Goal: Task Accomplishment & Management: Use online tool/utility

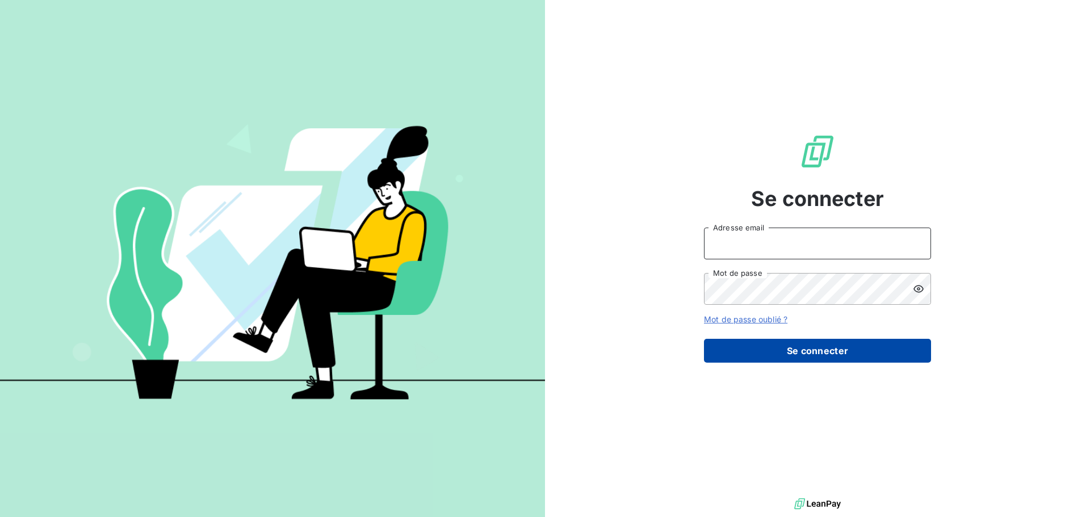
type input "emeline.mardaga@compleo.fr"
click at [867, 356] on button "Se connecter" at bounding box center [817, 351] width 227 height 24
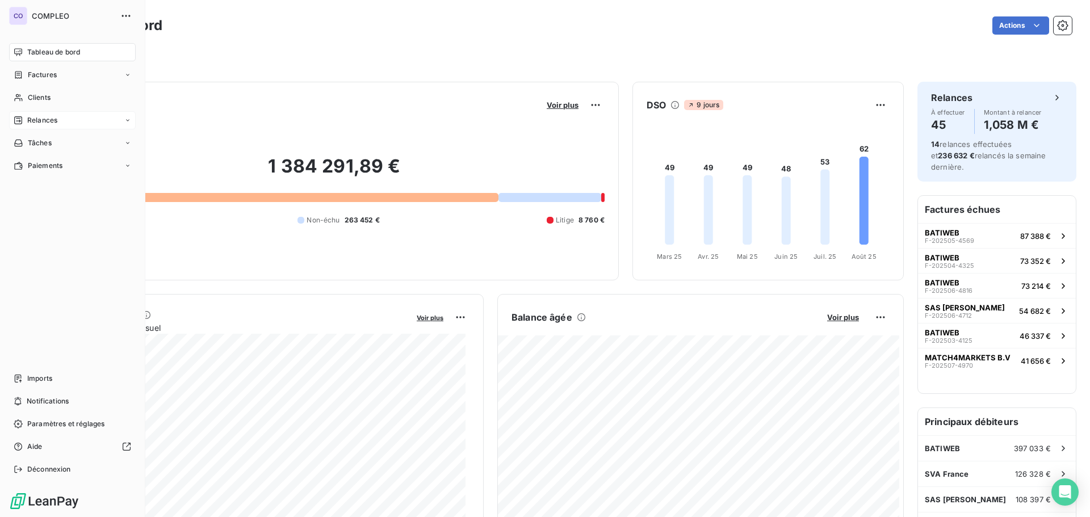
click at [28, 117] on span "Relances" at bounding box center [42, 120] width 30 height 10
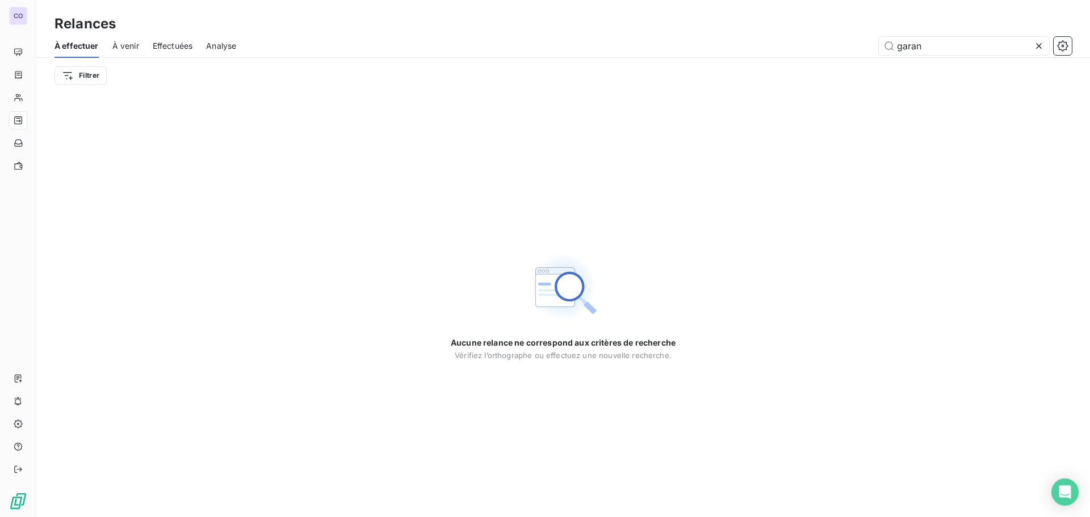
click at [1040, 46] on icon at bounding box center [1038, 45] width 11 height 11
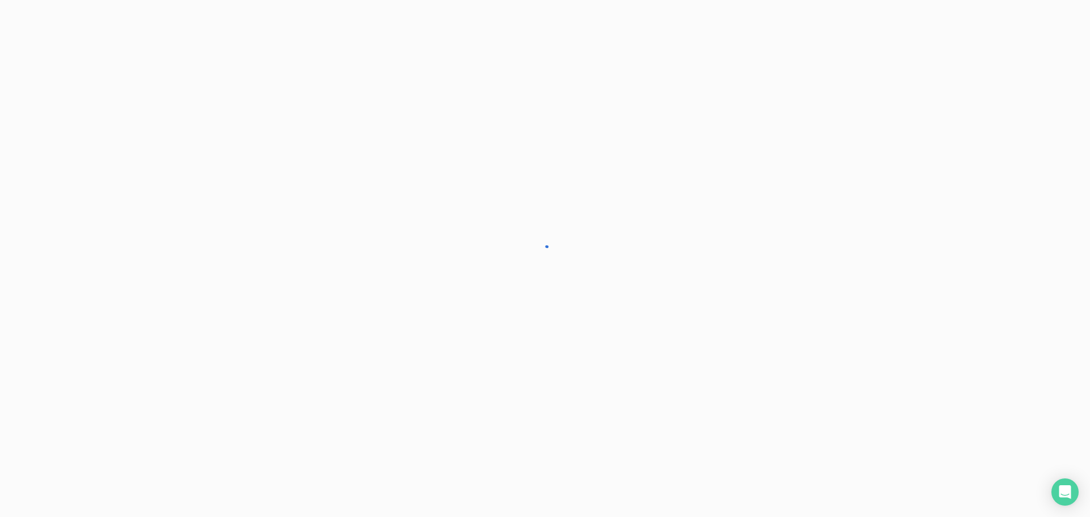
click at [987, 48] on div at bounding box center [545, 258] width 1090 height 517
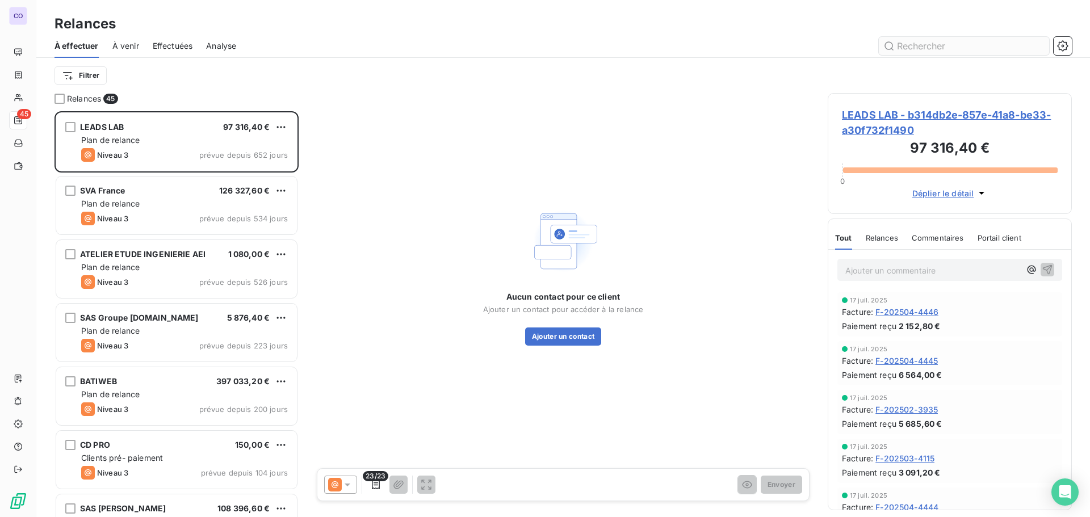
scroll to position [397, 236]
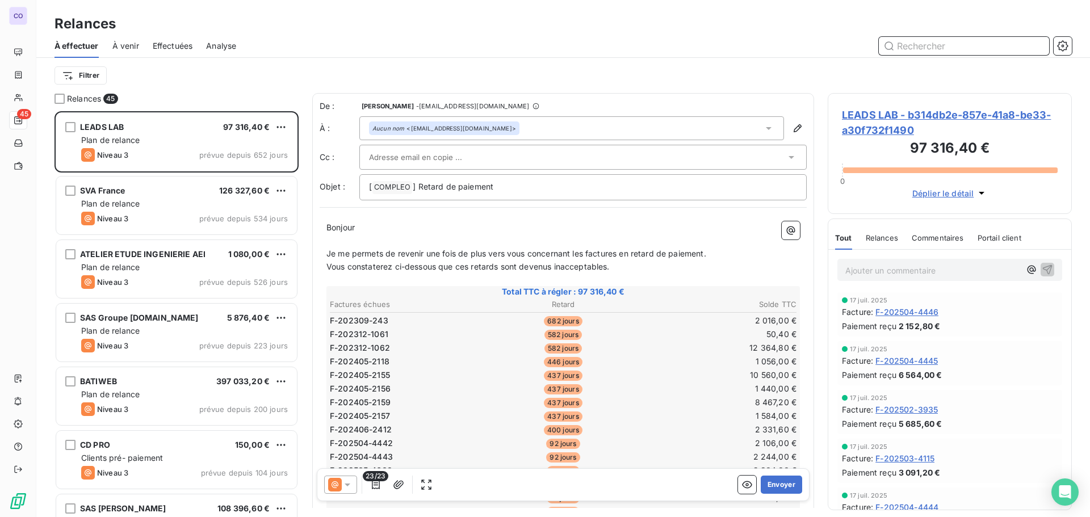
click at [959, 49] on input "text" at bounding box center [963, 46] width 170 height 18
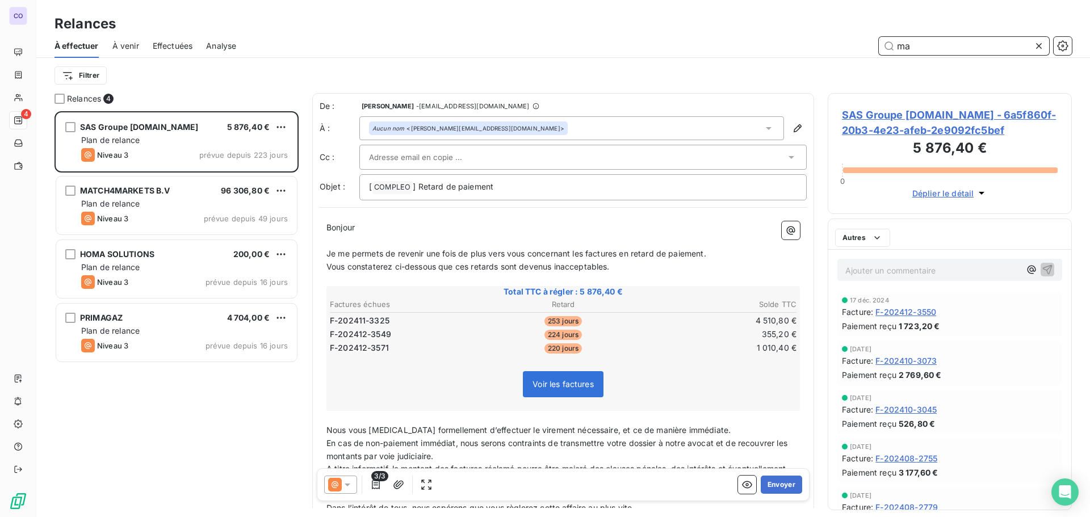
scroll to position [397, 236]
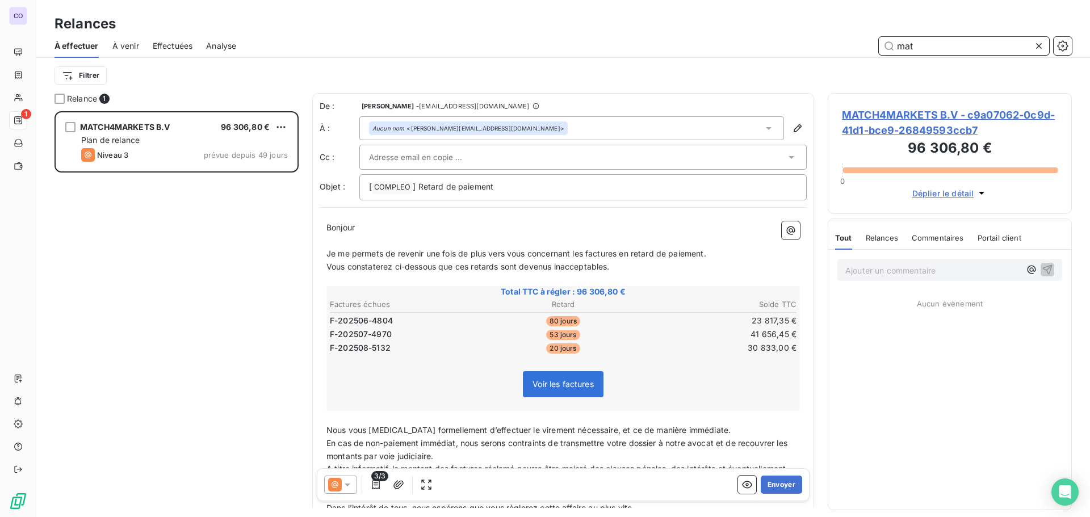
scroll to position [397, 236]
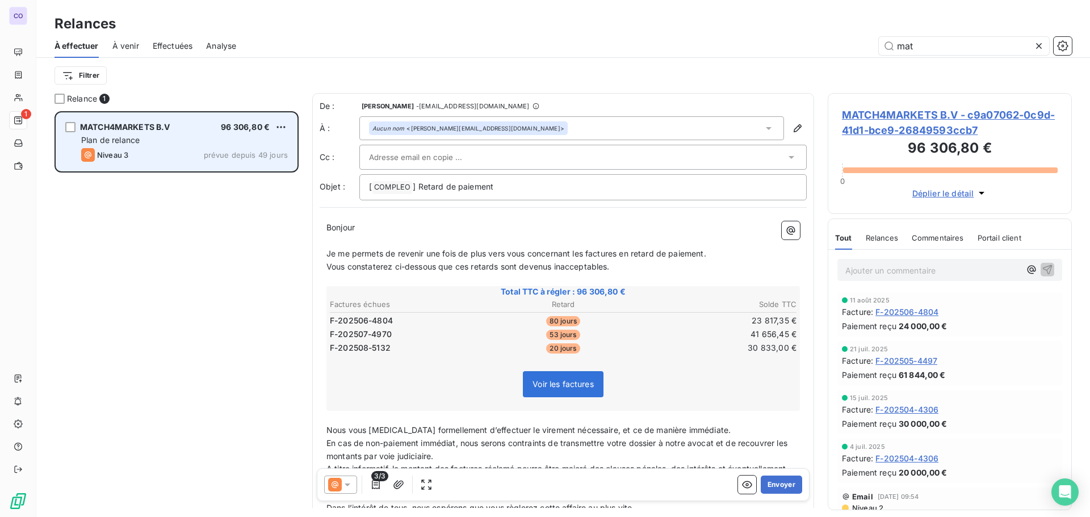
click at [117, 135] on span "Plan de relance" at bounding box center [110, 140] width 58 height 10
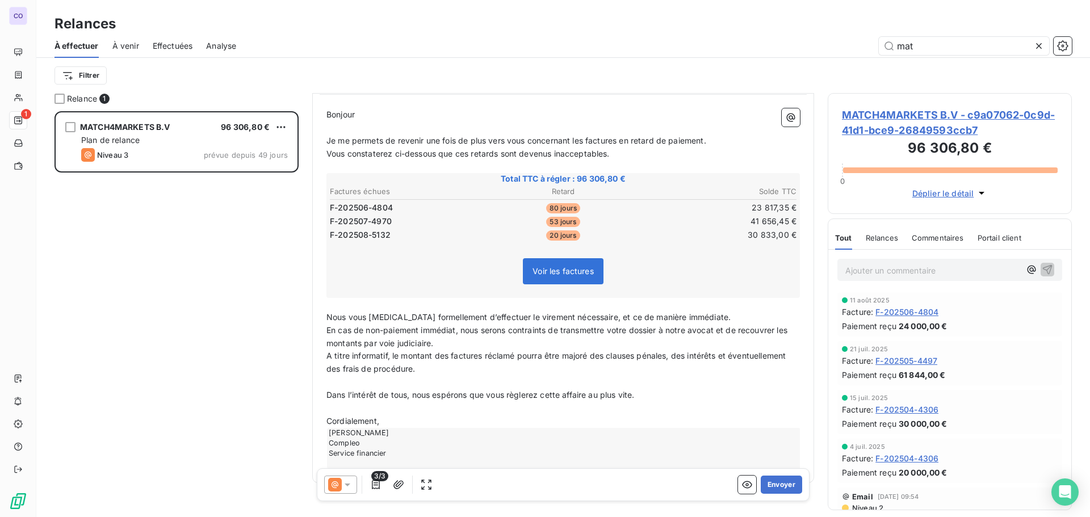
scroll to position [114, 0]
click at [346, 481] on icon at bounding box center [347, 484] width 11 height 11
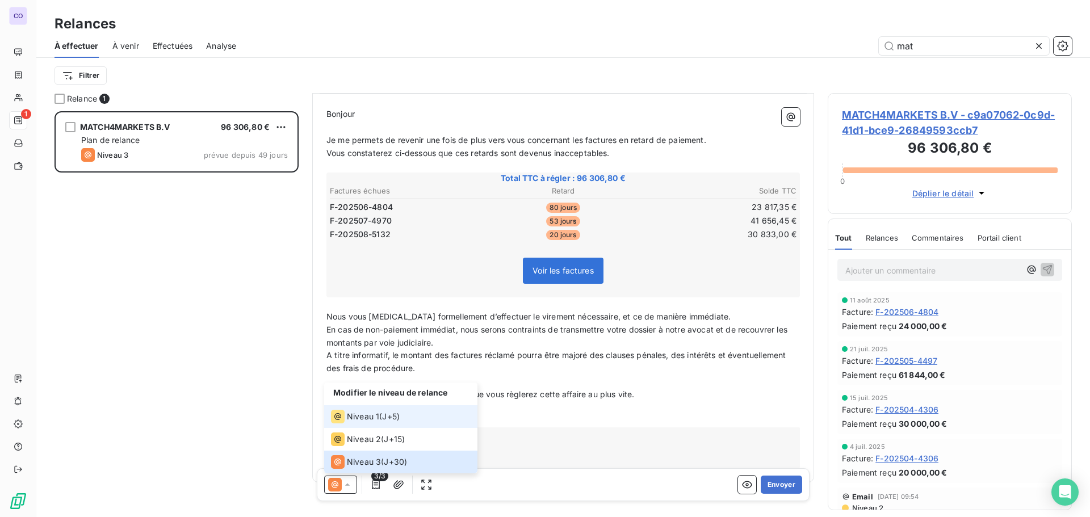
click at [359, 416] on span "Niveau 1" at bounding box center [363, 416] width 32 height 11
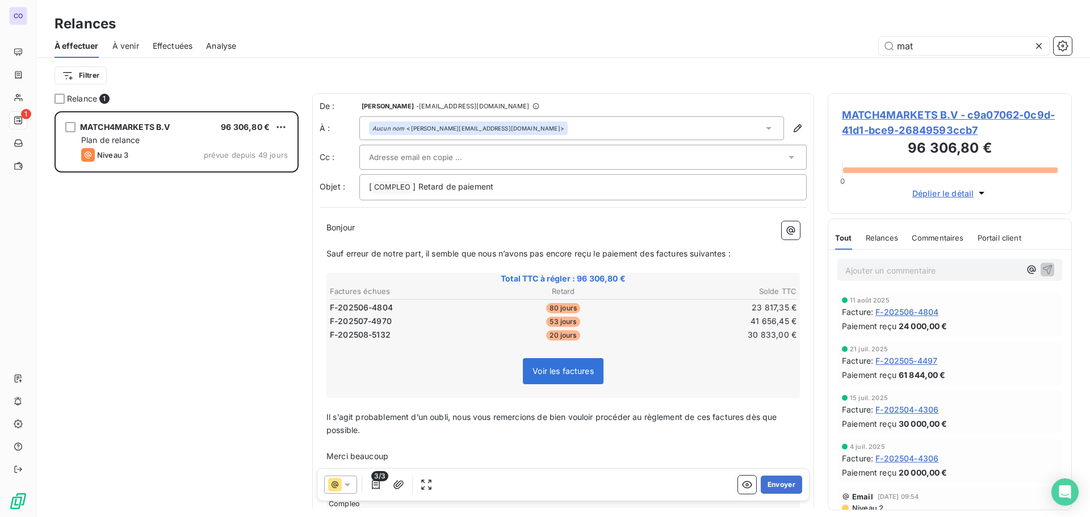
click at [404, 153] on input "text" at bounding box center [430, 157] width 122 height 17
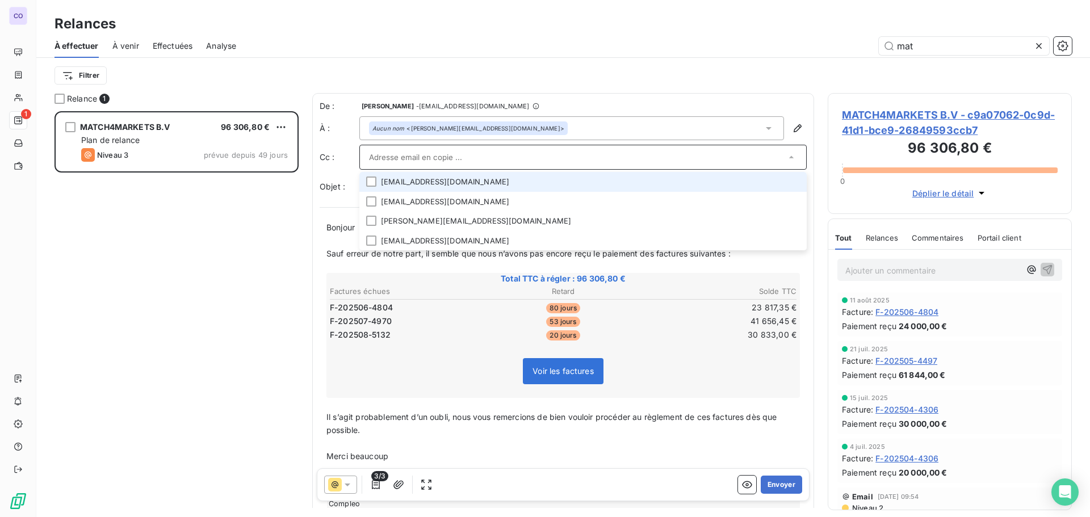
click at [411, 182] on li "[EMAIL_ADDRESS][DOMAIN_NAME]" at bounding box center [582, 182] width 447 height 20
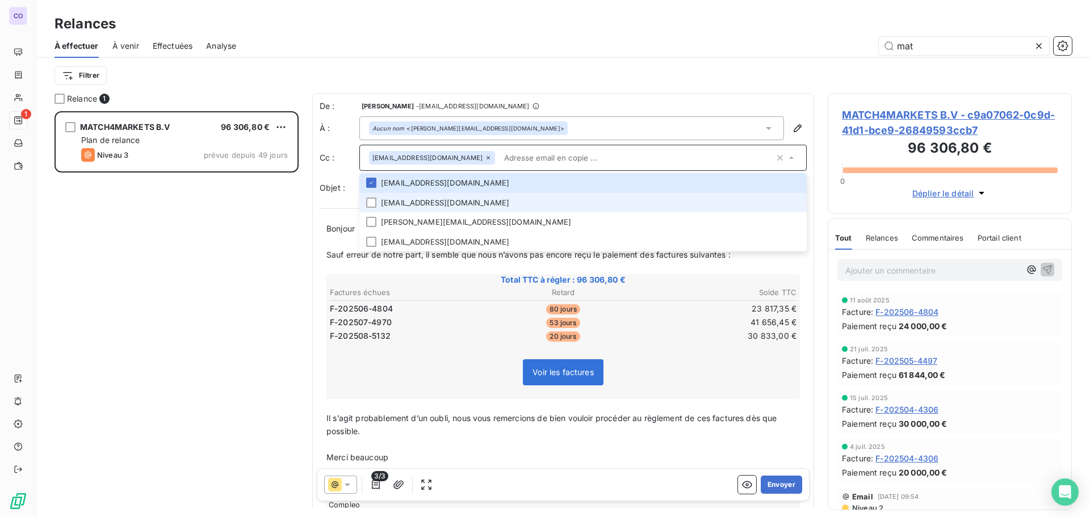
click at [411, 205] on li "[EMAIL_ADDRESS][DOMAIN_NAME]" at bounding box center [582, 203] width 447 height 20
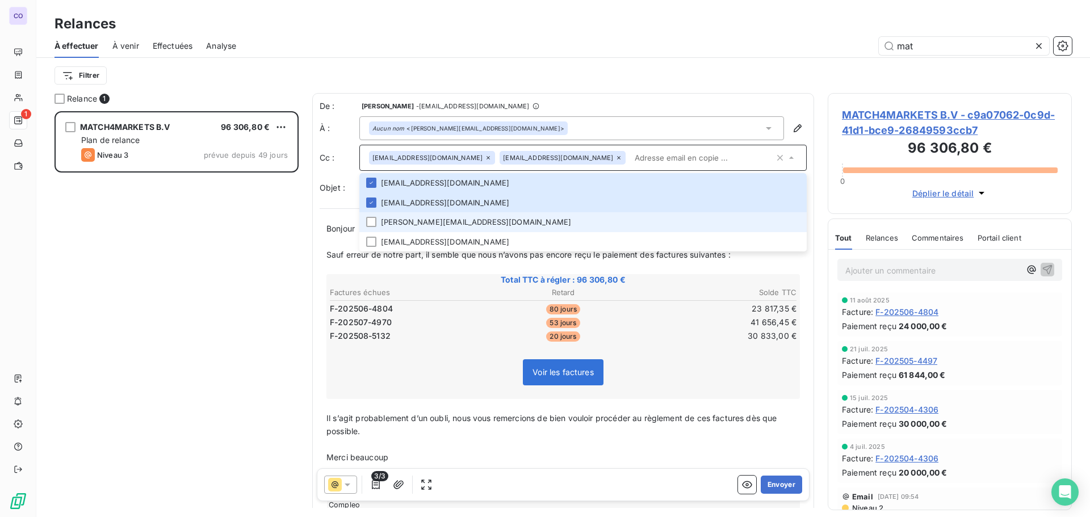
click at [411, 222] on li "[PERSON_NAME][EMAIL_ADDRESS][DOMAIN_NAME]" at bounding box center [582, 222] width 447 height 20
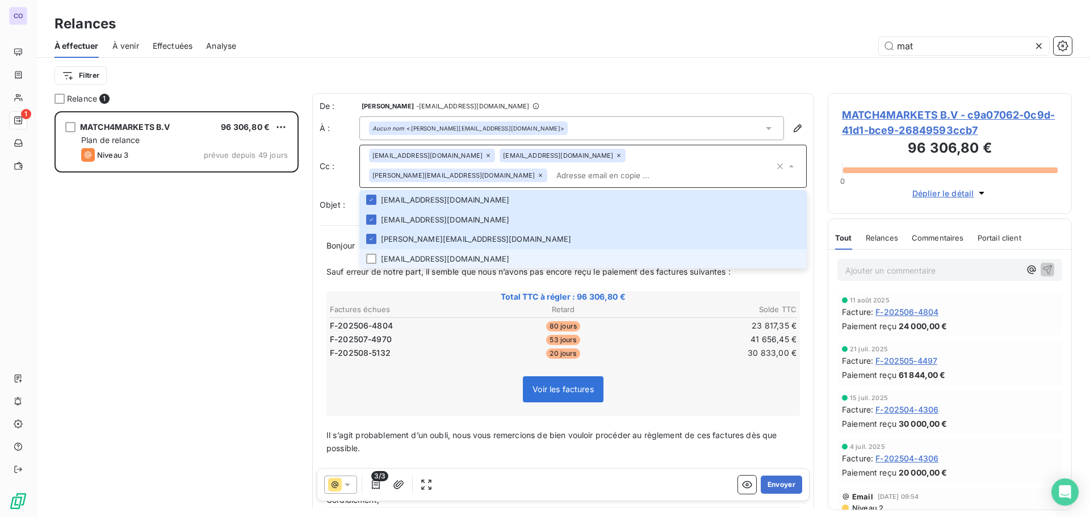
click at [401, 259] on li "[EMAIL_ADDRESS][DOMAIN_NAME]" at bounding box center [582, 259] width 447 height 20
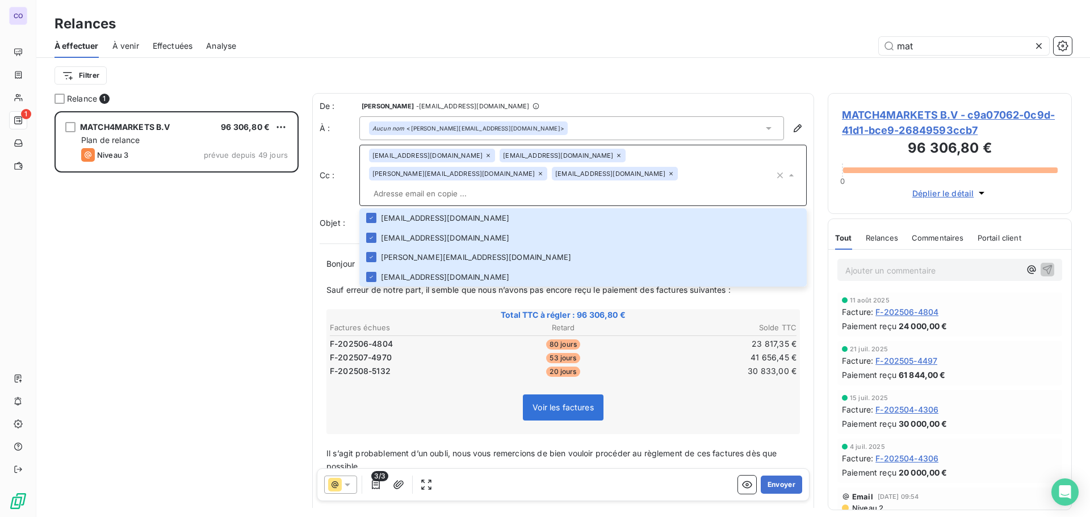
click at [335, 259] on span "Bonjour" at bounding box center [340, 264] width 28 height 10
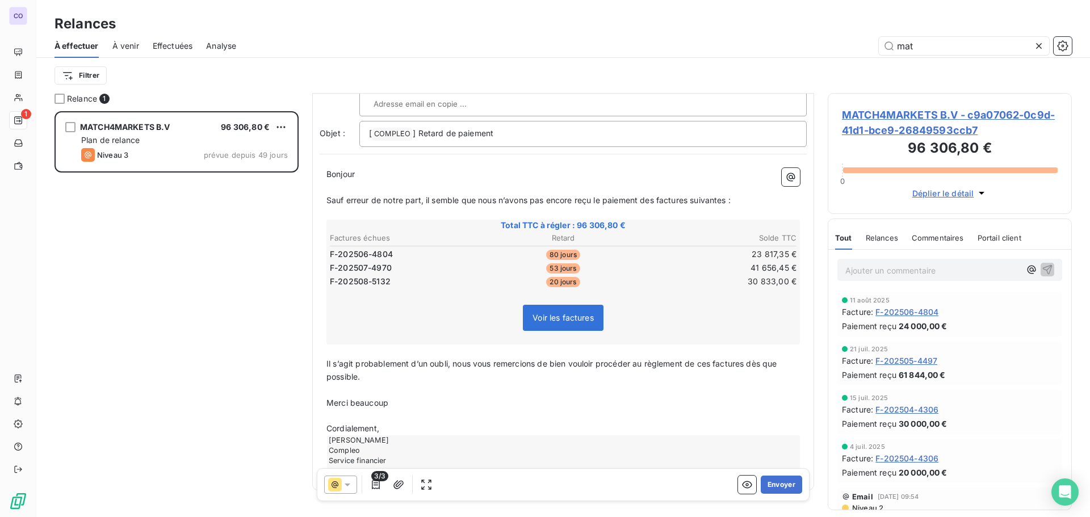
scroll to position [101, 0]
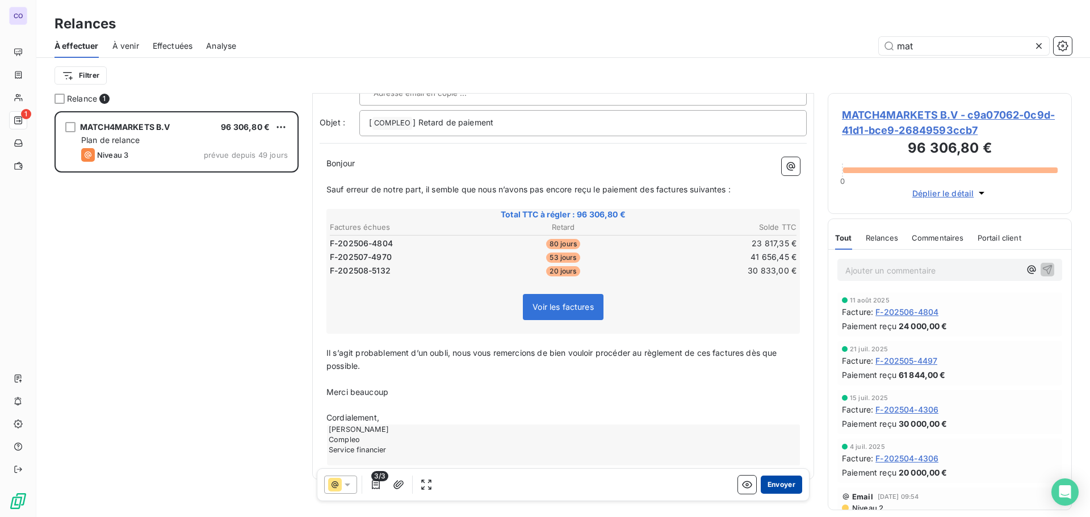
click at [771, 487] on button "Envoyer" at bounding box center [780, 485] width 41 height 18
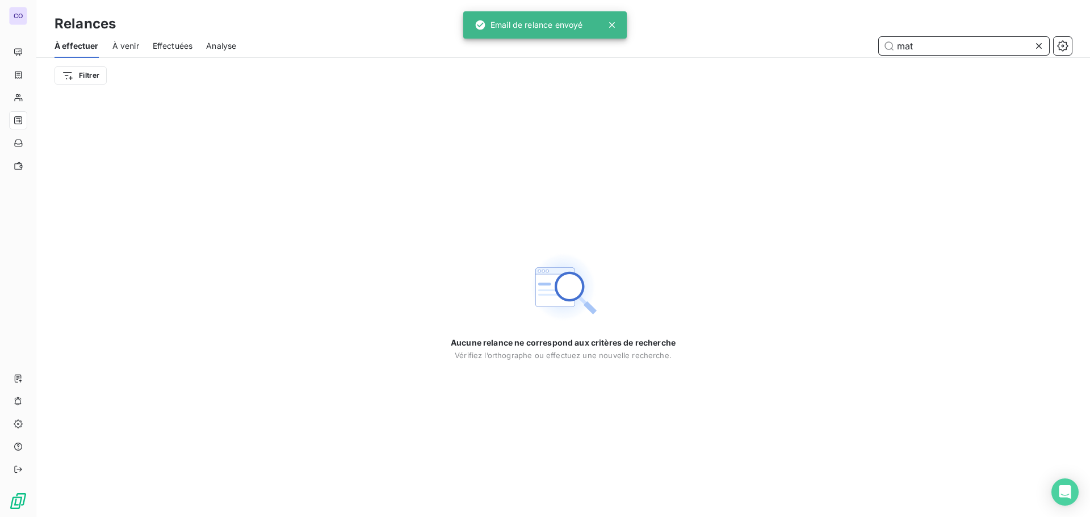
click at [926, 49] on input "mat" at bounding box center [963, 46] width 170 height 18
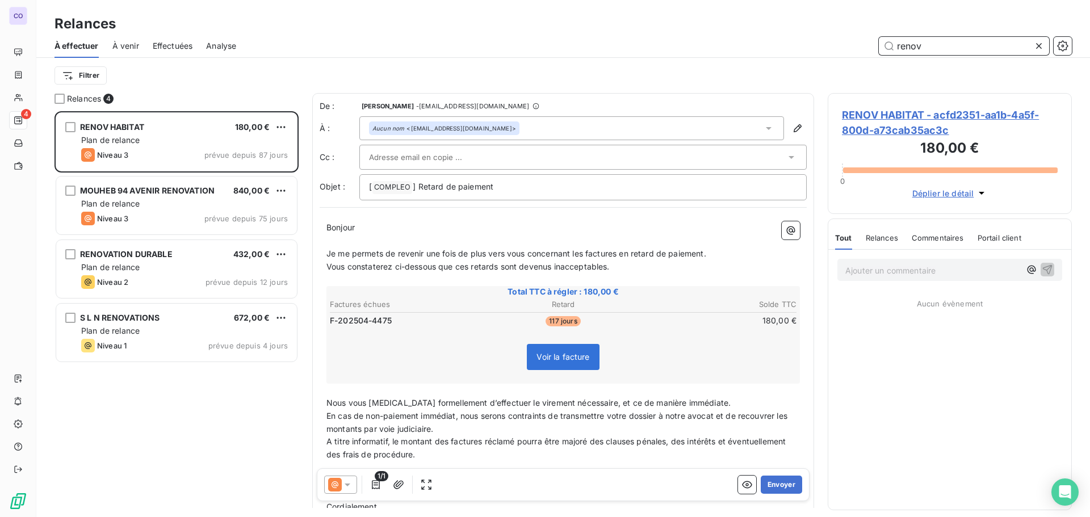
scroll to position [397, 236]
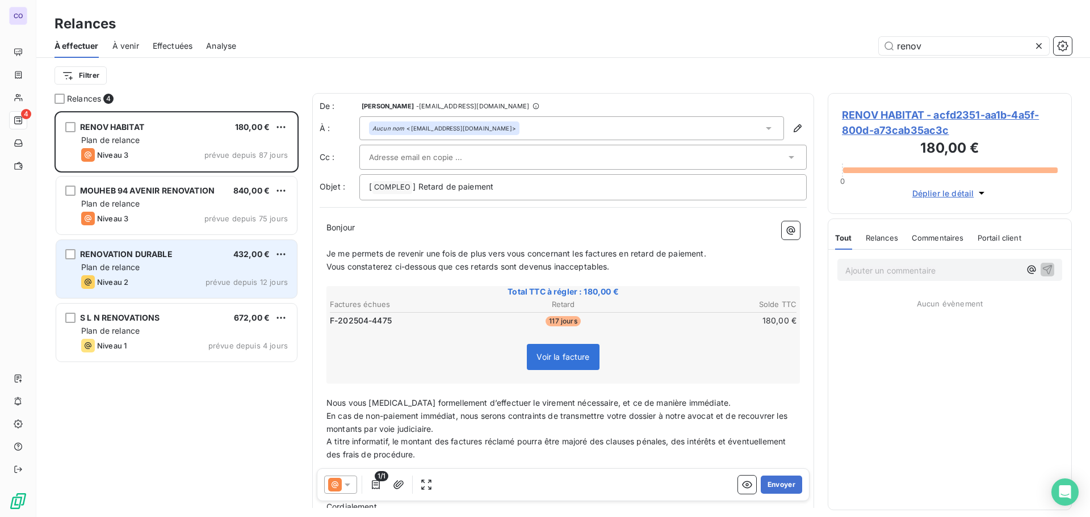
click at [136, 267] on span "Plan de relance" at bounding box center [110, 267] width 58 height 10
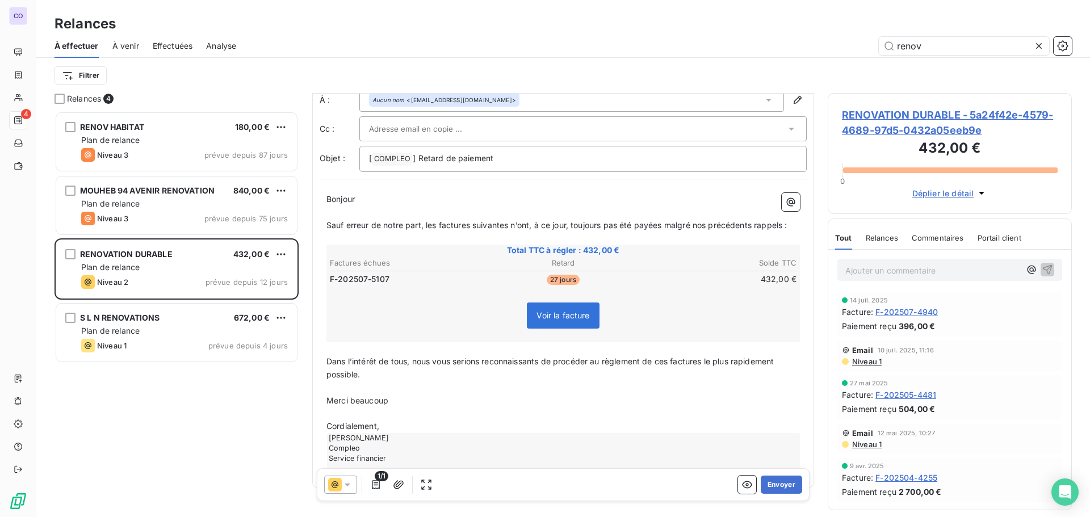
scroll to position [56, 0]
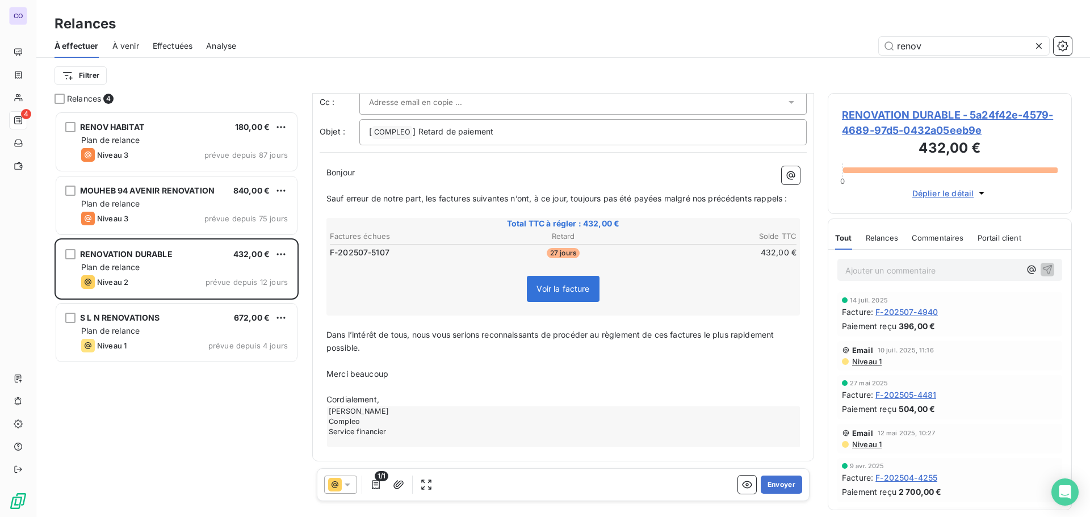
click at [348, 478] on div at bounding box center [340, 485] width 33 height 18
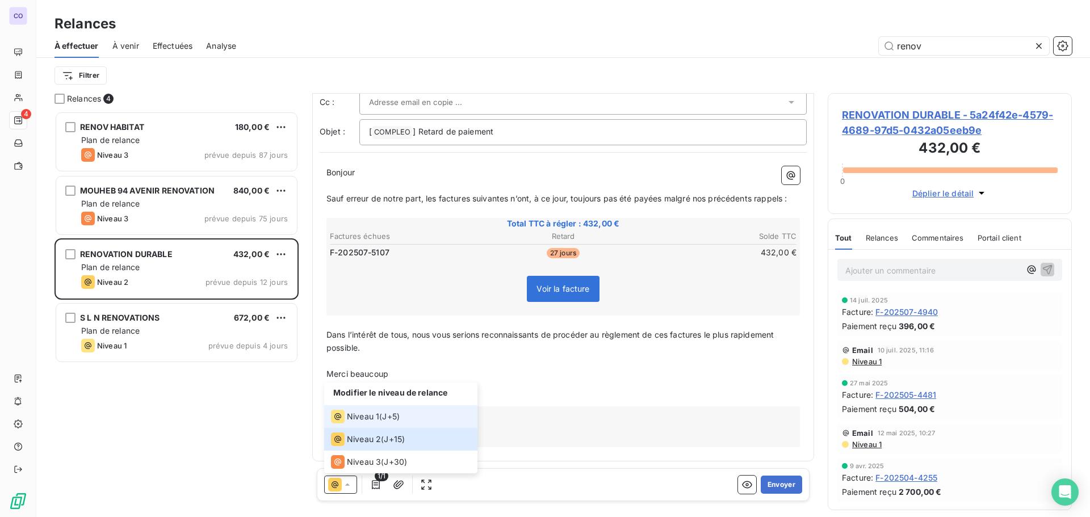
click at [350, 417] on span "Niveau 1" at bounding box center [363, 416] width 32 height 11
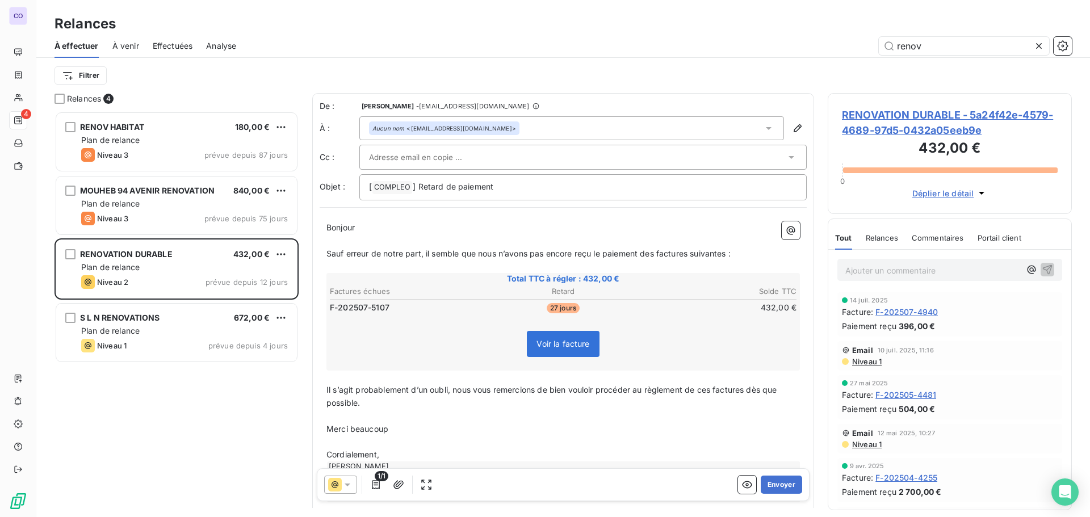
click at [400, 159] on input "text" at bounding box center [430, 157] width 122 height 17
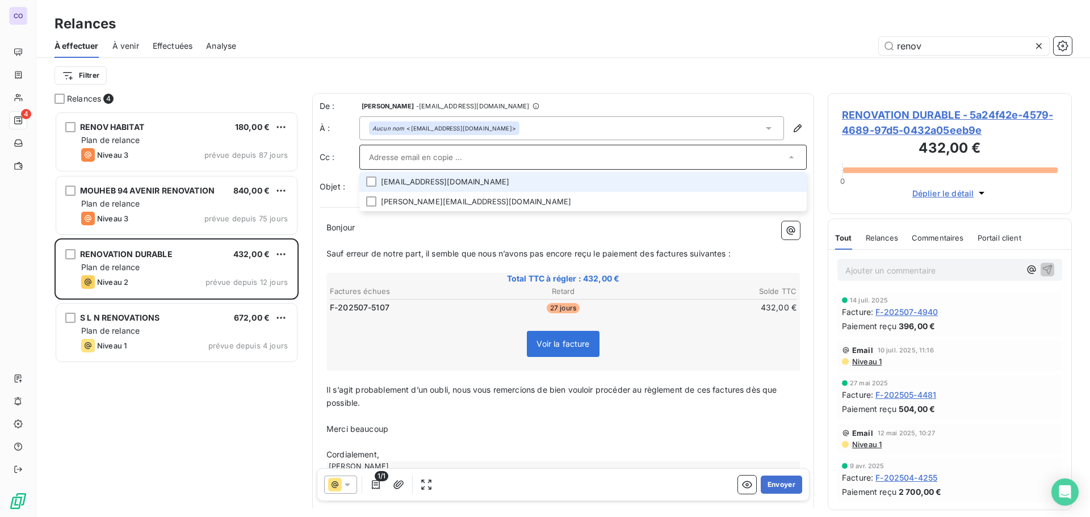
click at [378, 184] on li "[EMAIL_ADDRESS][DOMAIN_NAME]" at bounding box center [582, 182] width 447 height 20
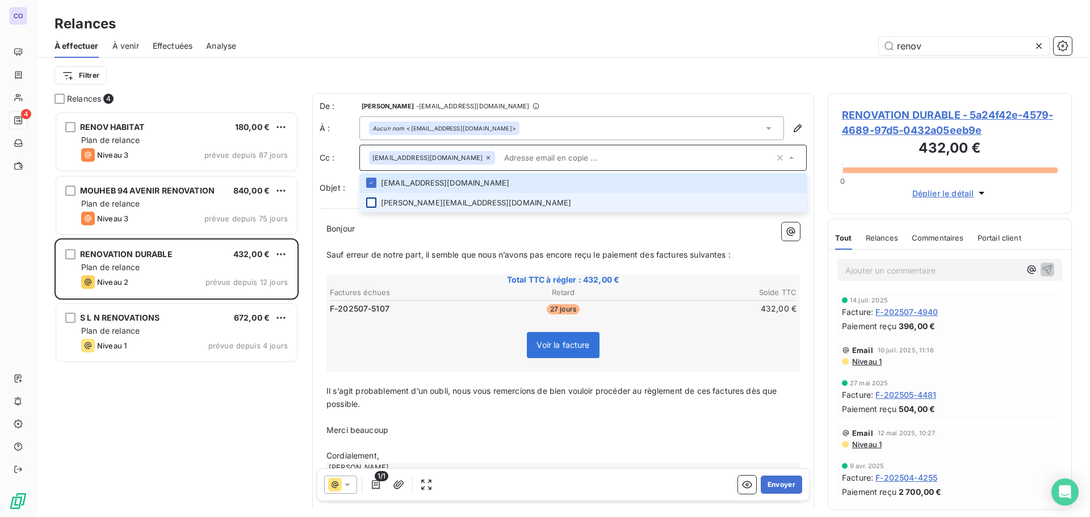
click at [369, 202] on div at bounding box center [371, 202] width 10 height 10
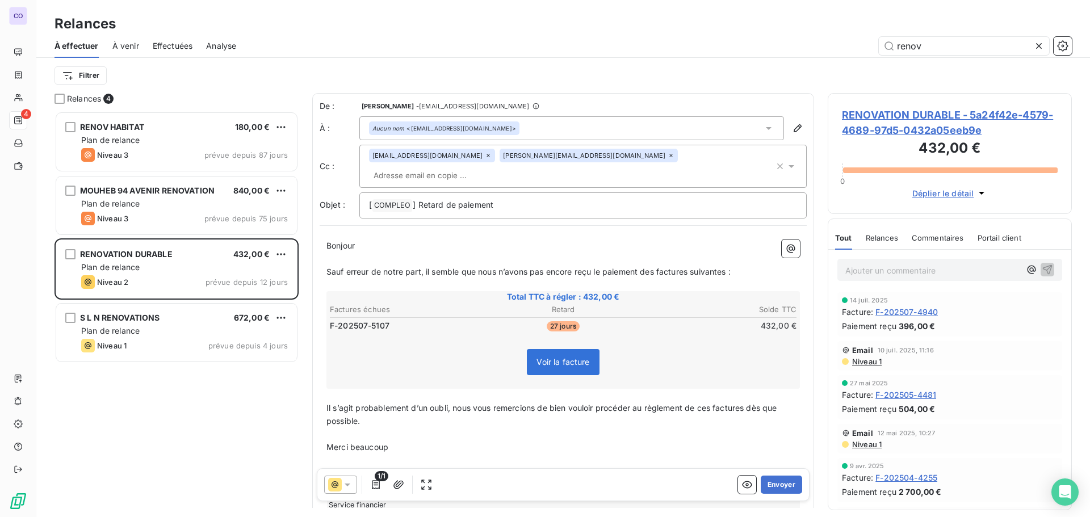
click at [346, 253] on p "﻿" at bounding box center [562, 259] width 473 height 13
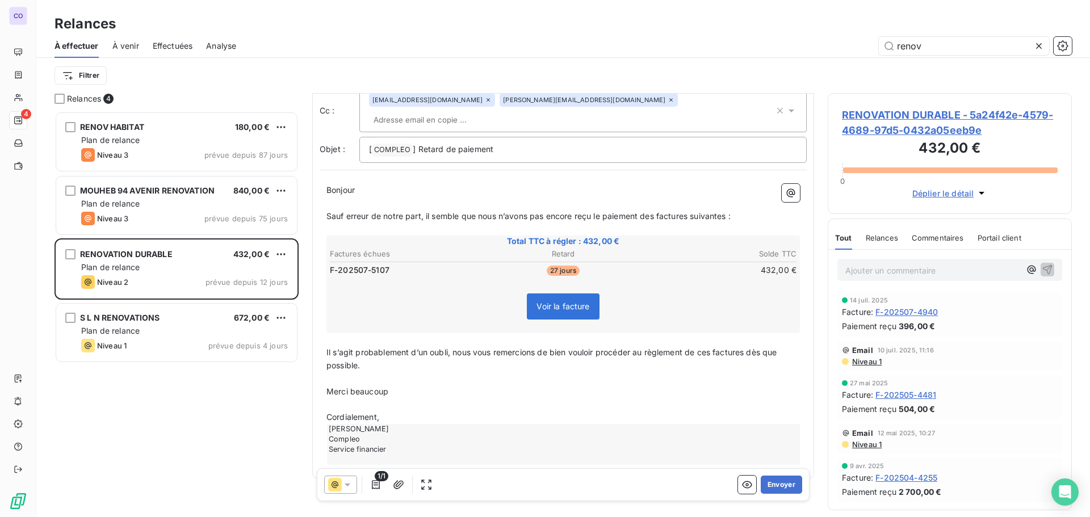
scroll to position [57, 0]
click at [771, 482] on button "Envoyer" at bounding box center [780, 485] width 41 height 18
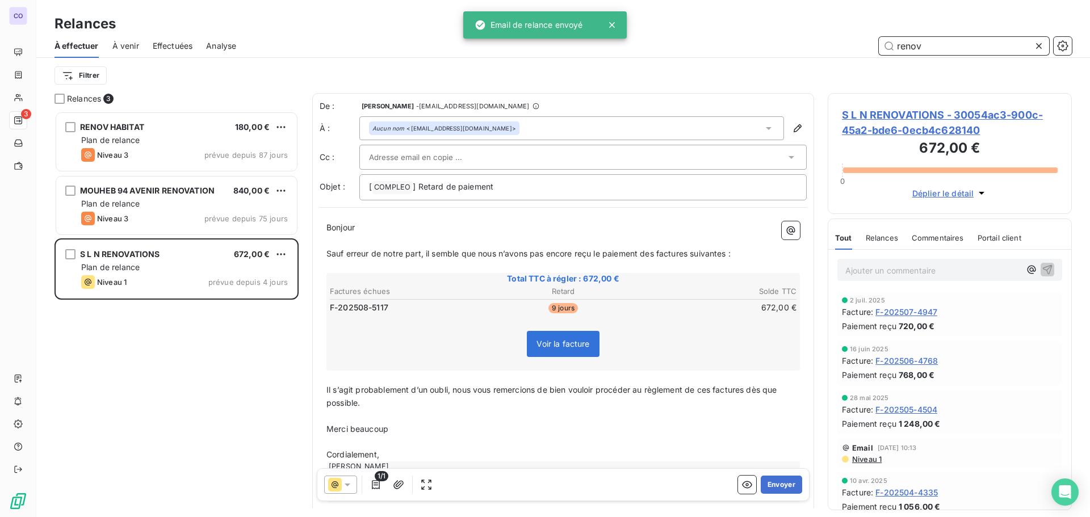
click at [927, 48] on input "renov" at bounding box center [963, 46] width 170 height 18
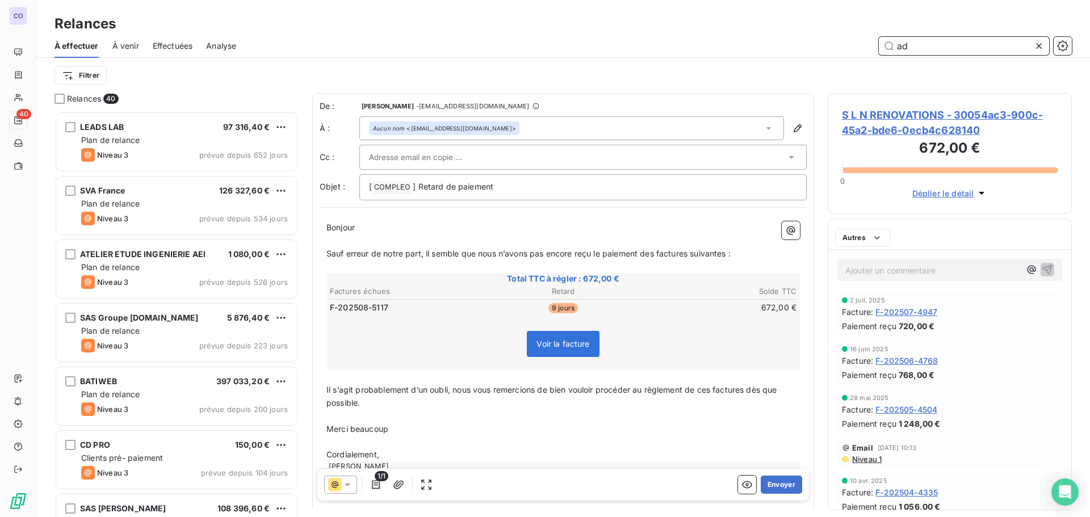
scroll to position [397, 236]
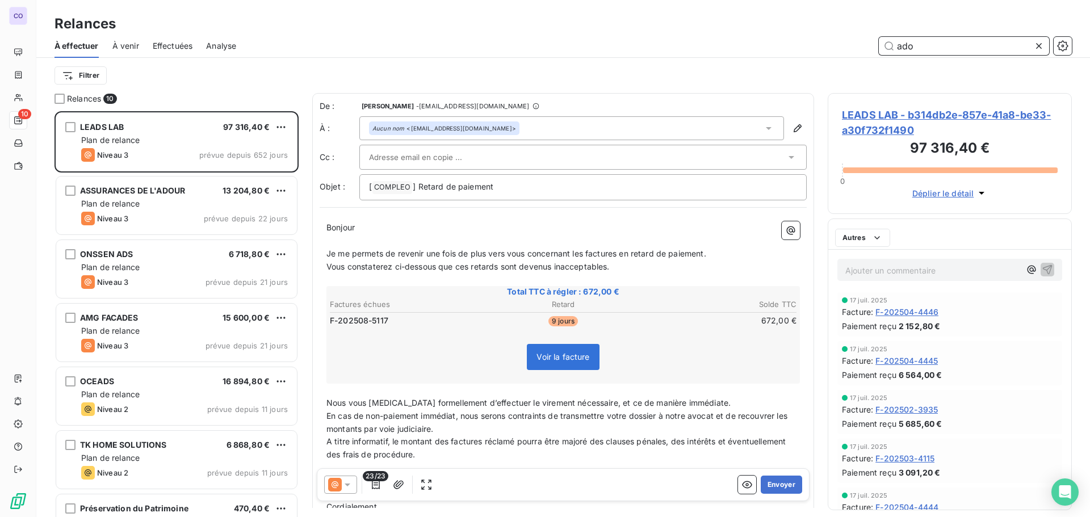
scroll to position [397, 236]
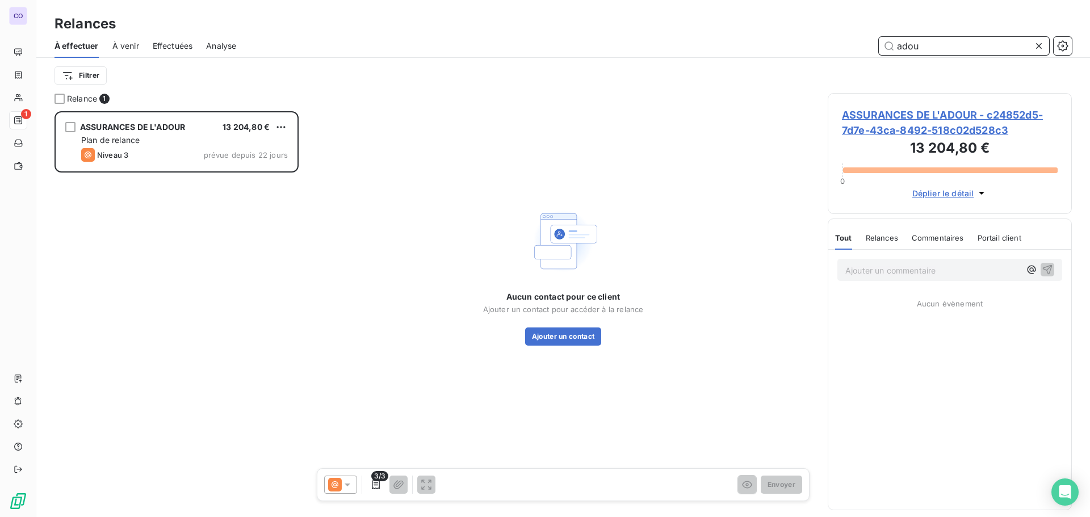
scroll to position [397, 236]
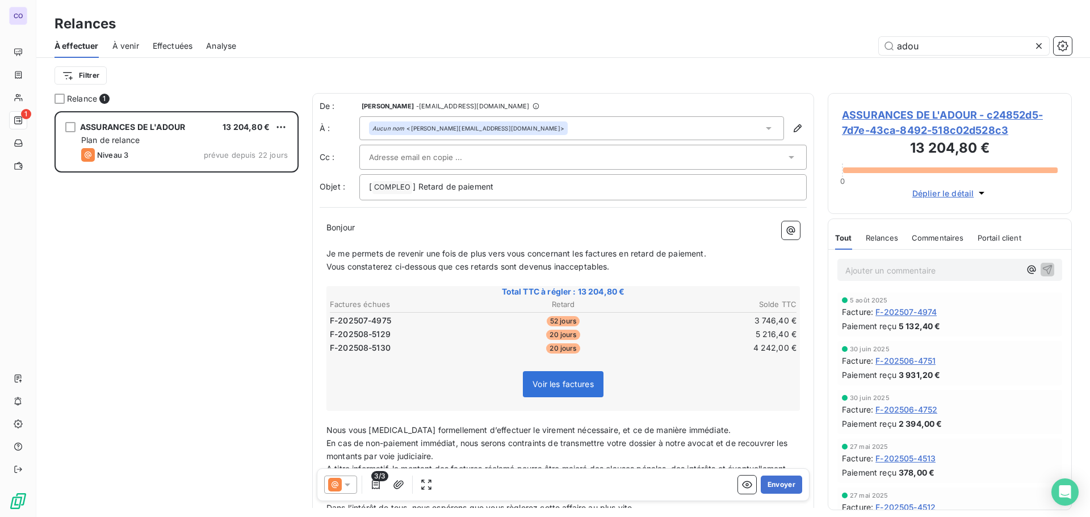
click at [351, 485] on icon at bounding box center [347, 484] width 11 height 11
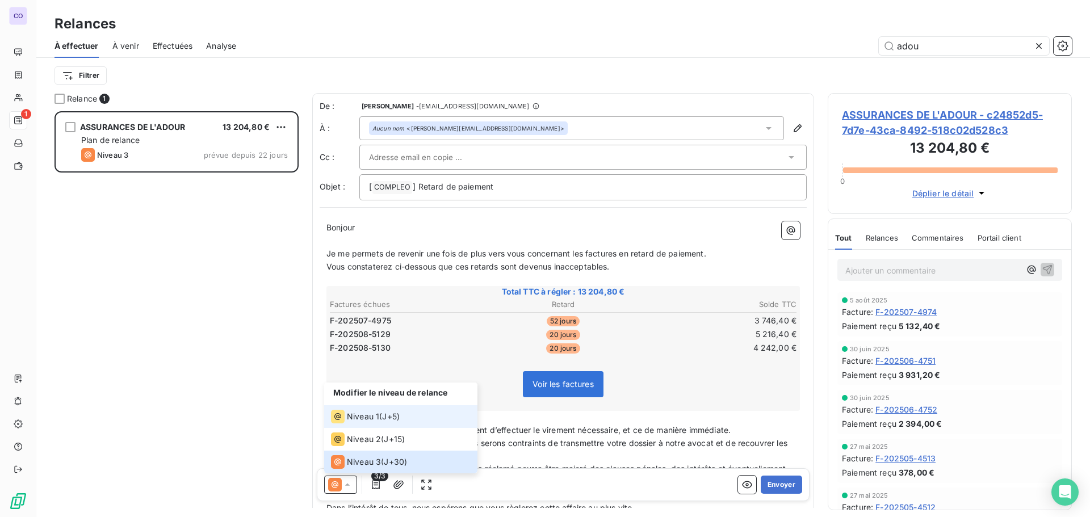
click at [349, 419] on span "Niveau 1" at bounding box center [363, 416] width 32 height 11
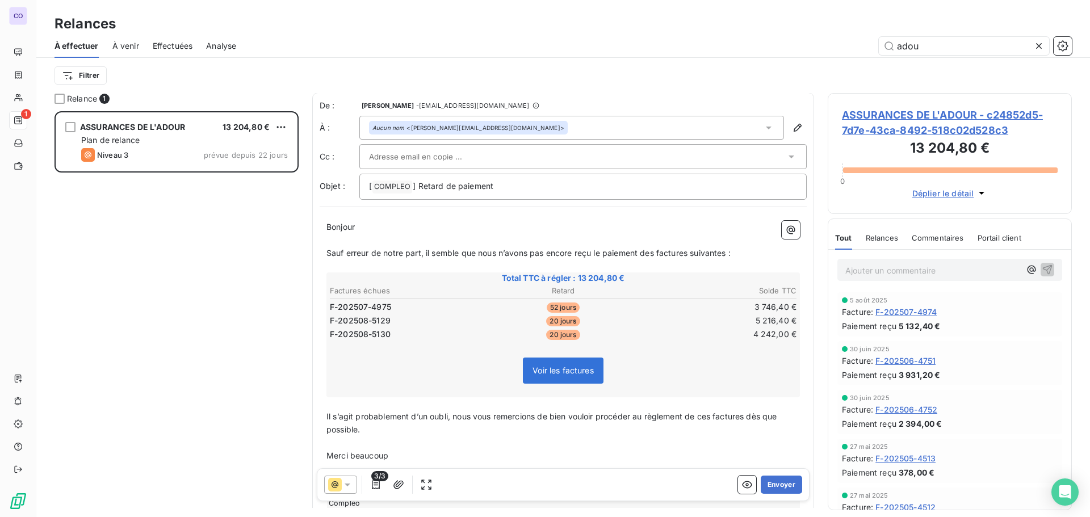
scroll to position [0, 0]
click at [377, 161] on input "text" at bounding box center [430, 157] width 122 height 17
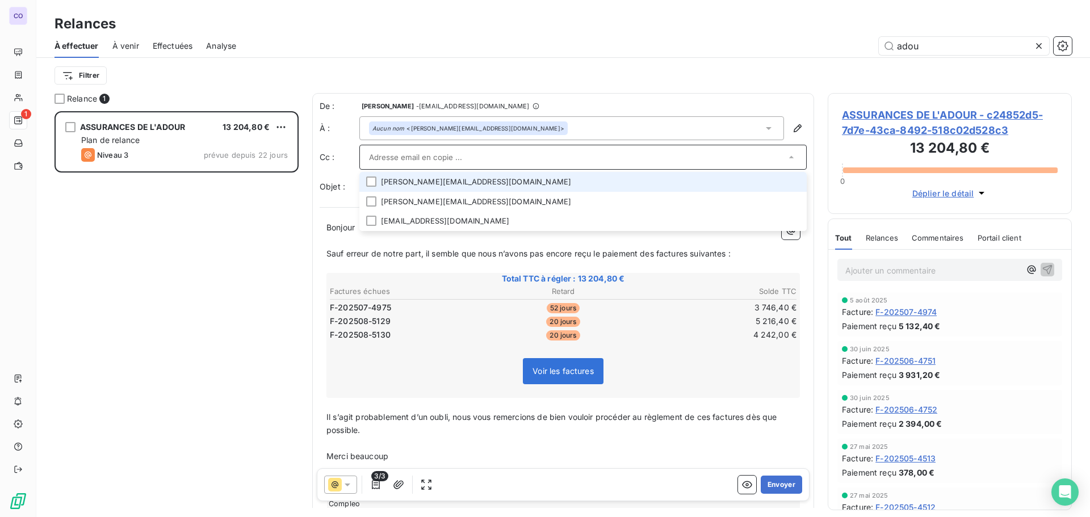
click at [378, 180] on li "[PERSON_NAME][EMAIL_ADDRESS][DOMAIN_NAME]" at bounding box center [582, 182] width 447 height 20
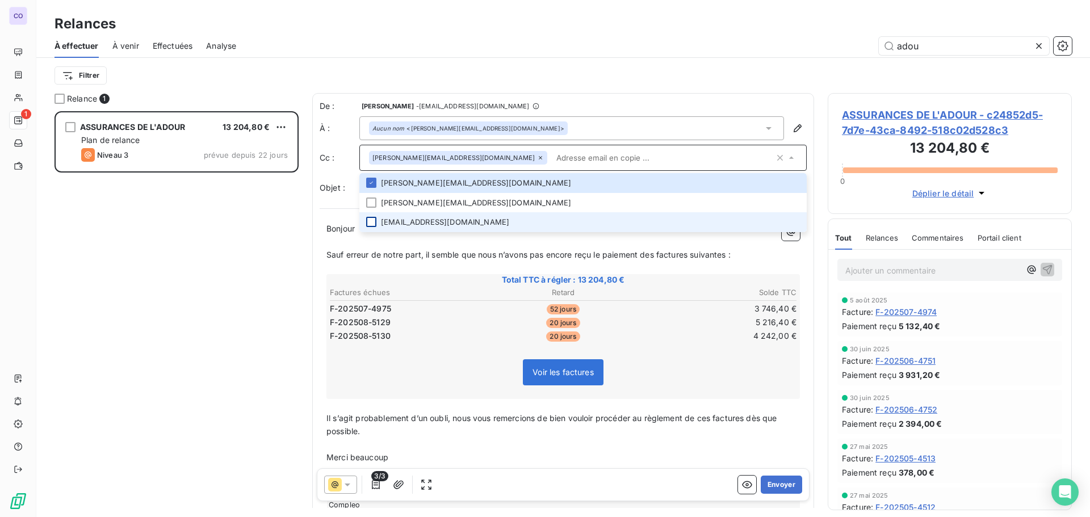
click at [368, 225] on div at bounding box center [371, 222] width 10 height 10
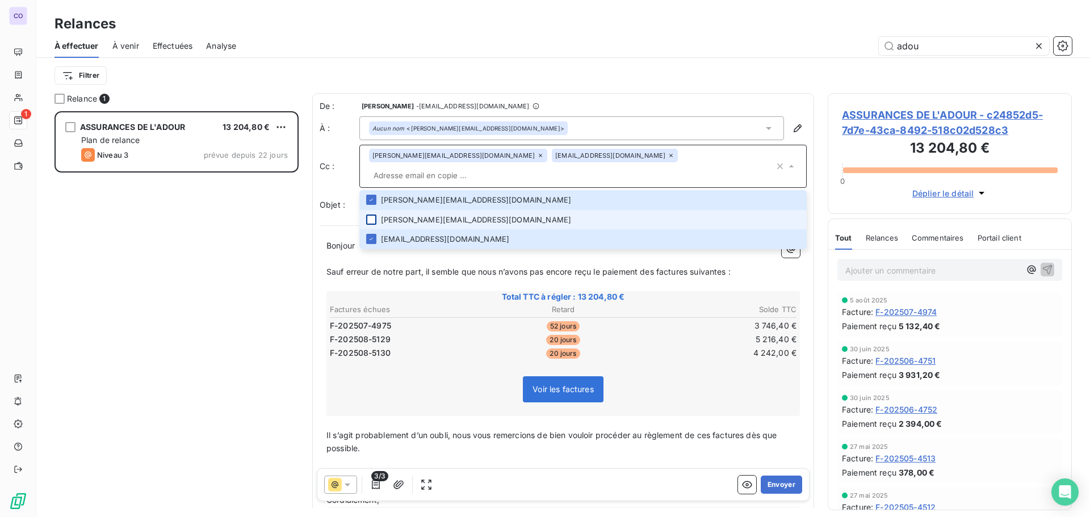
click at [368, 215] on div at bounding box center [371, 220] width 10 height 10
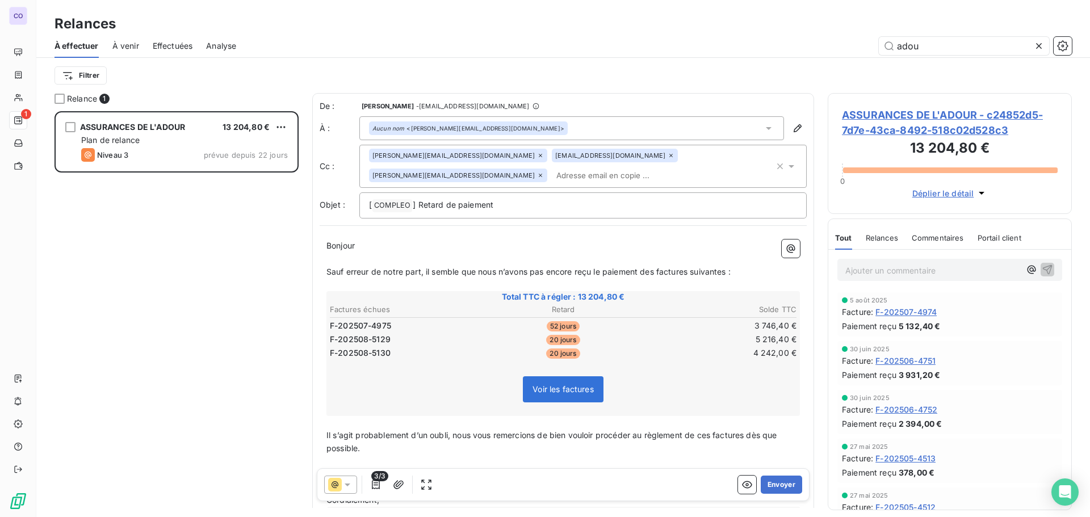
click at [342, 235] on div "Bonjour ﻿ ﻿ ﻿ ﻿ Sauf erreur de notre part, il semble que nous n’avons pas [MEDI…" at bounding box center [562, 394] width 487 height 322
click at [657, 271] on span "Sauf erreur de notre part, il semble que nous n’avons pas encore reçu le paieme…" at bounding box center [528, 272] width 404 height 10
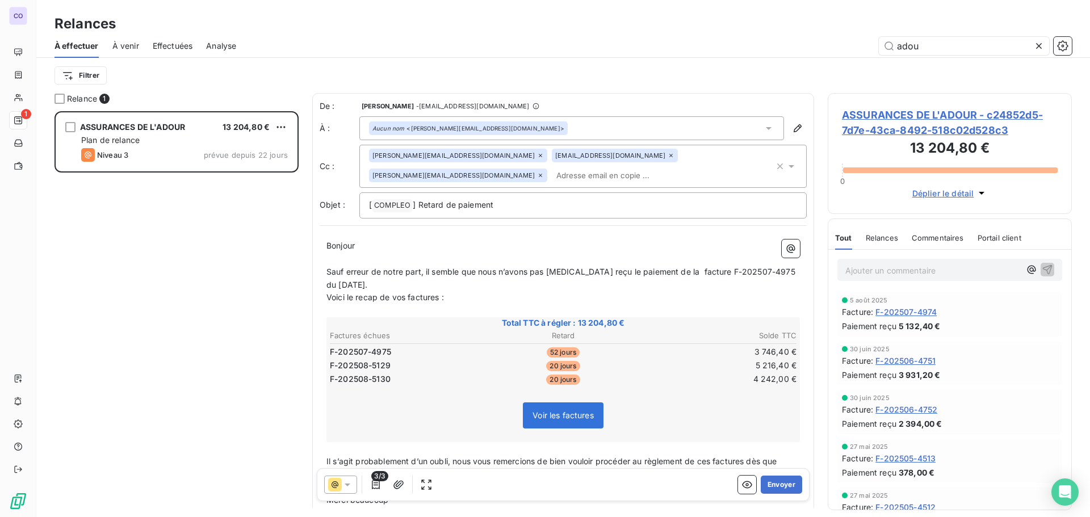
click at [355, 248] on span "Bonjour" at bounding box center [340, 246] width 28 height 10
click at [473, 263] on p "﻿" at bounding box center [562, 259] width 473 height 13
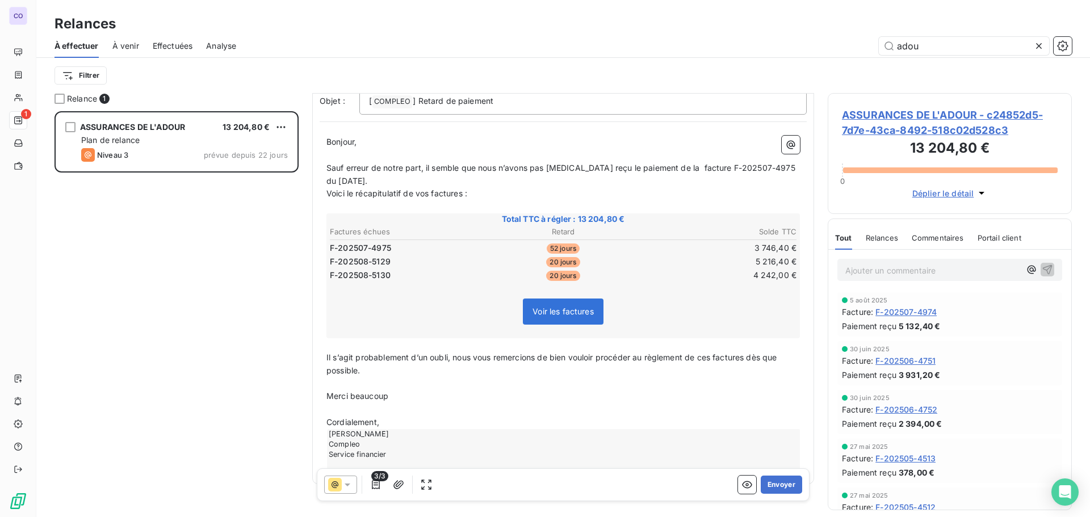
scroll to position [127, 0]
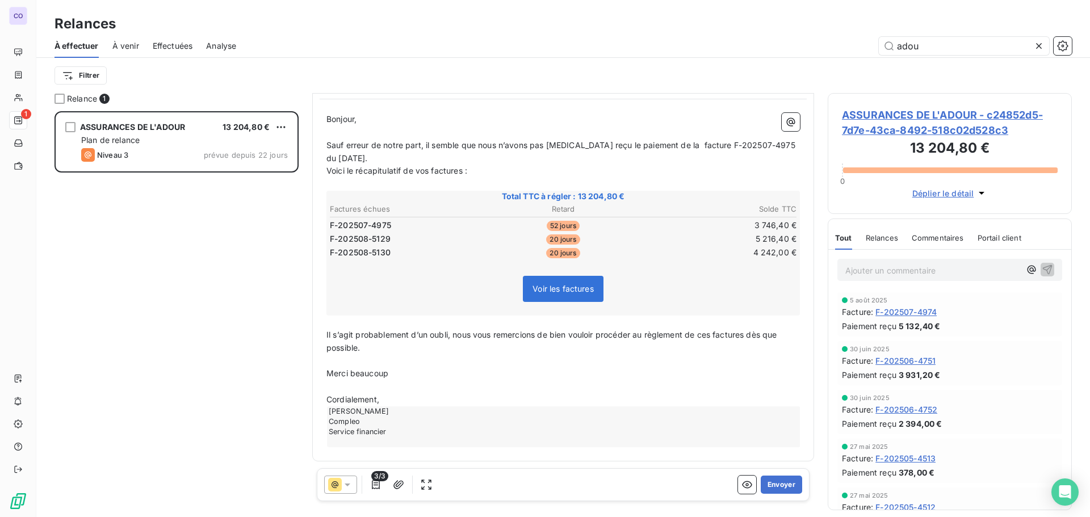
click at [712, 333] on span "Il s’agit probablement d’un oubli, nous vous remercions de bien vouloir procéde…" at bounding box center [552, 341] width 453 height 23
click at [753, 338] on span "Il s’agit probablement d’un oubli, nous vous remercions de bien vouloir procéde…" at bounding box center [555, 341] width 459 height 23
click at [773, 481] on button "Envoyer" at bounding box center [780, 485] width 41 height 18
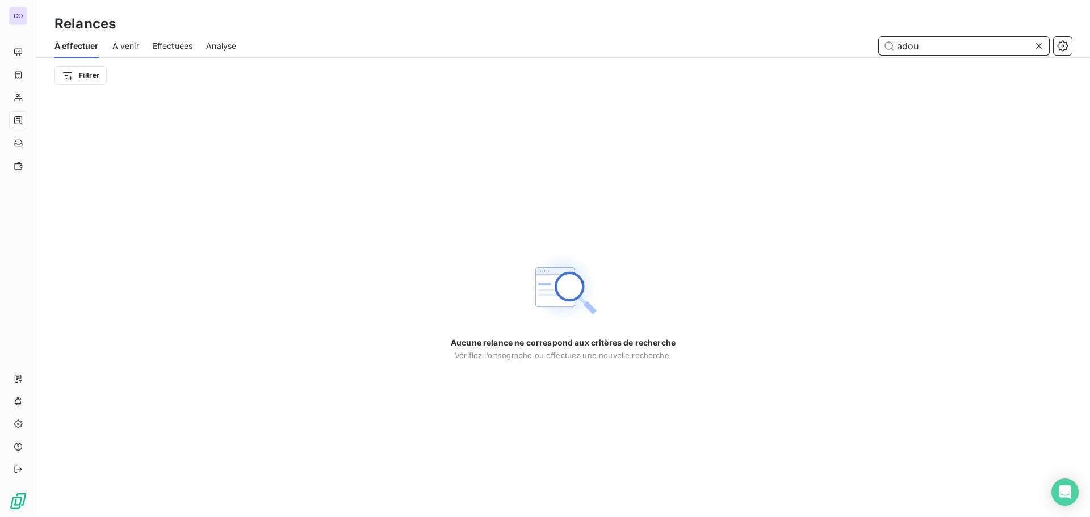
click at [927, 42] on input "adou" at bounding box center [963, 46] width 170 height 18
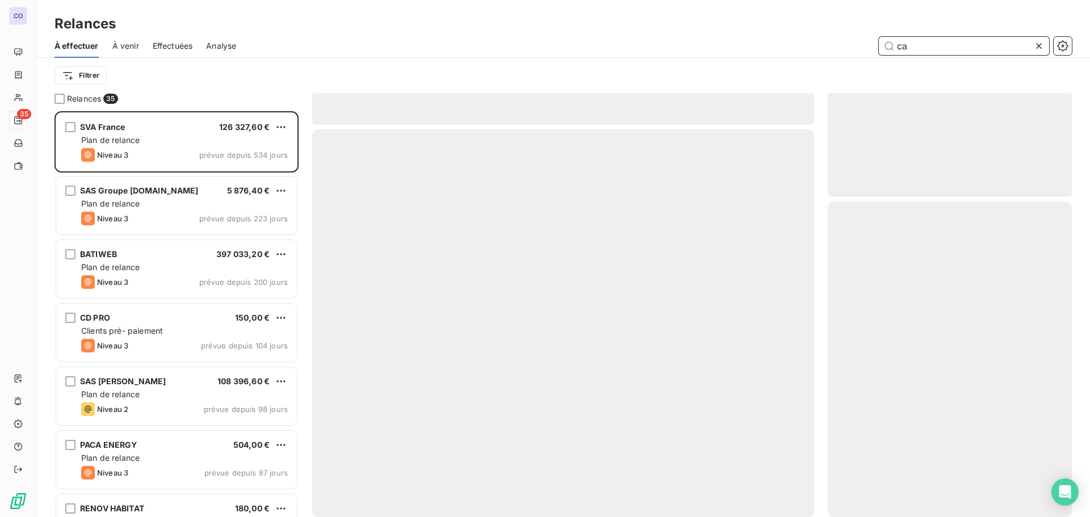
scroll to position [397, 236]
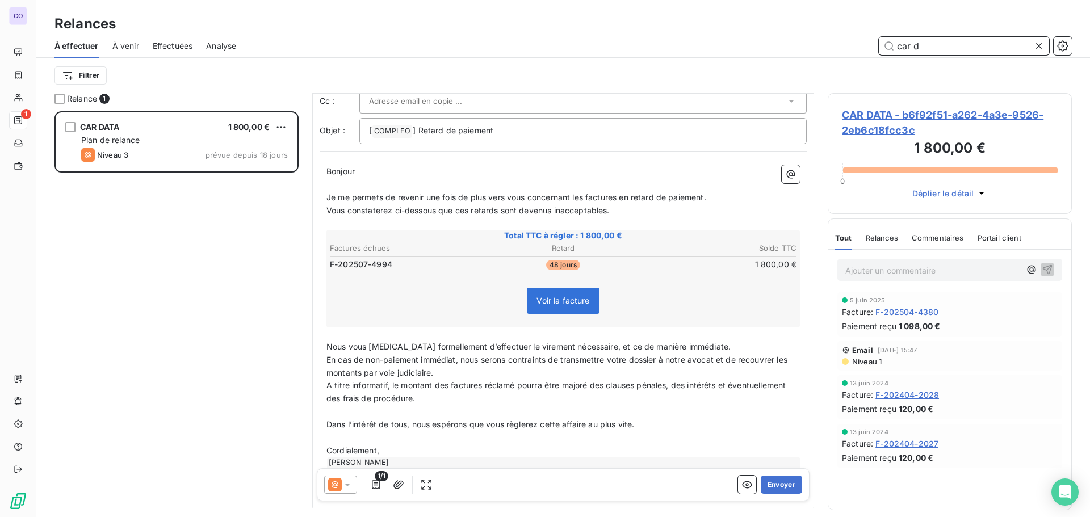
scroll to position [57, 0]
type input "car d"
click at [347, 489] on icon at bounding box center [347, 484] width 11 height 11
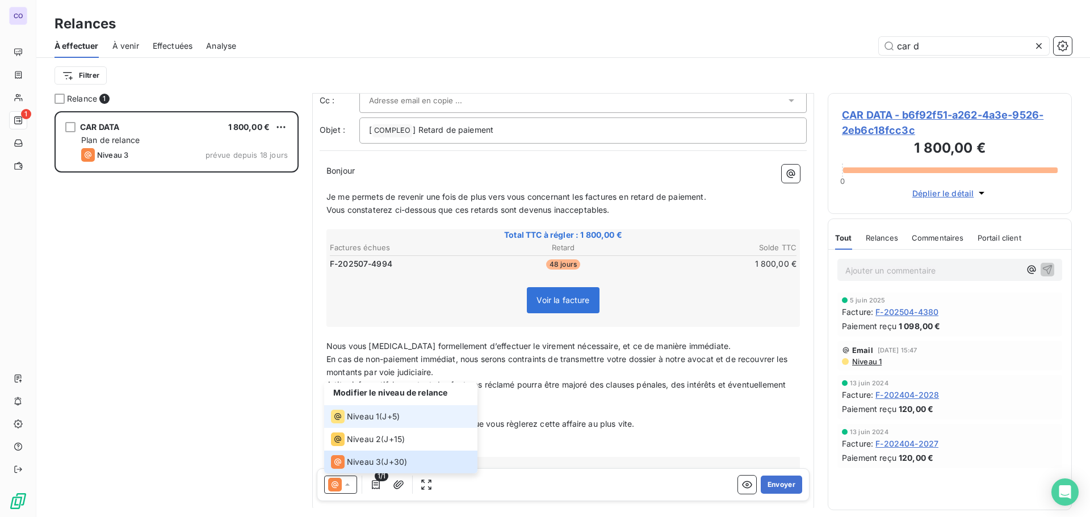
click at [350, 418] on span "Niveau 1" at bounding box center [363, 416] width 32 height 11
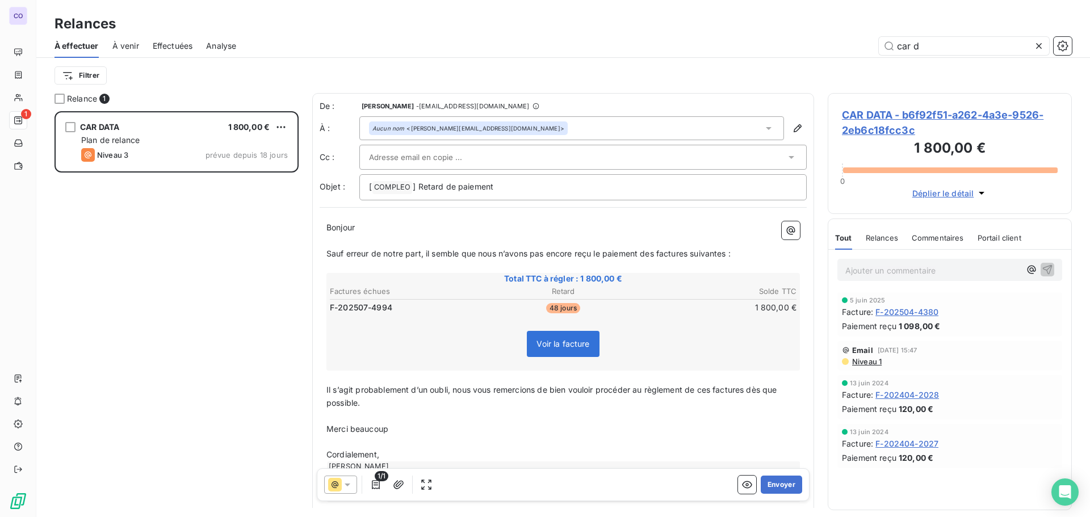
click at [401, 163] on input "text" at bounding box center [430, 157] width 122 height 17
click at [438, 127] on div "Aucun nom <[PERSON_NAME][EMAIL_ADDRESS][DOMAIN_NAME]>" at bounding box center [468, 128] width 192 height 8
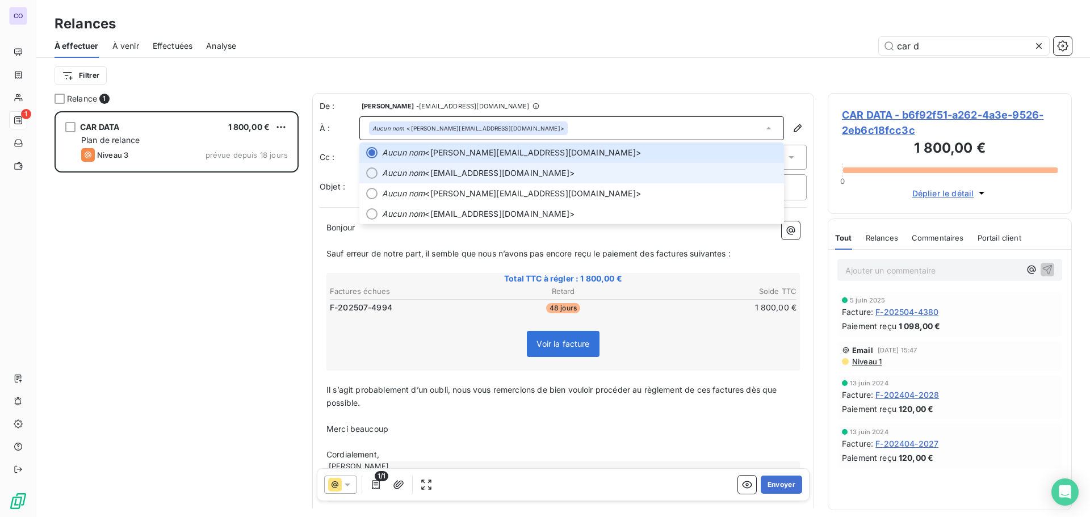
click at [436, 176] on span "Aucun nom <[EMAIL_ADDRESS][DOMAIN_NAME]>" at bounding box center [579, 172] width 395 height 11
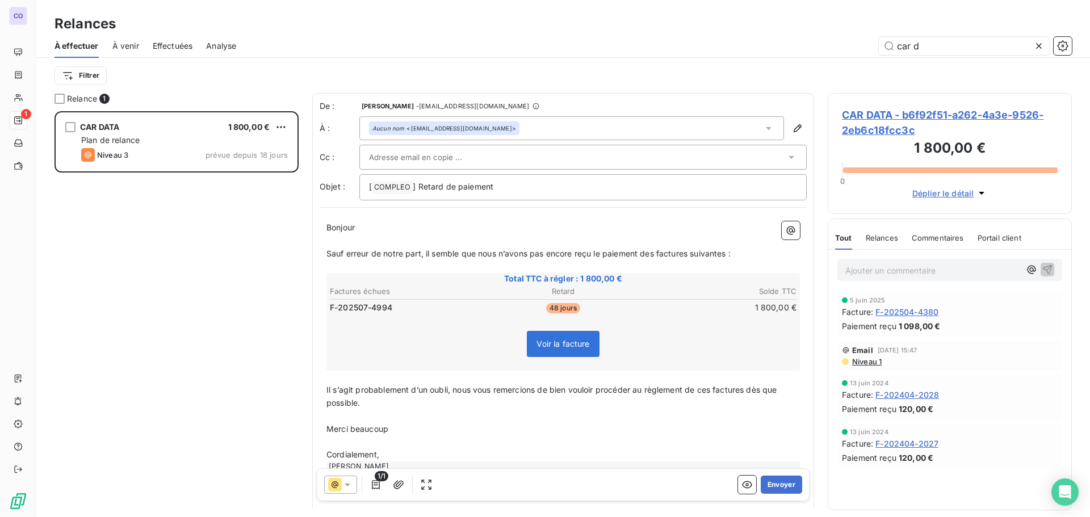
click at [433, 158] on input "text" at bounding box center [430, 157] width 122 height 17
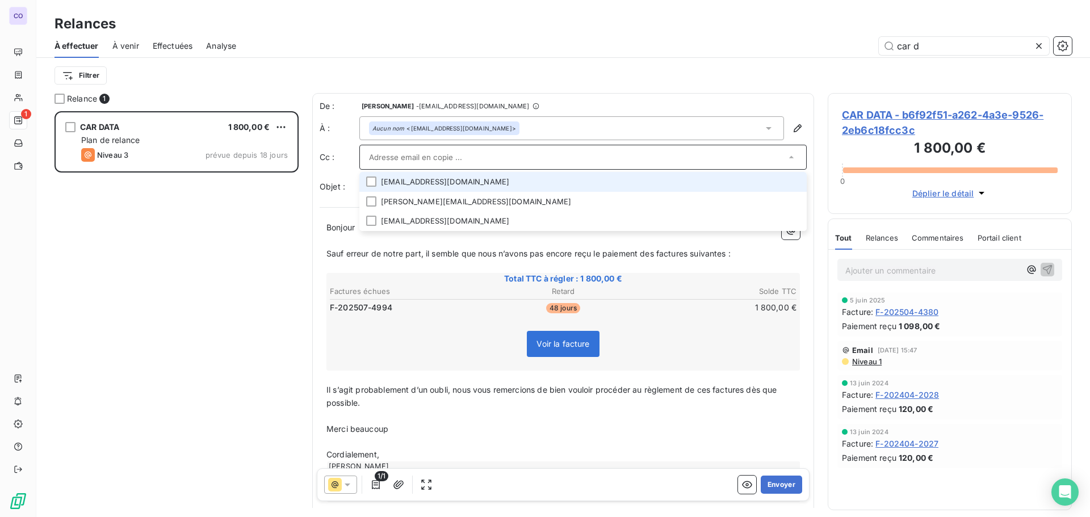
click at [422, 184] on li "[EMAIL_ADDRESS][DOMAIN_NAME]" at bounding box center [582, 182] width 447 height 20
click at [422, 184] on li "[EMAIL_ADDRESS][DOMAIN_NAME]" at bounding box center [582, 183] width 447 height 20
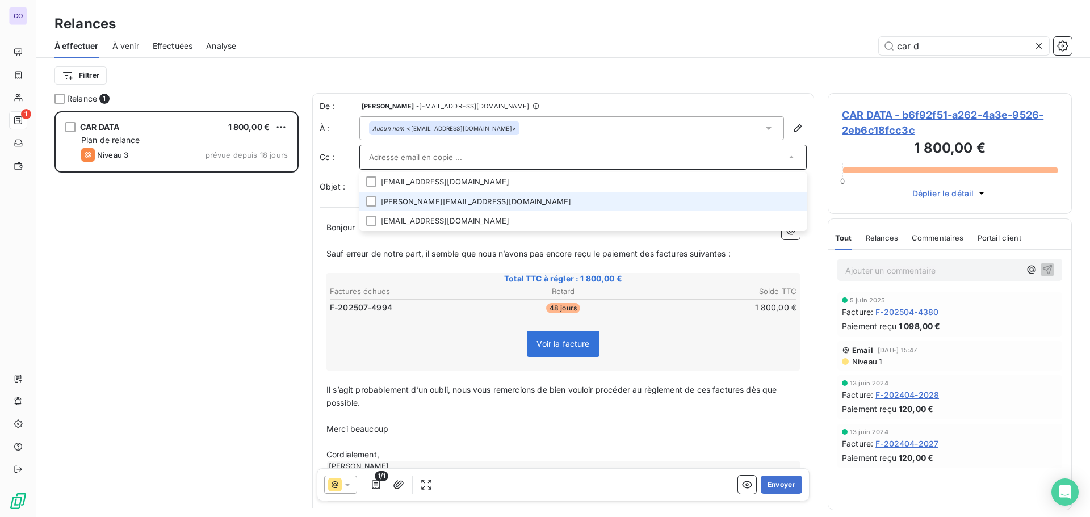
click at [420, 199] on li "[PERSON_NAME][EMAIL_ADDRESS][DOMAIN_NAME]" at bounding box center [582, 202] width 447 height 20
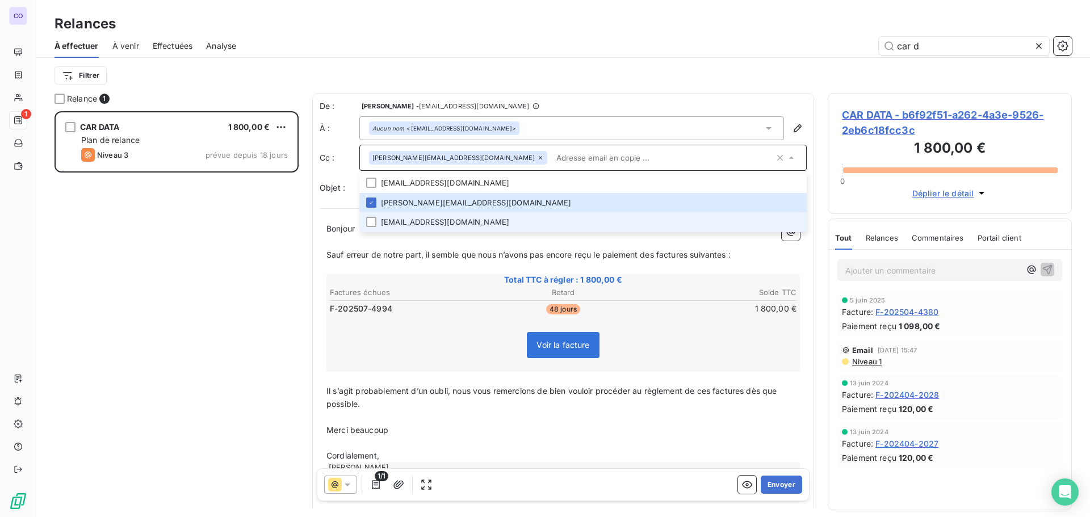
click at [422, 224] on li "[EMAIL_ADDRESS][DOMAIN_NAME]" at bounding box center [582, 222] width 447 height 20
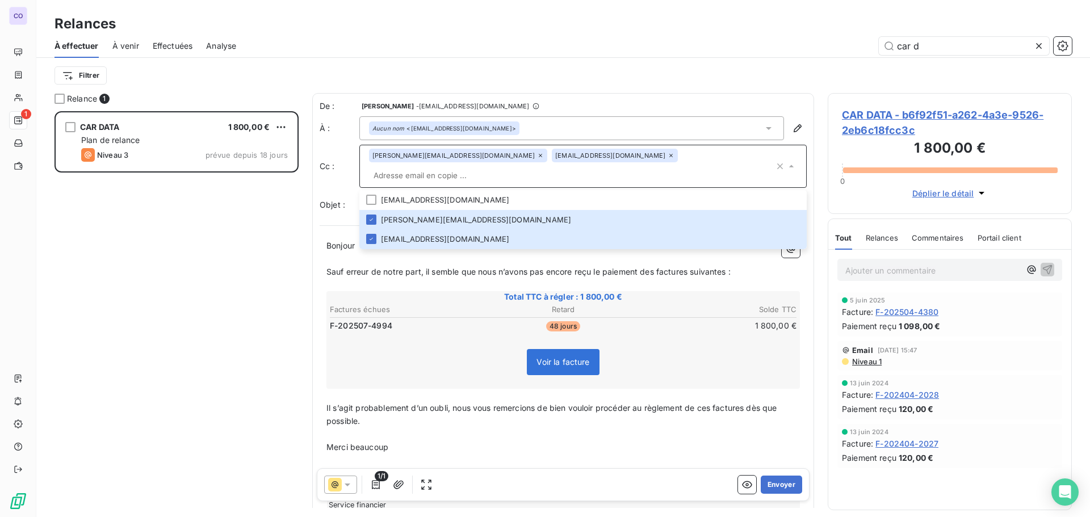
click at [516, 128] on div "Aucun nom <[EMAIL_ADDRESS][DOMAIN_NAME]>" at bounding box center [571, 128] width 424 height 24
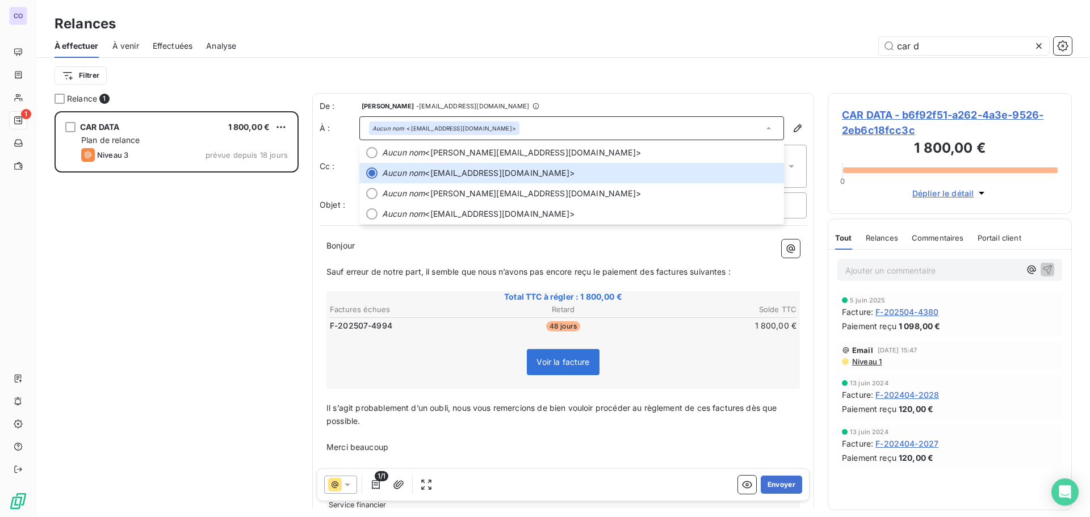
click at [162, 243] on div "CAR DATA 1 800,00 € Plan de relance Niveau 3 prévue depuis 18 jours" at bounding box center [176, 314] width 244 height 406
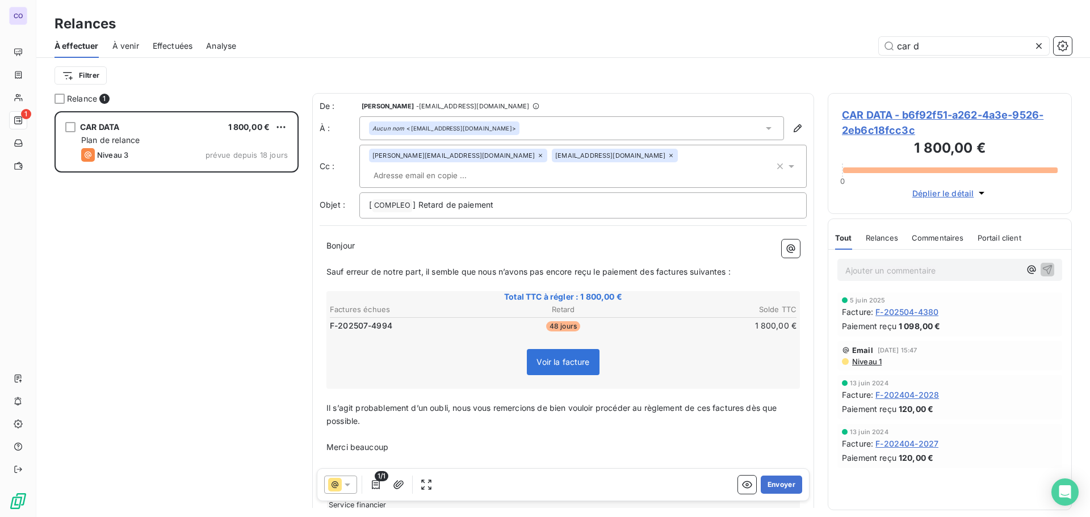
click at [480, 124] on div "Aucun nom <[EMAIL_ADDRESS][DOMAIN_NAME]>" at bounding box center [571, 128] width 424 height 24
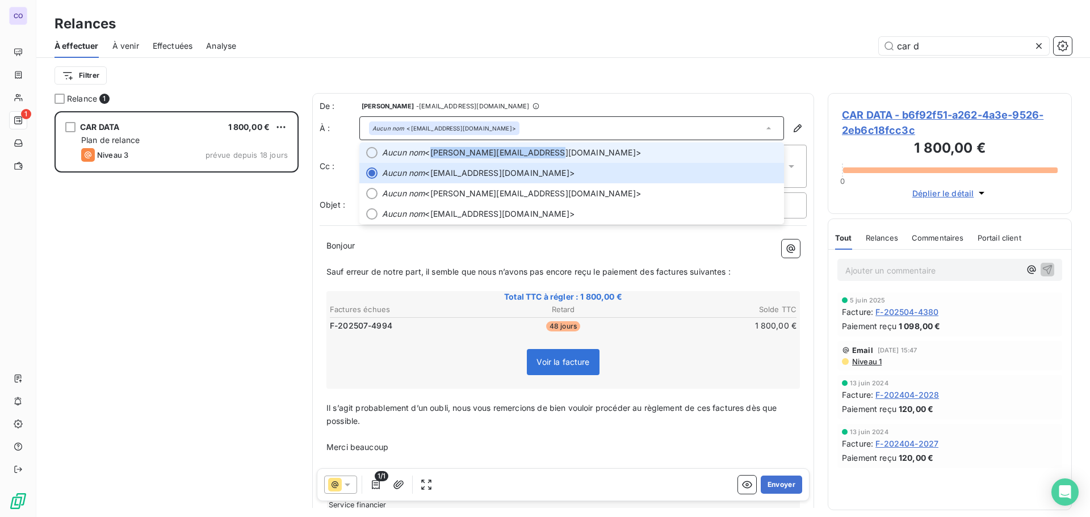
drag, startPoint x: 430, startPoint y: 156, endPoint x: 545, endPoint y: 159, distance: 115.2
click at [545, 159] on li "Aucun nom <[PERSON_NAME][EMAIL_ADDRESS][DOMAIN_NAME]>" at bounding box center [571, 152] width 424 height 20
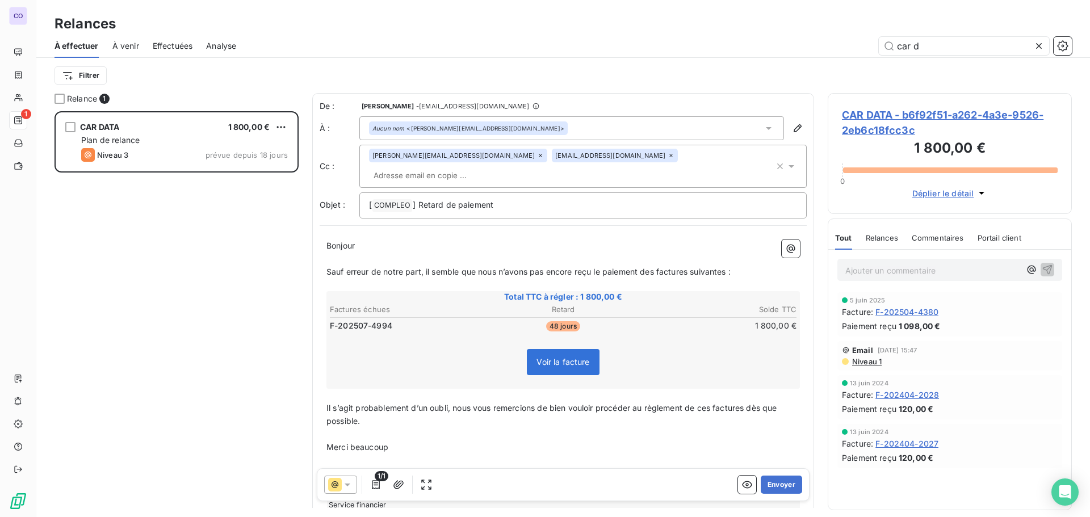
copy span "[PERSON_NAME][EMAIL_ADDRESS][DOMAIN_NAME]"
click at [500, 167] on input "text" at bounding box center [434, 175] width 131 height 17
paste input "F-202507-5065"
type input "F-202507-5065"
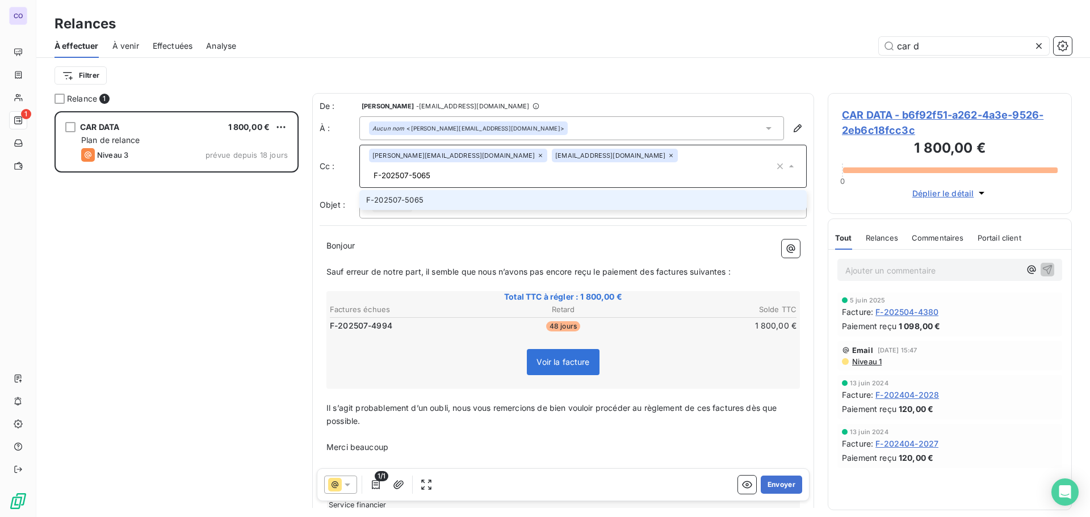
drag, startPoint x: 670, startPoint y: 155, endPoint x: 595, endPoint y: 154, distance: 75.5
click at [595, 154] on div "[PERSON_NAME][EMAIL_ADDRESS][DOMAIN_NAME] [EMAIL_ADDRESS][DOMAIN_NAME] F-202507…" at bounding box center [571, 166] width 405 height 35
click at [441, 129] on div "Aucun nom <[PERSON_NAME][EMAIL_ADDRESS][DOMAIN_NAME]>" at bounding box center [468, 128] width 192 height 8
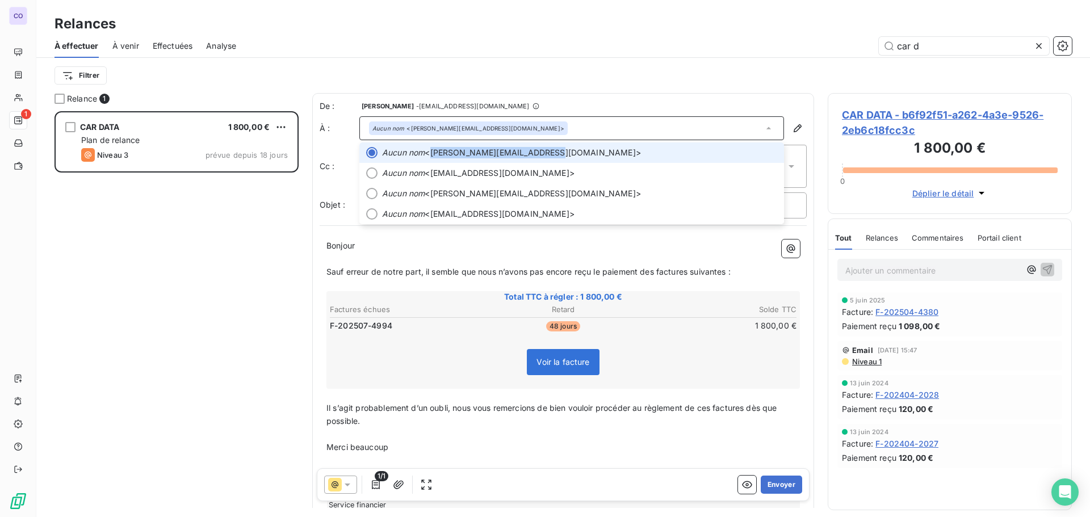
drag, startPoint x: 432, startPoint y: 154, endPoint x: 545, endPoint y: 153, distance: 112.9
click at [545, 153] on span "Aucun nom <[PERSON_NAME][EMAIL_ADDRESS][DOMAIN_NAME]>" at bounding box center [579, 152] width 395 height 11
copy span "[PERSON_NAME][EMAIL_ADDRESS][DOMAIN_NAME]"
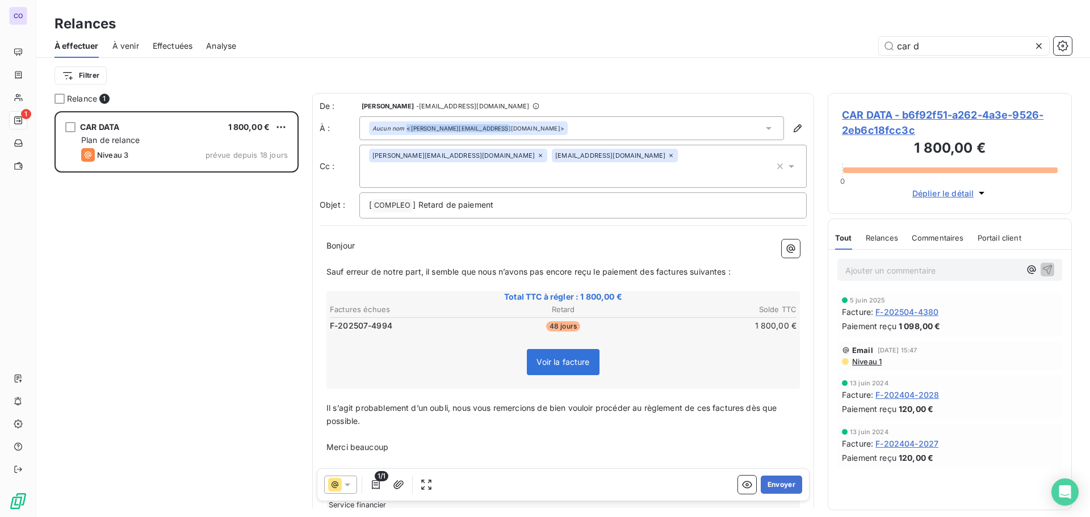
drag, startPoint x: 515, startPoint y: 132, endPoint x: 491, endPoint y: 131, distance: 23.9
click at [491, 131] on div "Aucun nom <[PERSON_NAME][EMAIL_ADDRESS][DOMAIN_NAME]>" at bounding box center [571, 128] width 424 height 24
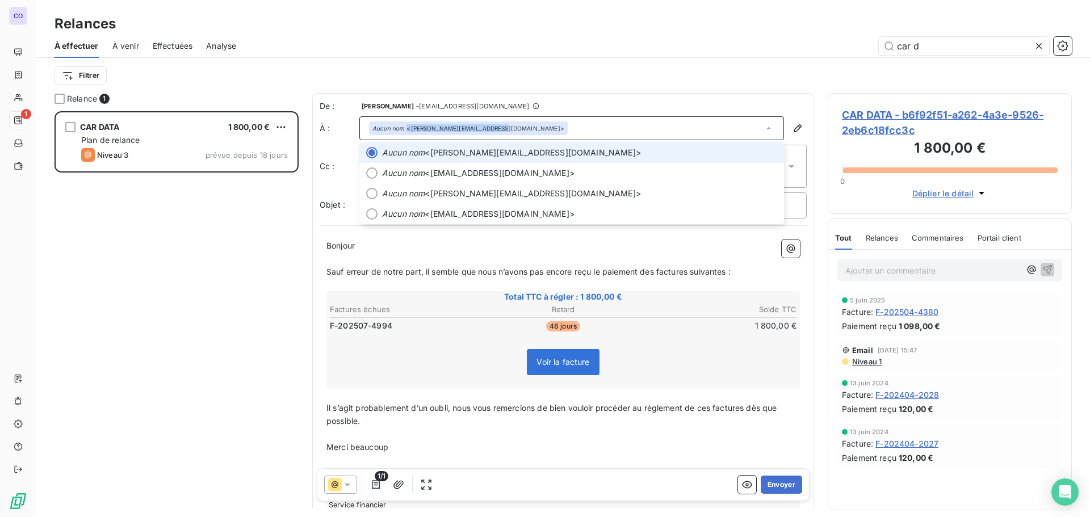
copy div "<[PERSON_NAME][EMAIL_ADDRESS][DOMAIN_NAME]"
click at [249, 236] on div "CAR DATA 1 800,00 € Plan de relance Niveau 3 prévue depuis 18 jours" at bounding box center [176, 314] width 244 height 406
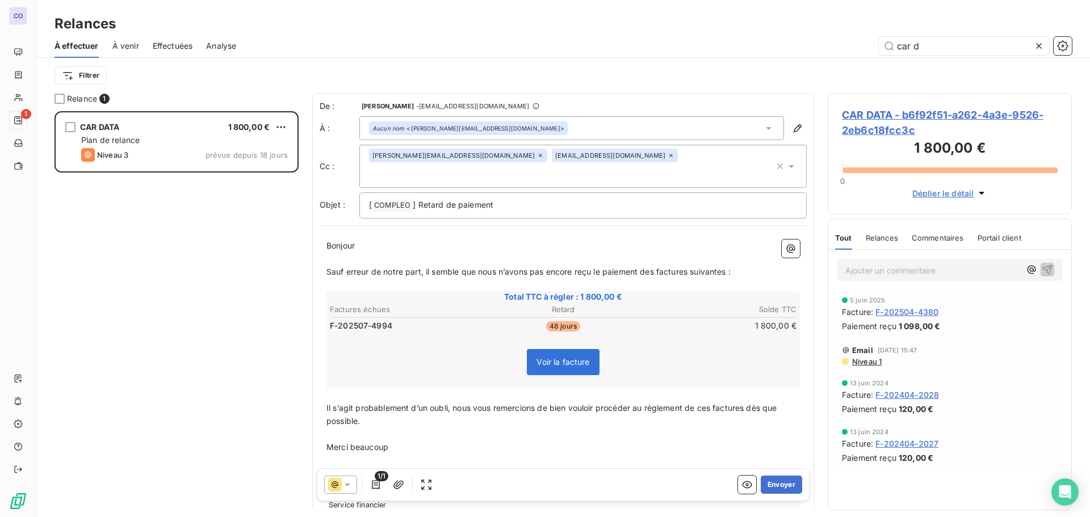
click at [500, 167] on input "text" at bounding box center [434, 175] width 131 height 17
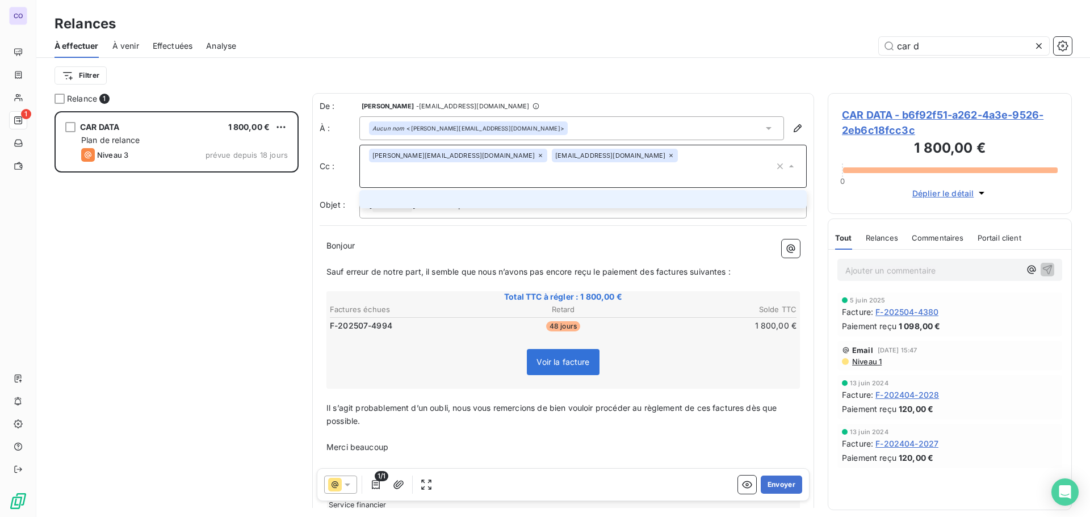
paste input "<[PERSON_NAME][EMAIL_ADDRESS][DOMAIN_NAME]"
type input "<[PERSON_NAME][EMAIL_ADDRESS][DOMAIN_NAME]"
click at [445, 190] on li "<[PERSON_NAME][EMAIL_ADDRESS][DOMAIN_NAME]" at bounding box center [582, 200] width 447 height 20
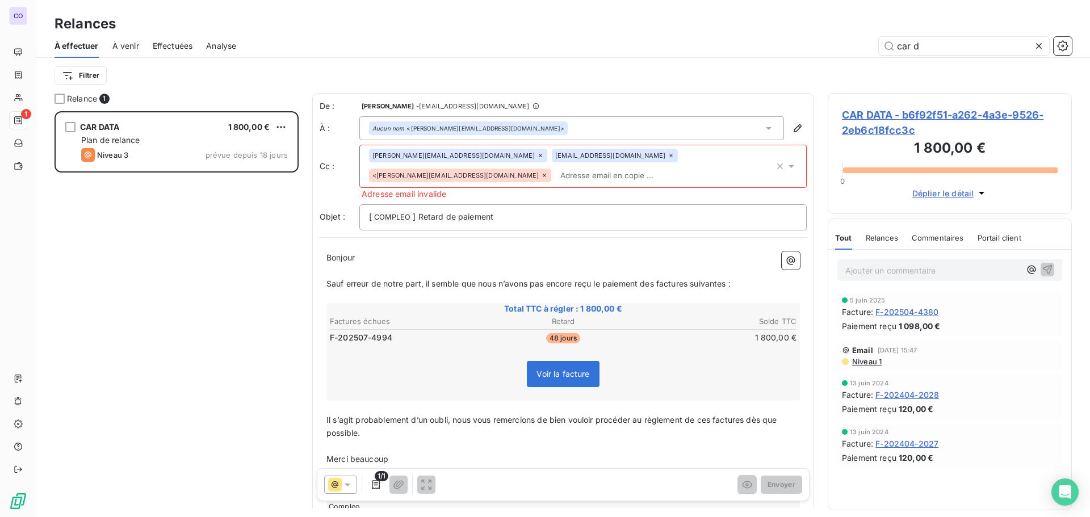
click at [539, 120] on div "Aucun nom <[PERSON_NAME][EMAIL_ADDRESS][DOMAIN_NAME]>" at bounding box center [571, 128] width 424 height 24
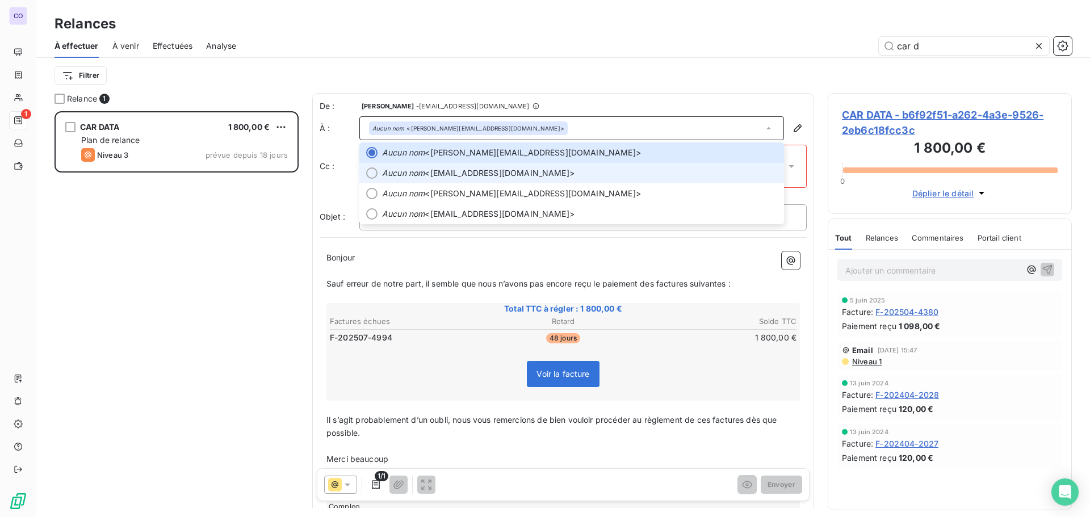
click at [460, 172] on span "Aucun nom <[EMAIL_ADDRESS][DOMAIN_NAME]>" at bounding box center [579, 172] width 395 height 11
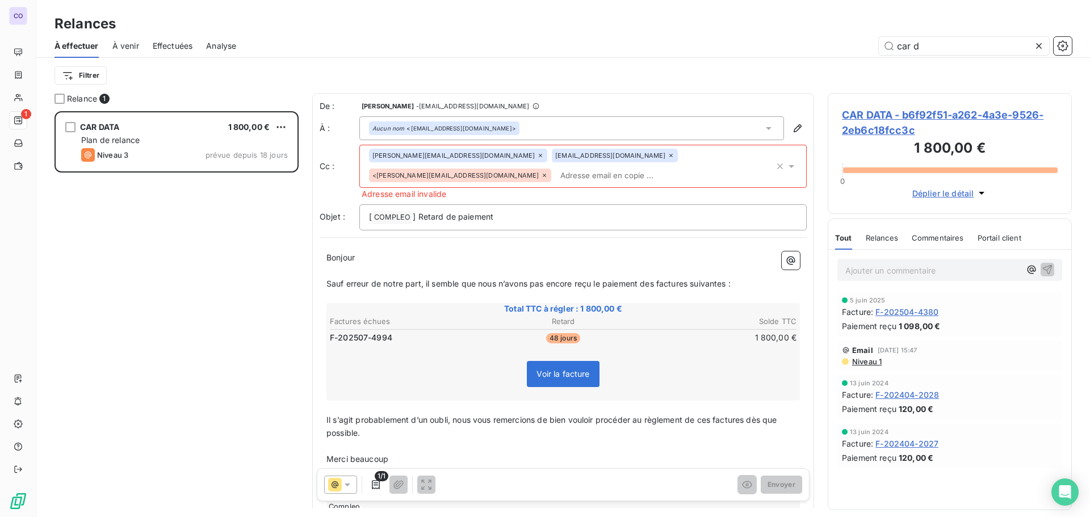
click at [264, 205] on div "CAR DATA 1 800,00 € Plan de relance Niveau 3 prévue depuis 18 jours" at bounding box center [176, 314] width 244 height 406
click at [697, 177] on div "[PERSON_NAME][EMAIL_ADDRESS][DOMAIN_NAME] [EMAIL_ADDRESS][DOMAIN_NAME] <[DOMAIN…" at bounding box center [571, 166] width 405 height 35
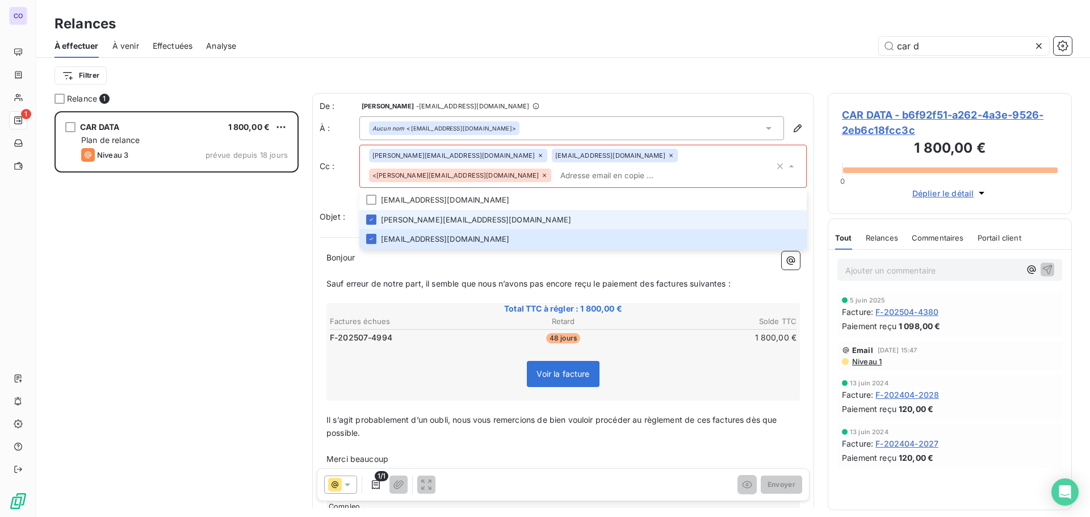
click at [551, 169] on div "<[PERSON_NAME][EMAIL_ADDRESS][DOMAIN_NAME]" at bounding box center [460, 176] width 182 height 14
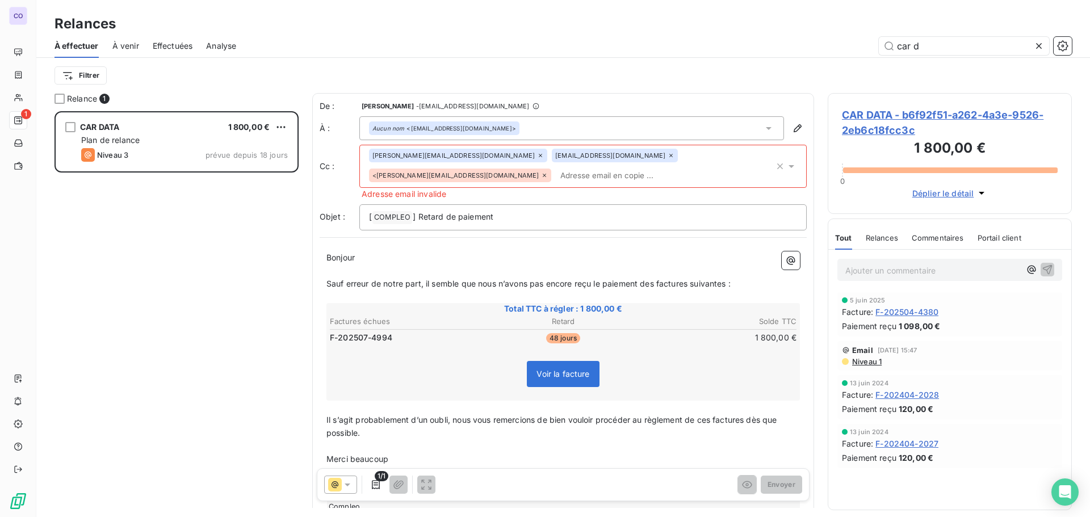
click at [551, 169] on div "<[PERSON_NAME][EMAIL_ADDRESS][DOMAIN_NAME]" at bounding box center [460, 176] width 182 height 14
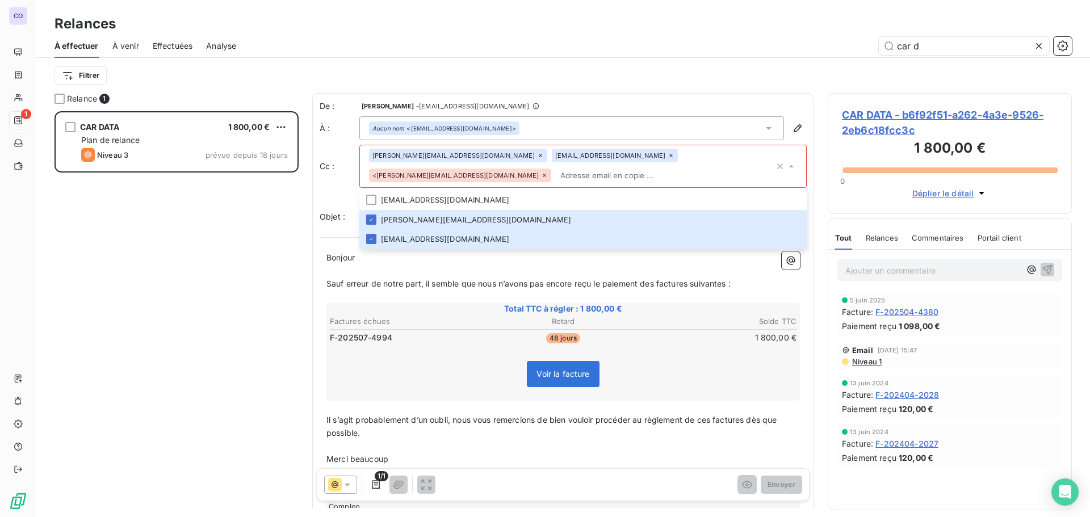
click at [548, 172] on icon at bounding box center [544, 175] width 7 height 7
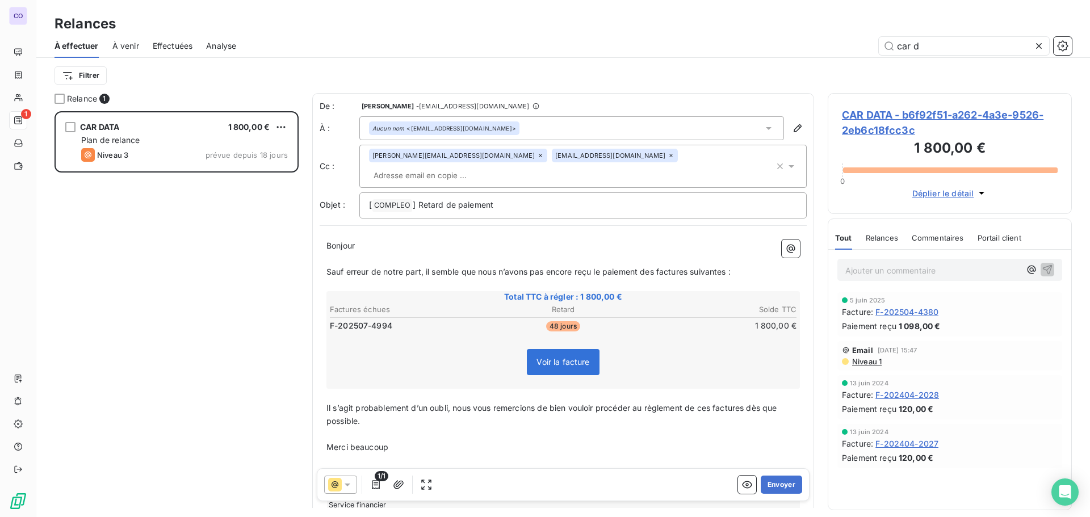
paste input "<[PERSON_NAME][EMAIL_ADDRESS][DOMAIN_NAME]"
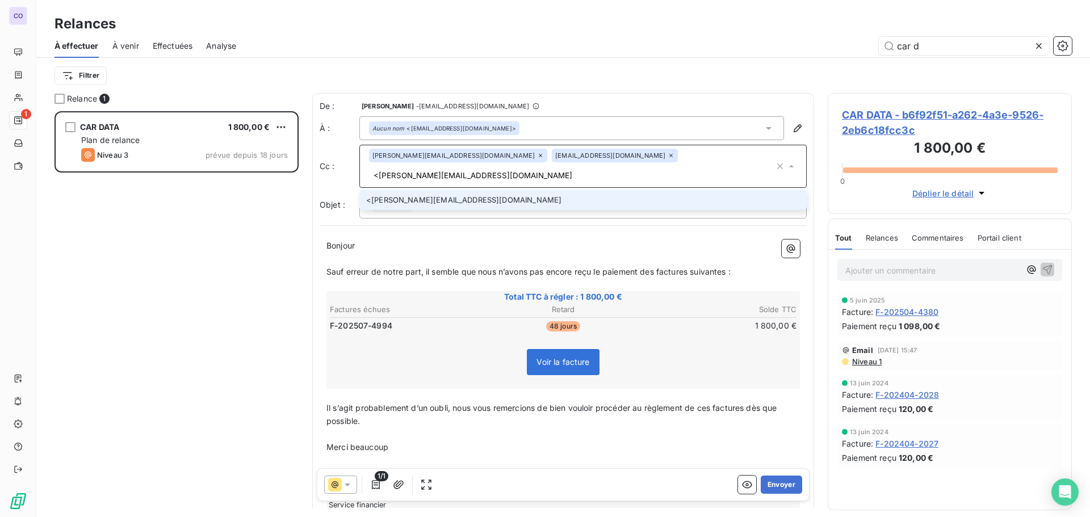
click at [611, 167] on input "<[PERSON_NAME][EMAIL_ADDRESS][DOMAIN_NAME]" at bounding box center [571, 175] width 405 height 17
type input "[PERSON_NAME][EMAIL_ADDRESS][DOMAIN_NAME]"
click at [600, 190] on li "[PERSON_NAME][EMAIL_ADDRESS][DOMAIN_NAME]" at bounding box center [582, 200] width 447 height 20
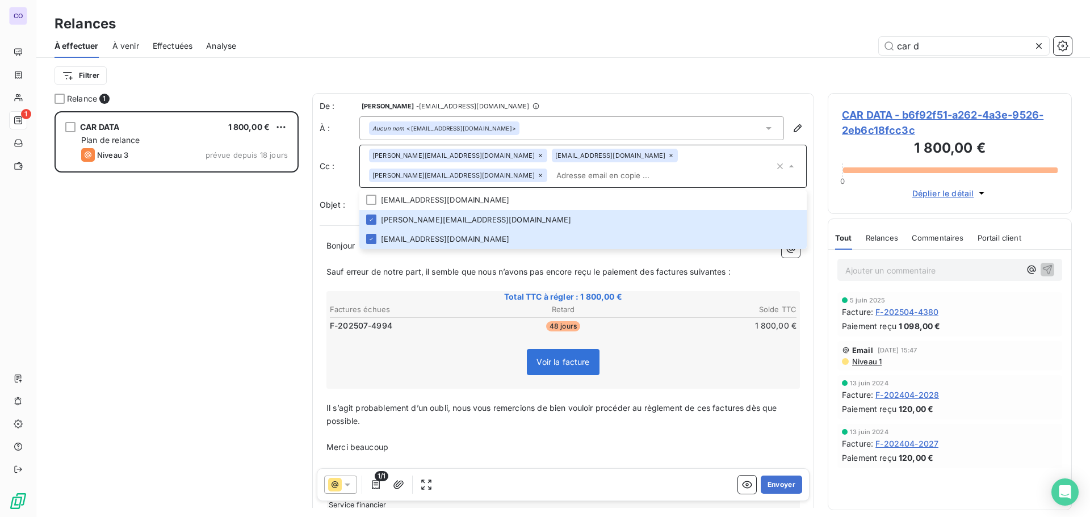
click at [552, 179] on input "text" at bounding box center [663, 175] width 222 height 17
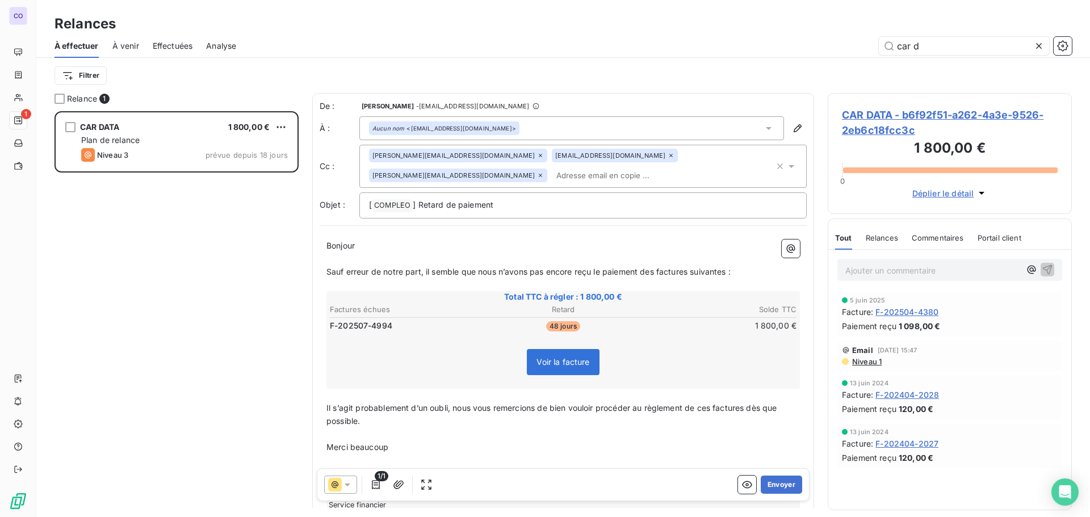
click at [359, 242] on p "Bonjour ﻿ ﻿ ﻿" at bounding box center [562, 245] width 473 height 13
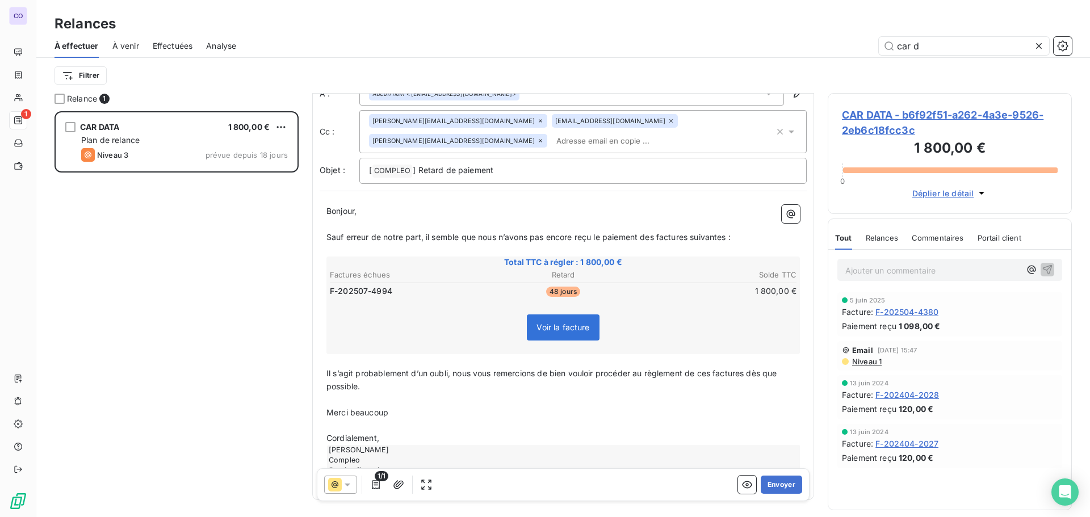
scroll to position [74, 0]
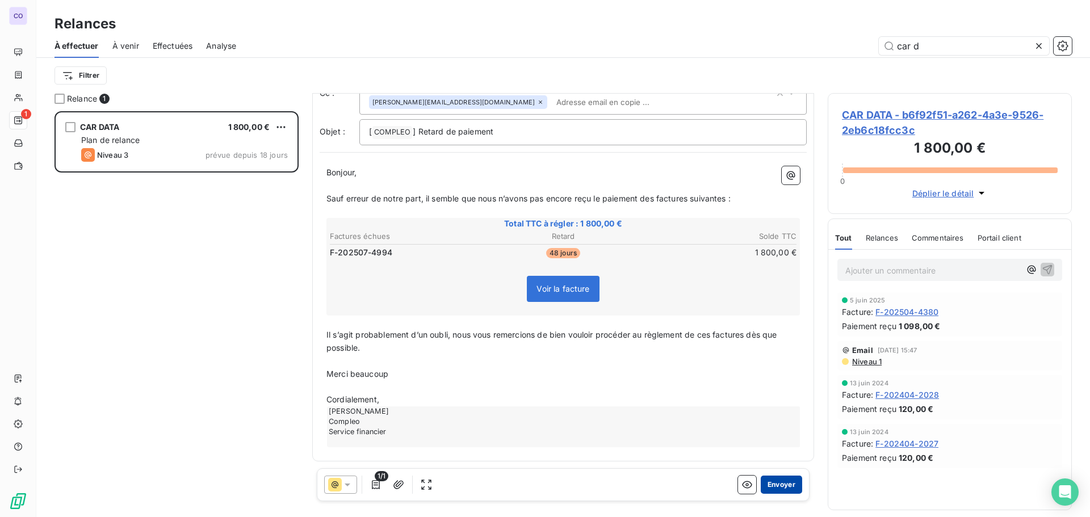
click at [760, 484] on button "Envoyer" at bounding box center [780, 485] width 41 height 18
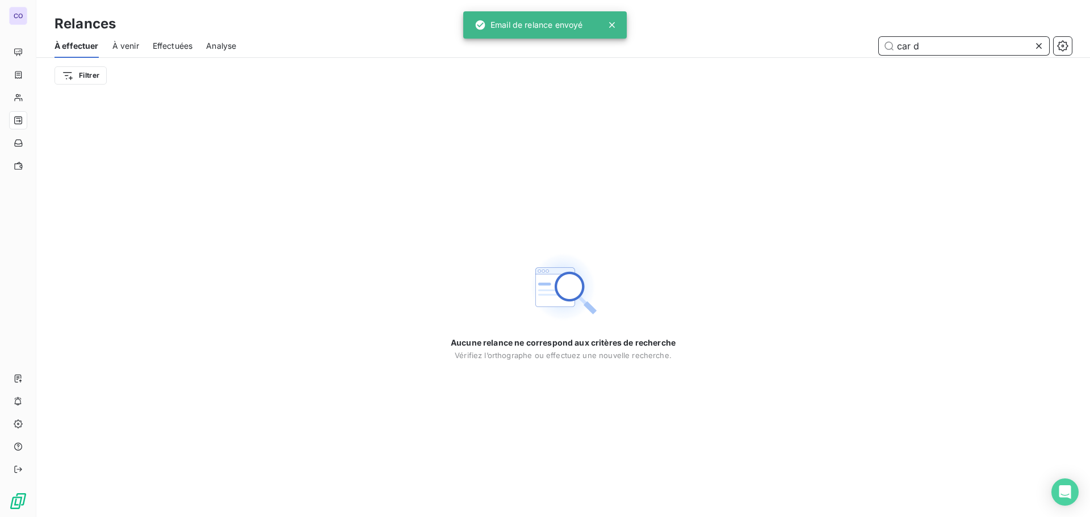
click at [961, 45] on input "car d" at bounding box center [963, 46] width 170 height 18
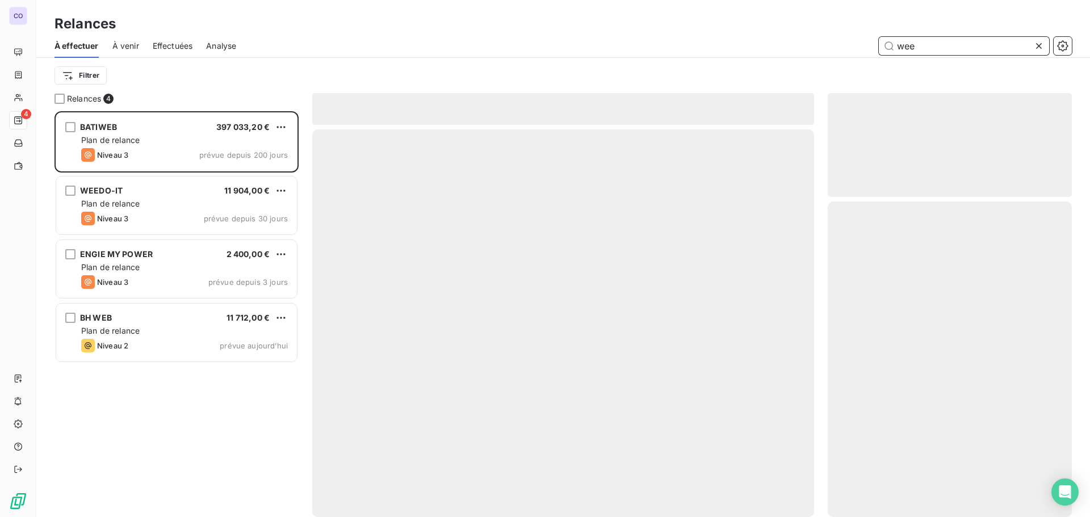
scroll to position [397, 236]
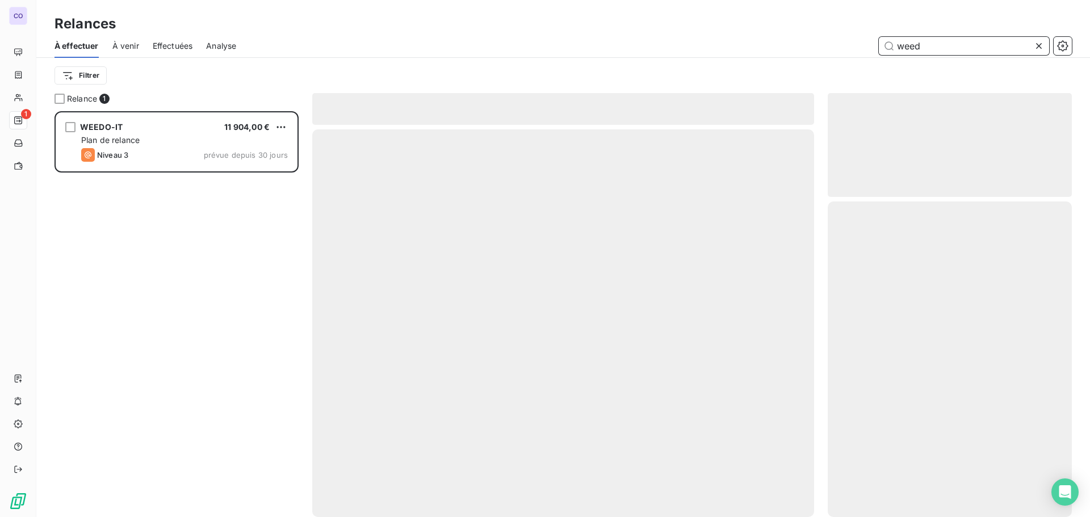
scroll to position [397, 236]
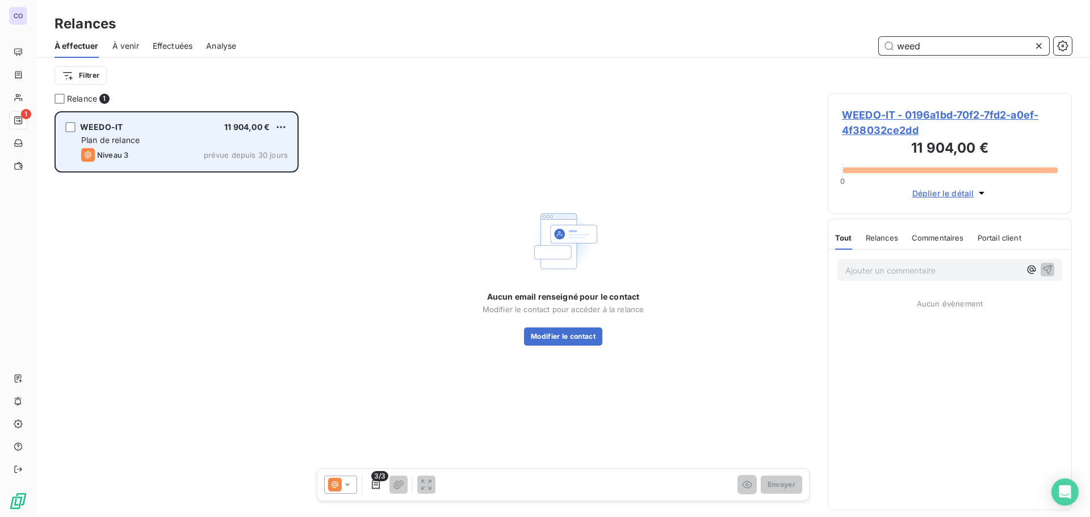
type input "weed"
click at [131, 147] on div "WEEDO-IT 11 904,00 € Plan de relance Niveau 3 prévue depuis 30 jours" at bounding box center [176, 142] width 241 height 58
click at [136, 128] on div "WEEDO-IT 11 904,00 €" at bounding box center [184, 127] width 207 height 10
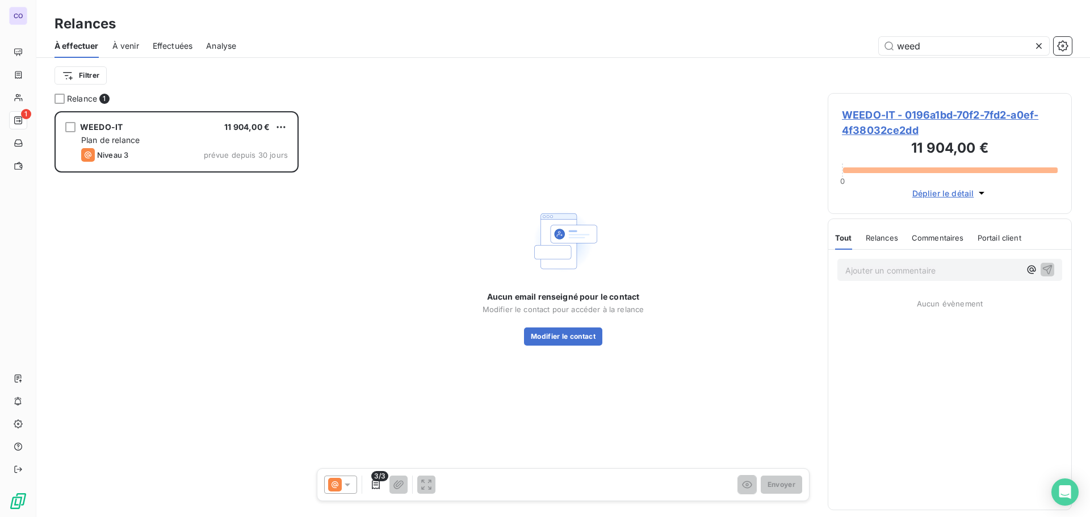
click at [348, 477] on div at bounding box center [340, 485] width 33 height 18
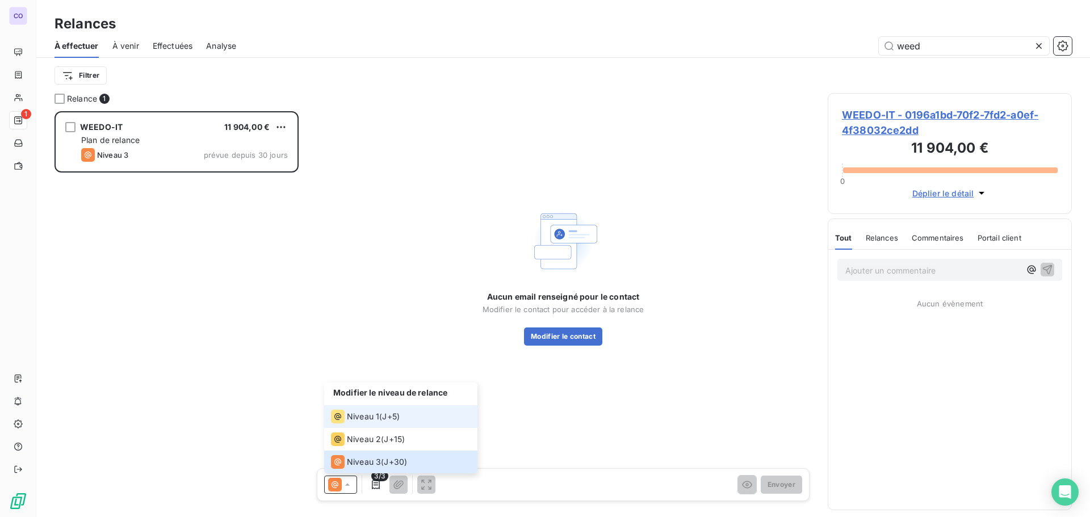
click at [345, 407] on li "Niveau 1 ( J+5 )" at bounding box center [400, 416] width 153 height 23
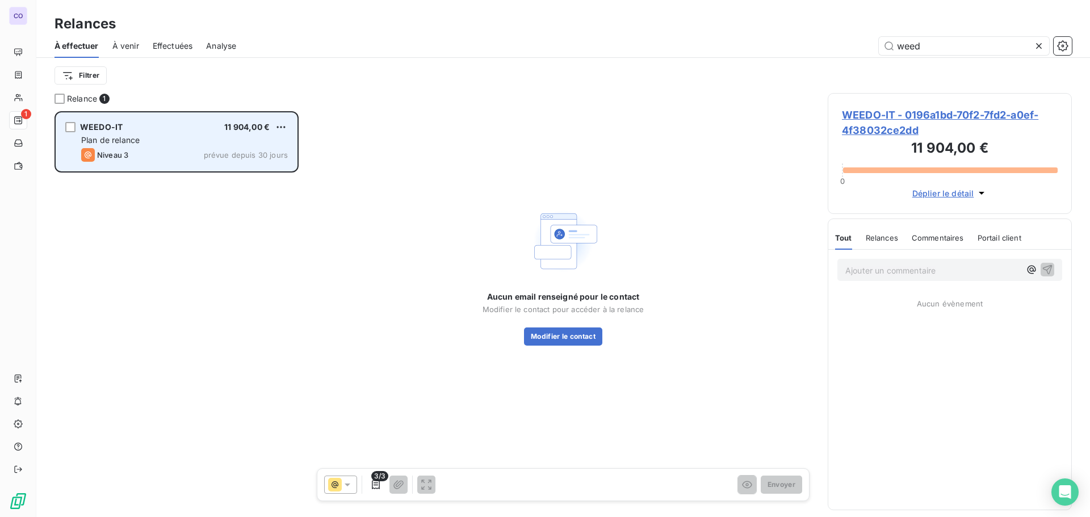
click at [113, 131] on span "WEEDO-IT" at bounding box center [101, 127] width 43 height 10
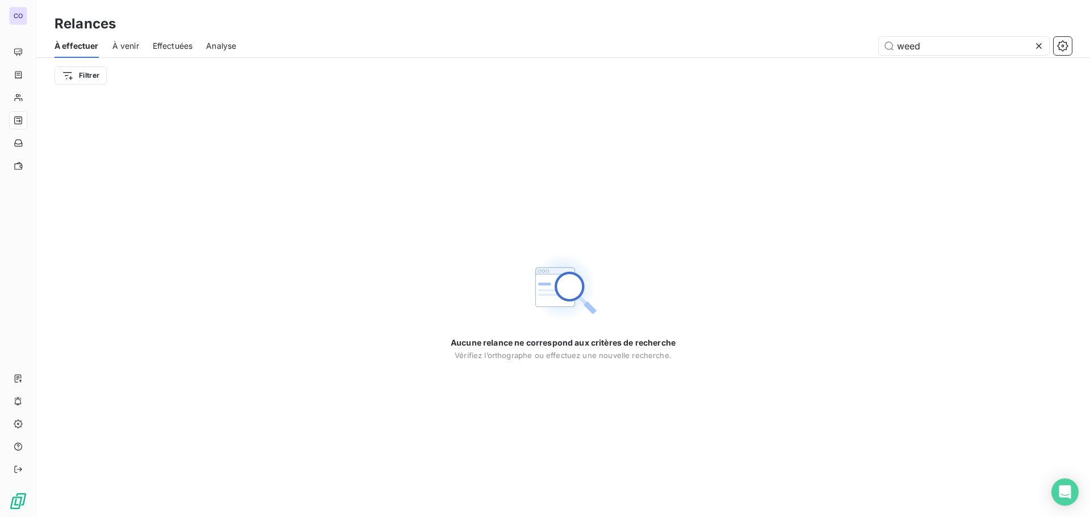
click at [1035, 49] on icon at bounding box center [1038, 45] width 11 height 11
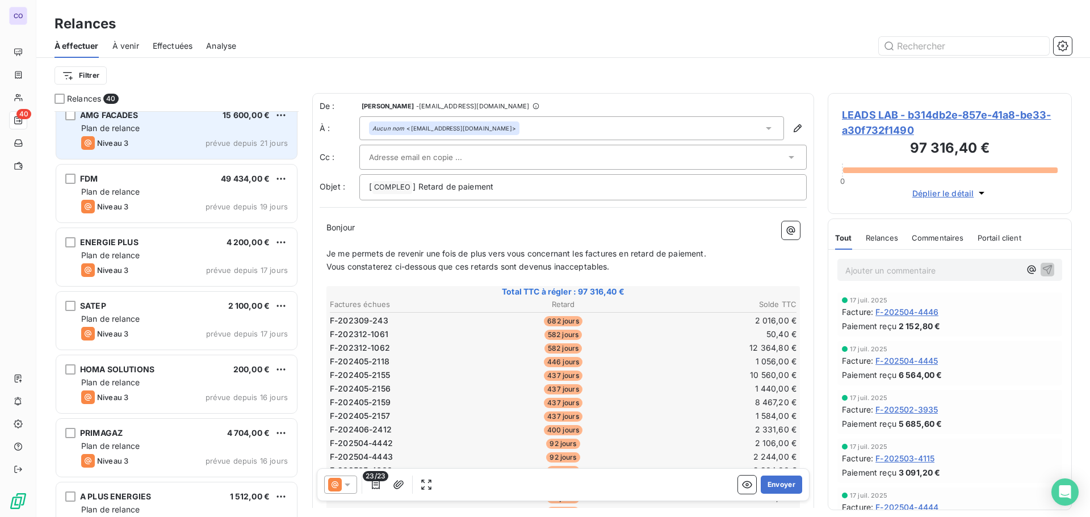
scroll to position [852, 0]
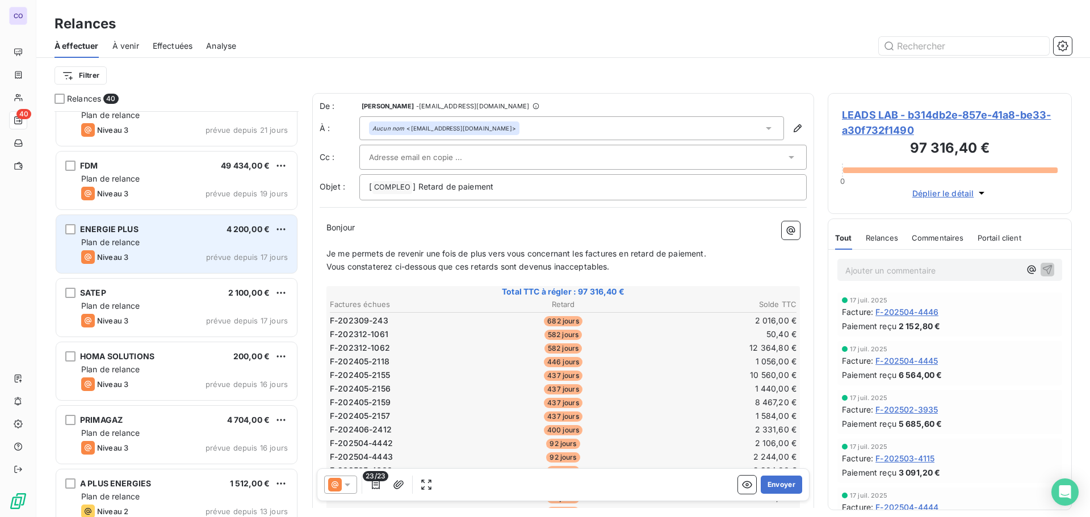
click at [149, 247] on div "Plan de relance" at bounding box center [184, 242] width 207 height 11
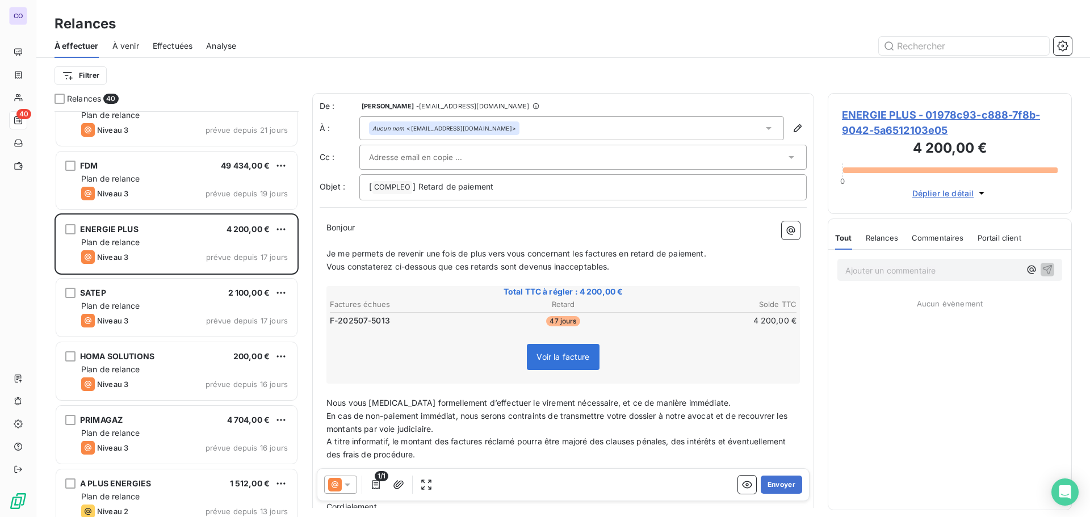
click at [376, 155] on input "text" at bounding box center [430, 157] width 122 height 17
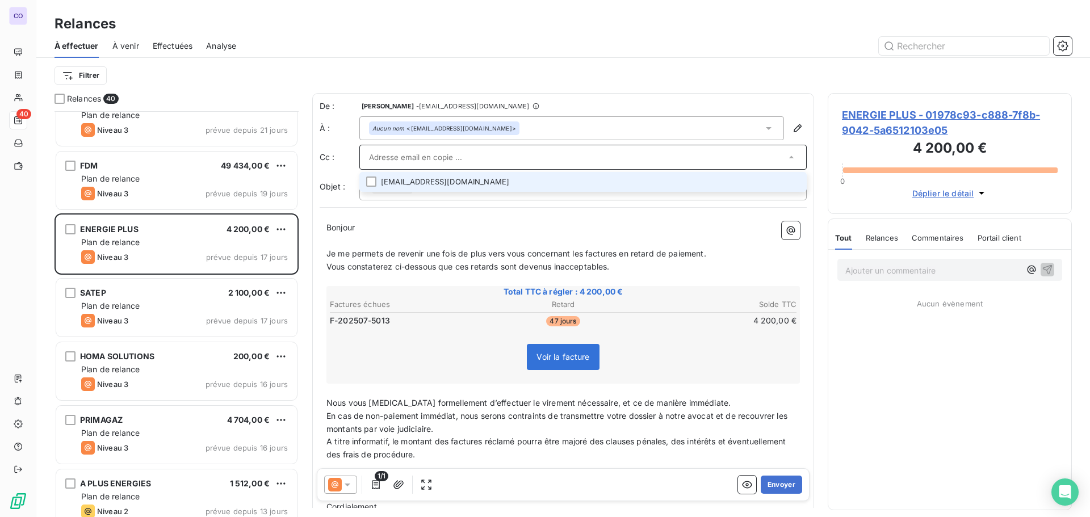
click at [376, 155] on input "text" at bounding box center [577, 157] width 417 height 17
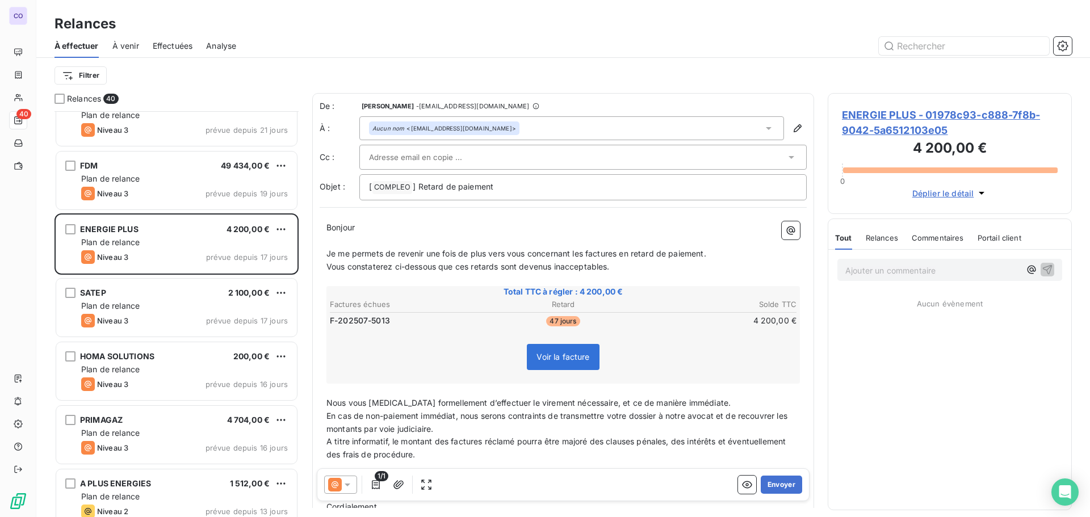
click at [512, 124] on div "Aucun nom <[EMAIL_ADDRESS][DOMAIN_NAME]>" at bounding box center [571, 128] width 424 height 24
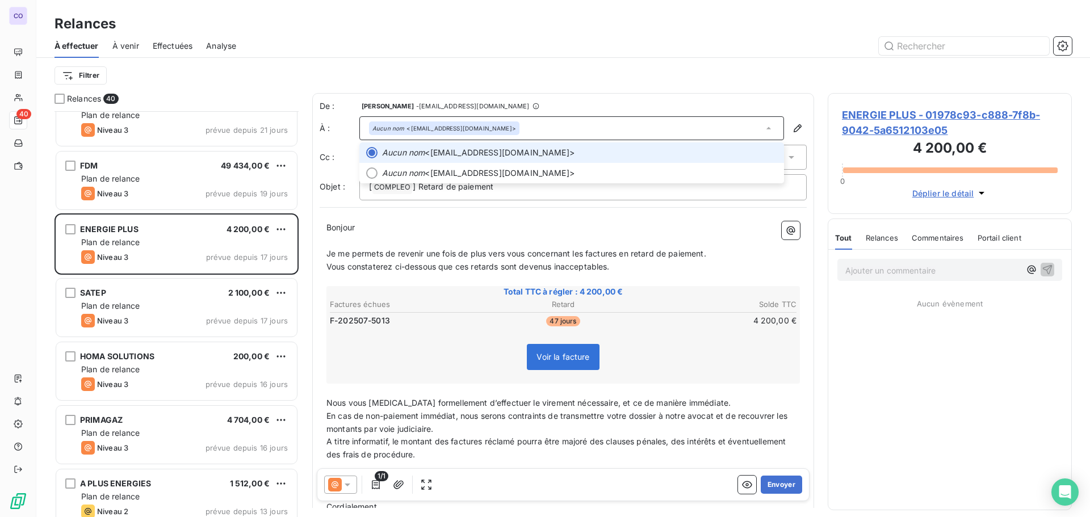
click at [512, 124] on div "Aucun nom <[EMAIL_ADDRESS][DOMAIN_NAME]>" at bounding box center [571, 128] width 424 height 24
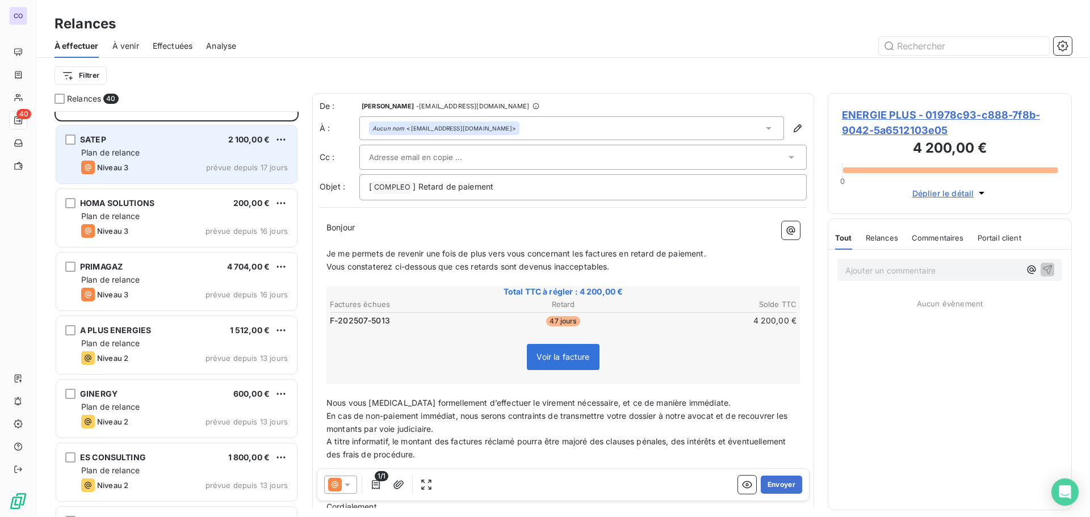
scroll to position [1022, 0]
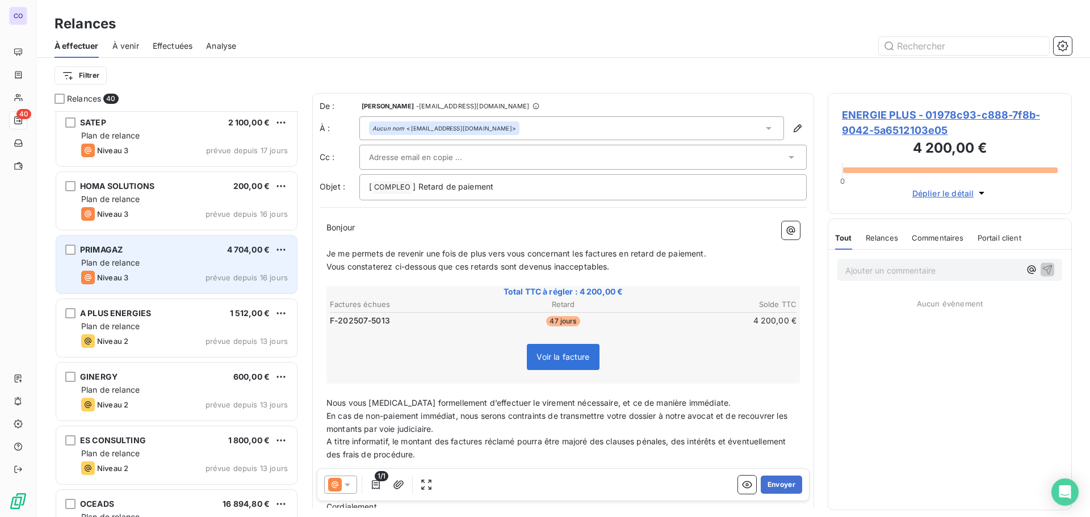
click at [110, 278] on span "Niveau 3" at bounding box center [112, 277] width 31 height 9
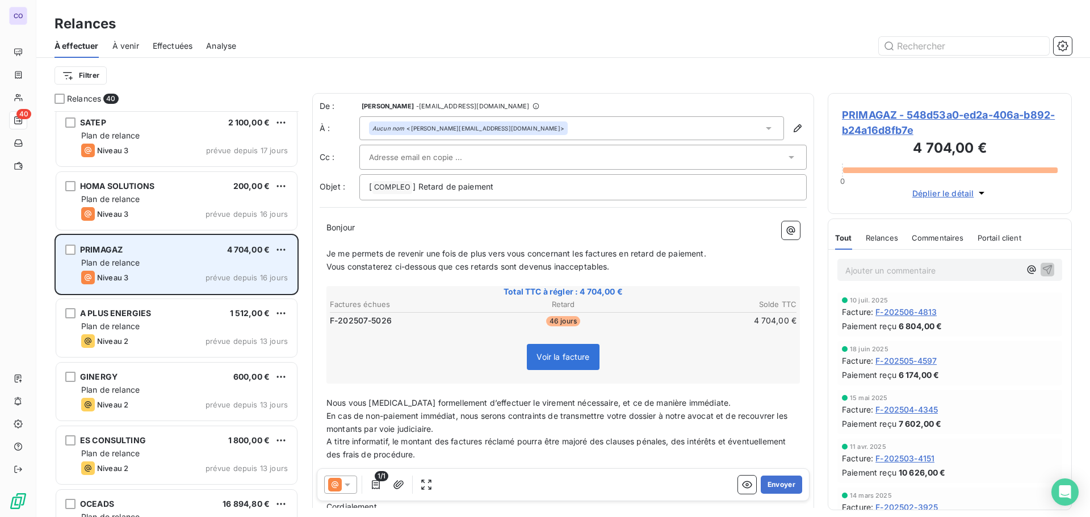
click at [110, 278] on span "Niveau 3" at bounding box center [112, 277] width 31 height 9
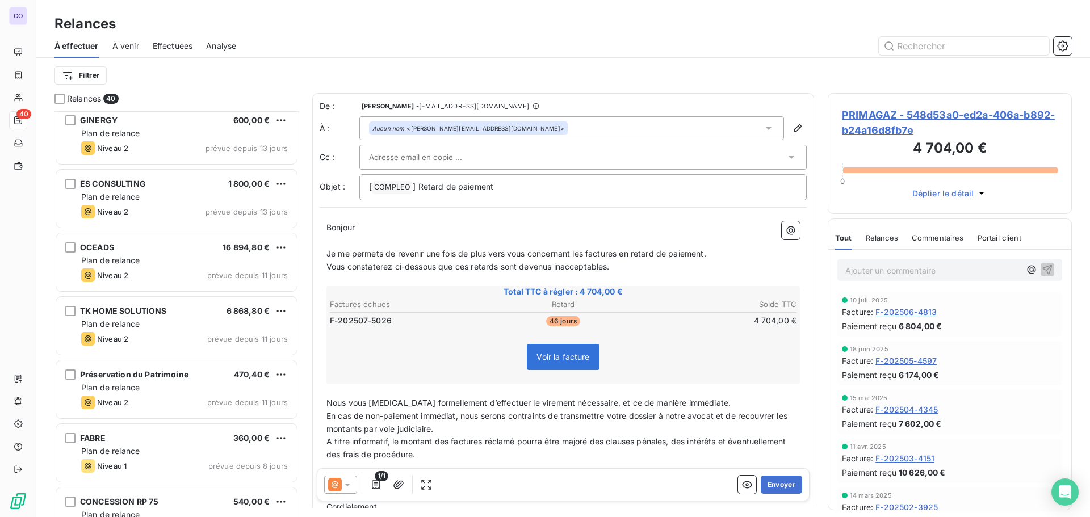
scroll to position [1363, 0]
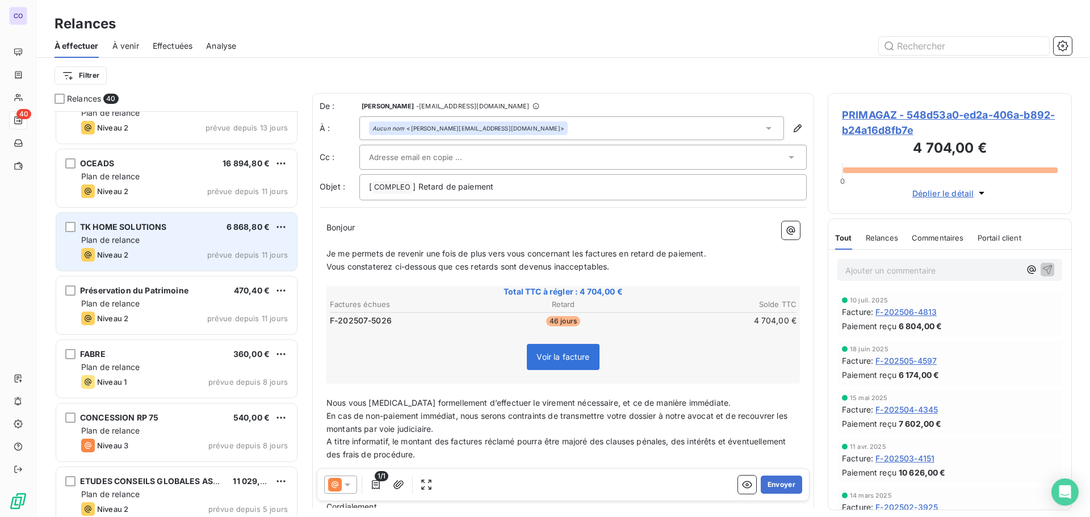
click at [145, 242] on div "Plan de relance" at bounding box center [184, 239] width 207 height 11
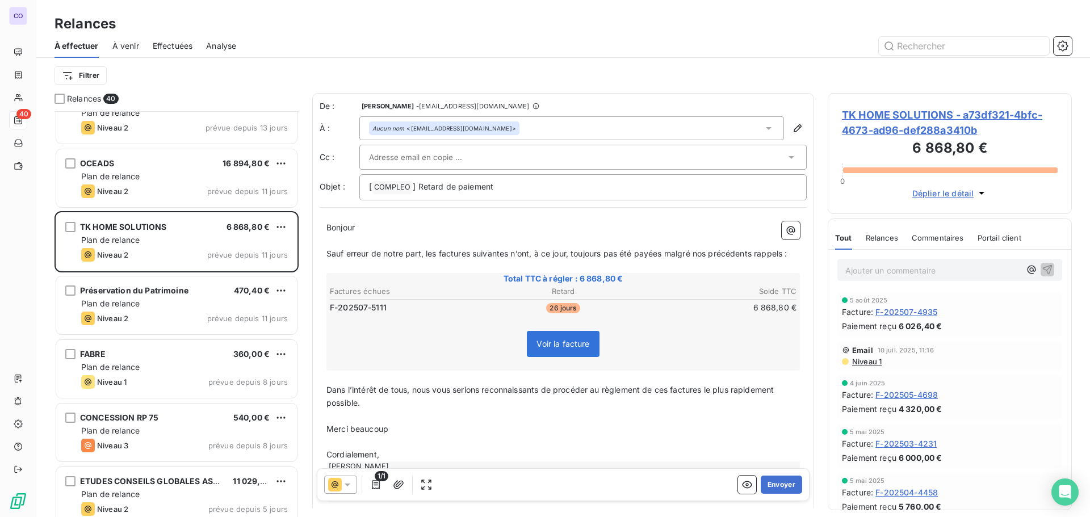
click at [463, 164] on input "text" at bounding box center [430, 157] width 122 height 17
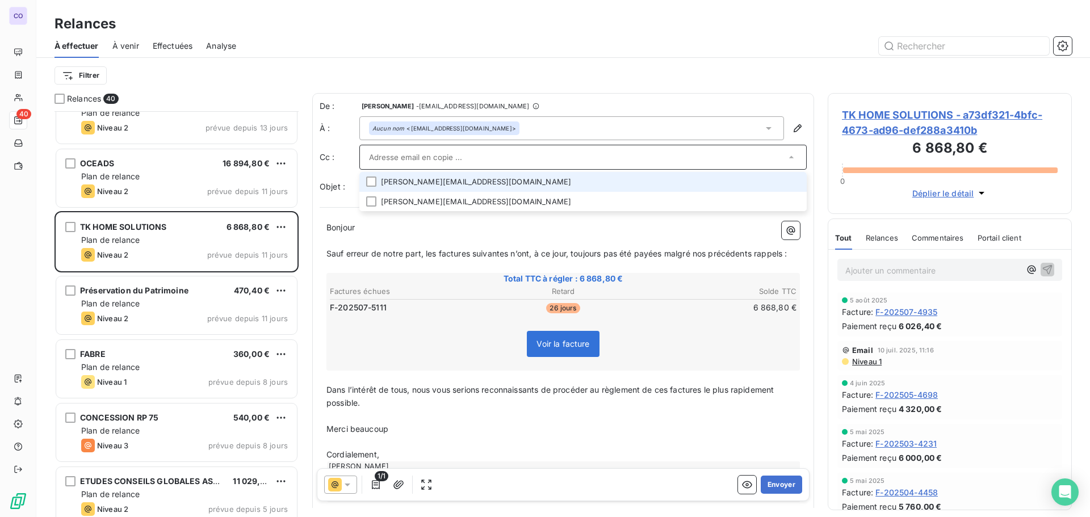
click at [463, 164] on input "text" at bounding box center [577, 157] width 417 height 17
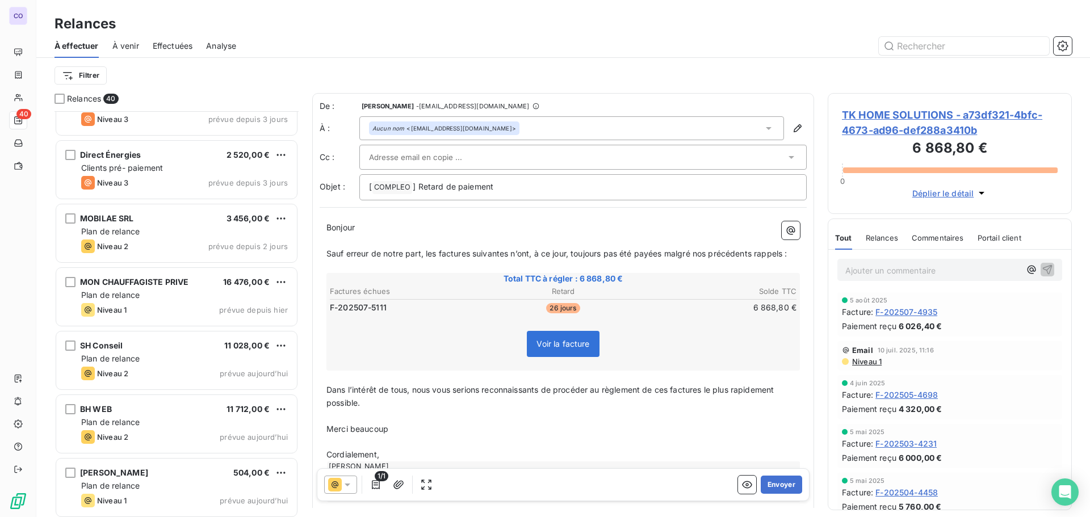
scroll to position [2044, 0]
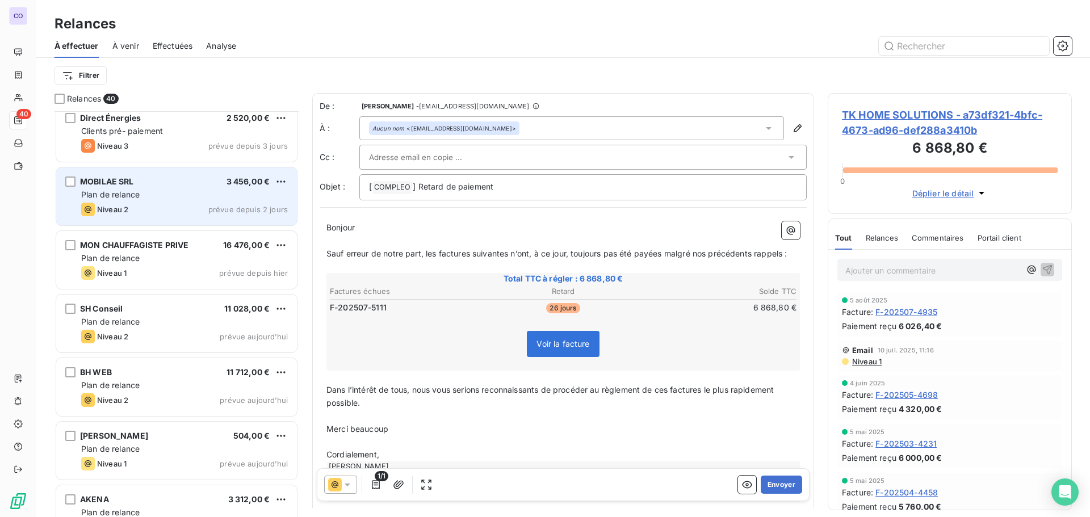
click at [155, 188] on div "MOBILAE SRL 3 456,00 € Plan de relance Niveau 2 prévue depuis 2 jours" at bounding box center [176, 196] width 241 height 58
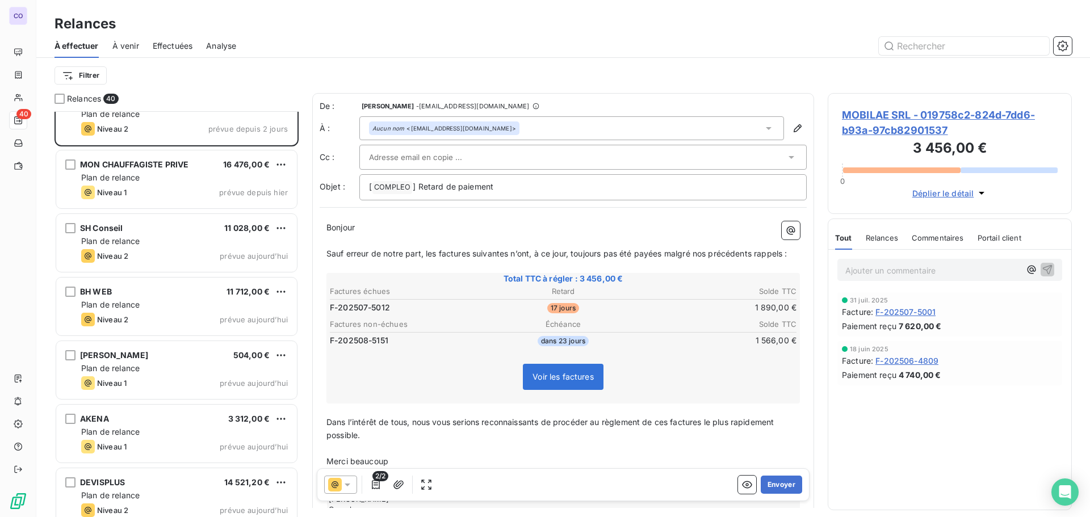
scroll to position [2137, 0]
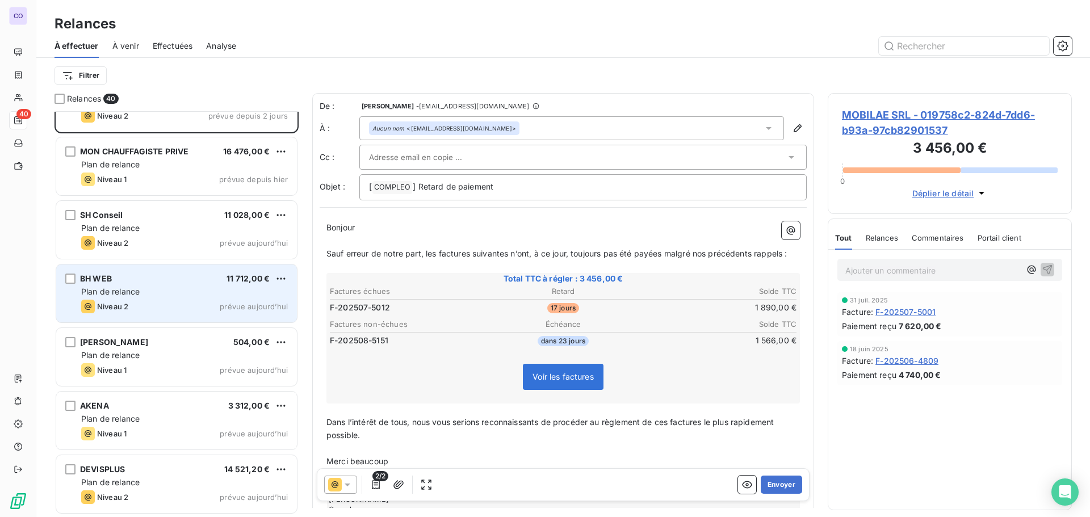
click at [141, 305] on div "Niveau 2 prévue aujourd’hui" at bounding box center [184, 307] width 207 height 14
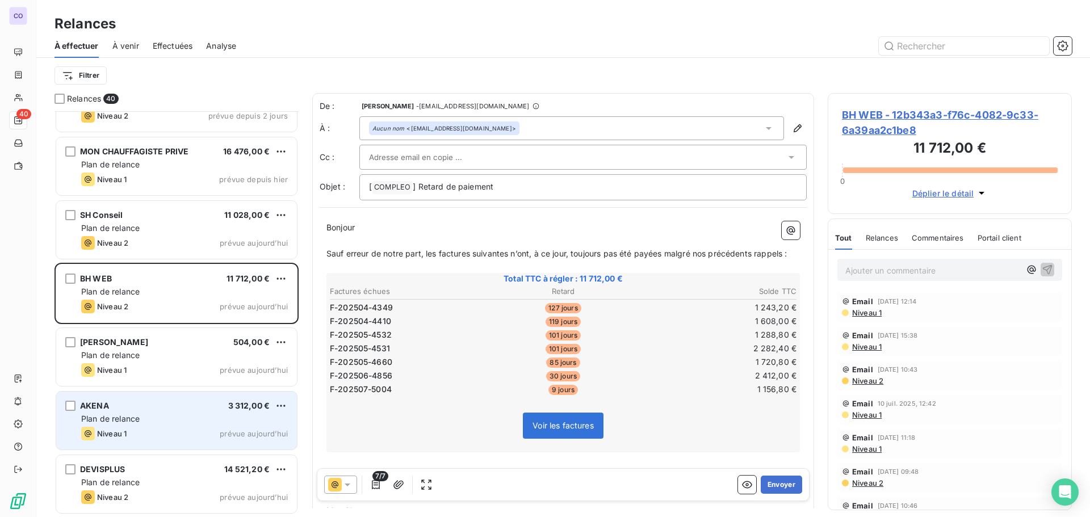
click at [176, 424] on div "AKENA 3 312,00 € Plan de relance Niveau 1 prévue [DATE]" at bounding box center [176, 421] width 241 height 58
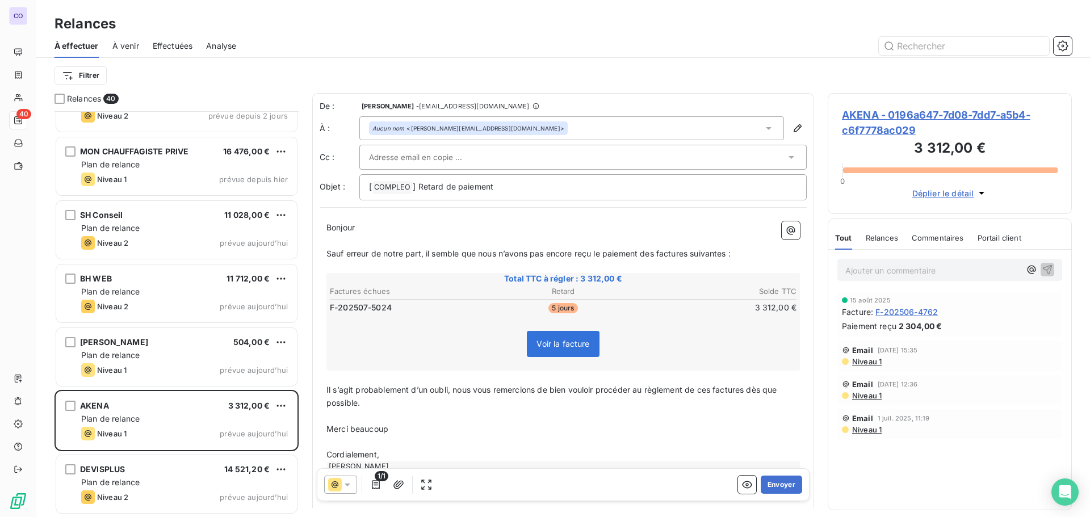
click at [467, 165] on input "text" at bounding box center [430, 157] width 122 height 17
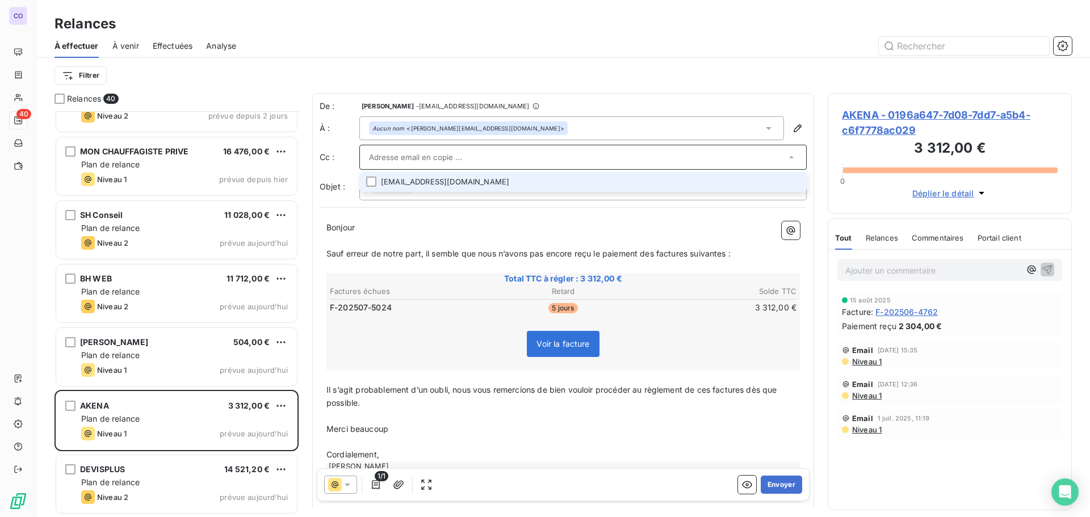
click at [444, 185] on li "[EMAIL_ADDRESS][DOMAIN_NAME]" at bounding box center [582, 182] width 447 height 20
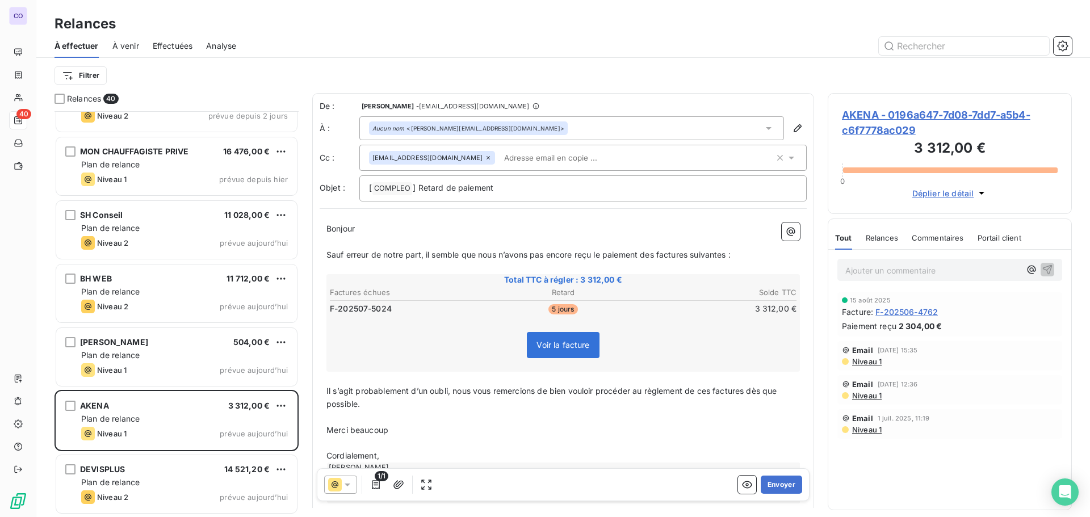
click at [350, 242] on p "﻿" at bounding box center [562, 242] width 473 height 13
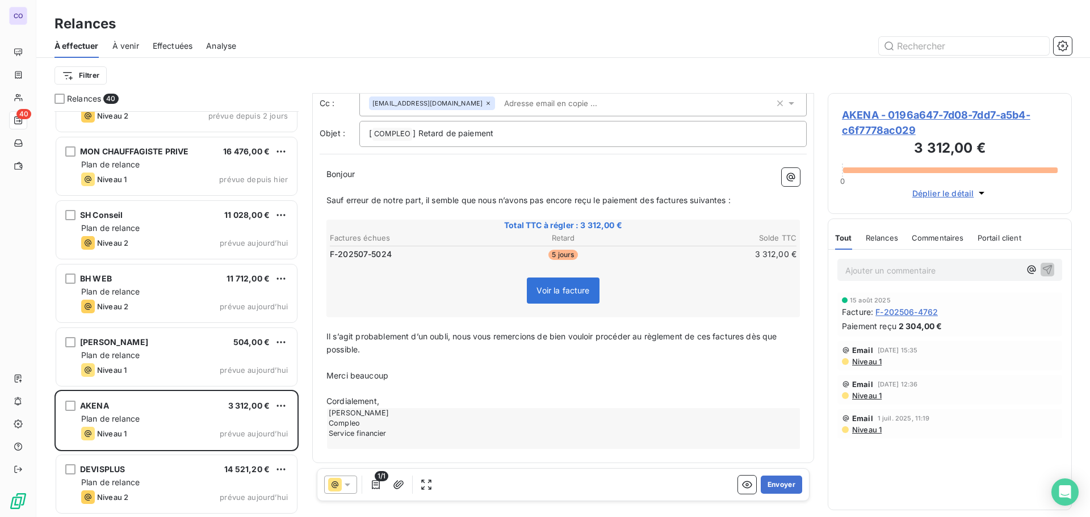
scroll to position [57, 0]
click at [777, 491] on button "Envoyer" at bounding box center [780, 485] width 41 height 18
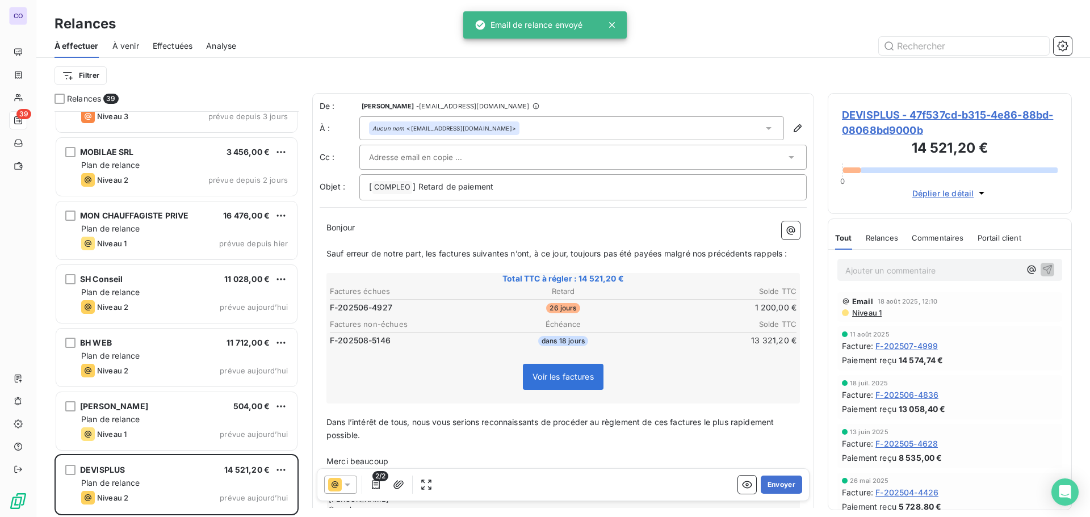
scroll to position [2074, 0]
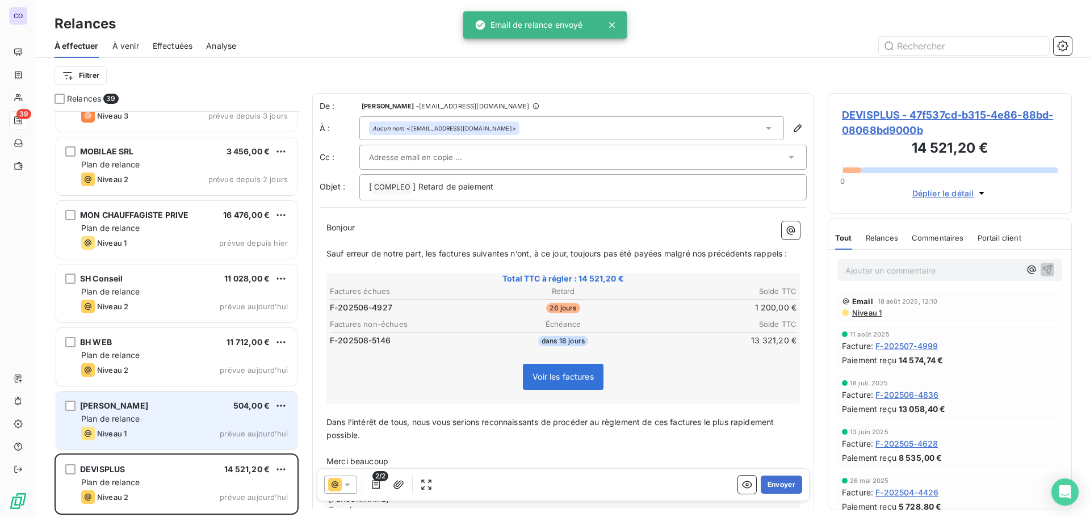
click at [136, 416] on span "Plan de relance" at bounding box center [110, 419] width 58 height 10
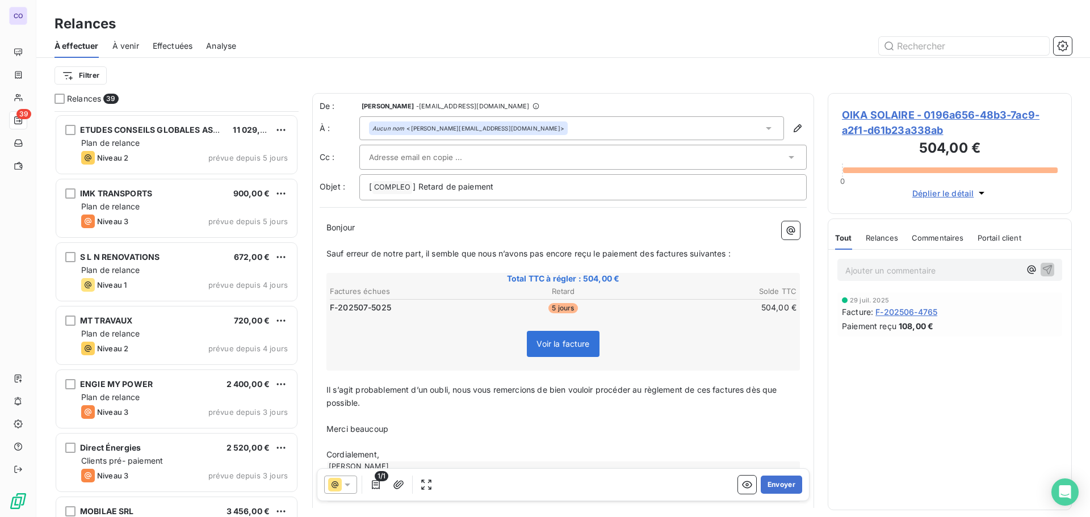
scroll to position [1676, 0]
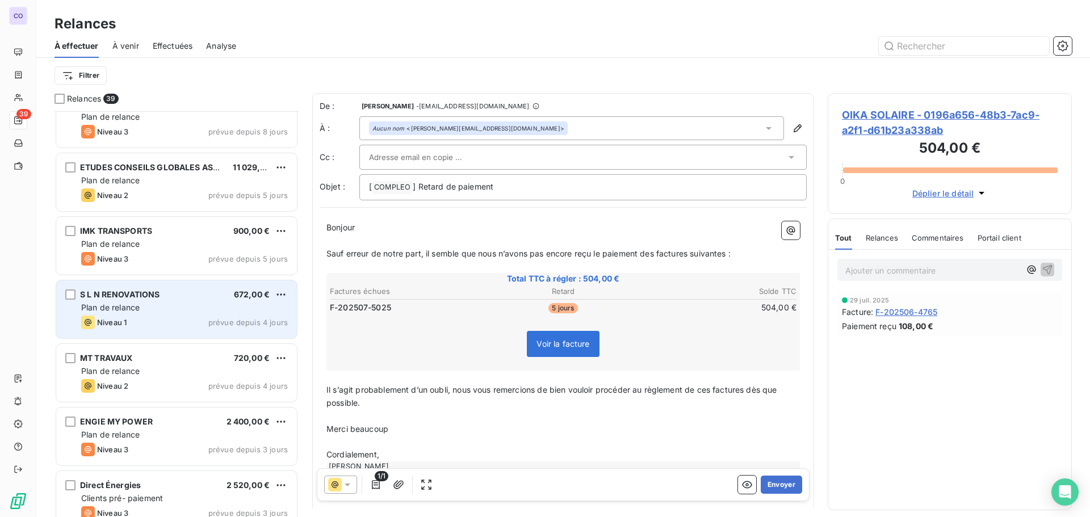
click at [128, 296] on span "S L N RENOVATIONS" at bounding box center [120, 294] width 80 height 10
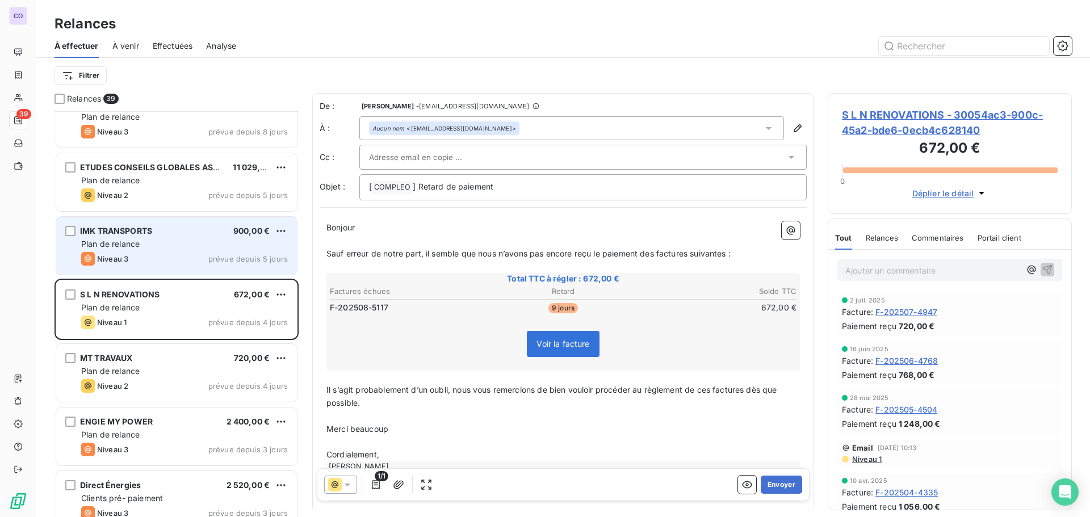
click at [154, 251] on div "IMK TRANSPORTS 900,00 € Plan de relance Niveau 3 prévue depuis 5 jours" at bounding box center [176, 246] width 241 height 58
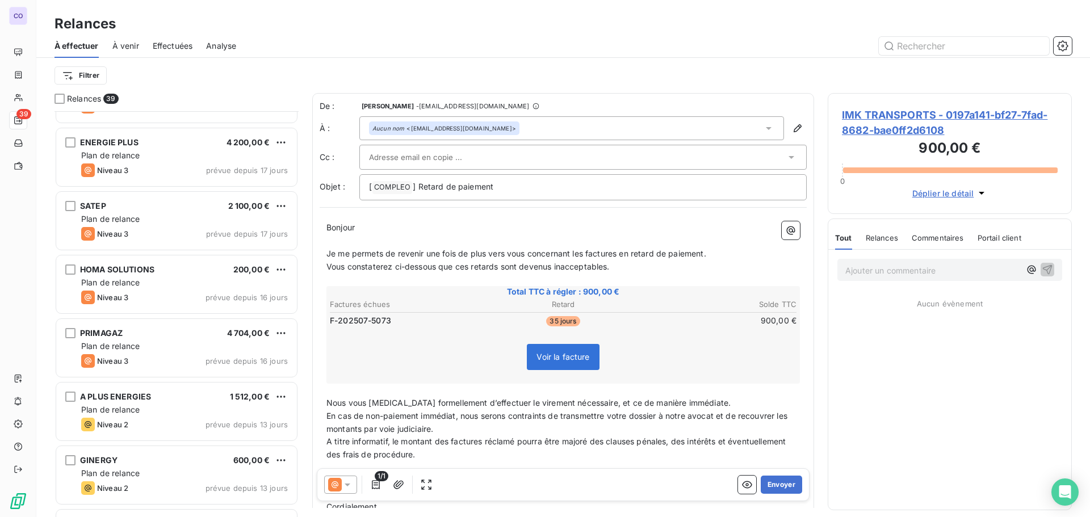
scroll to position [1052, 0]
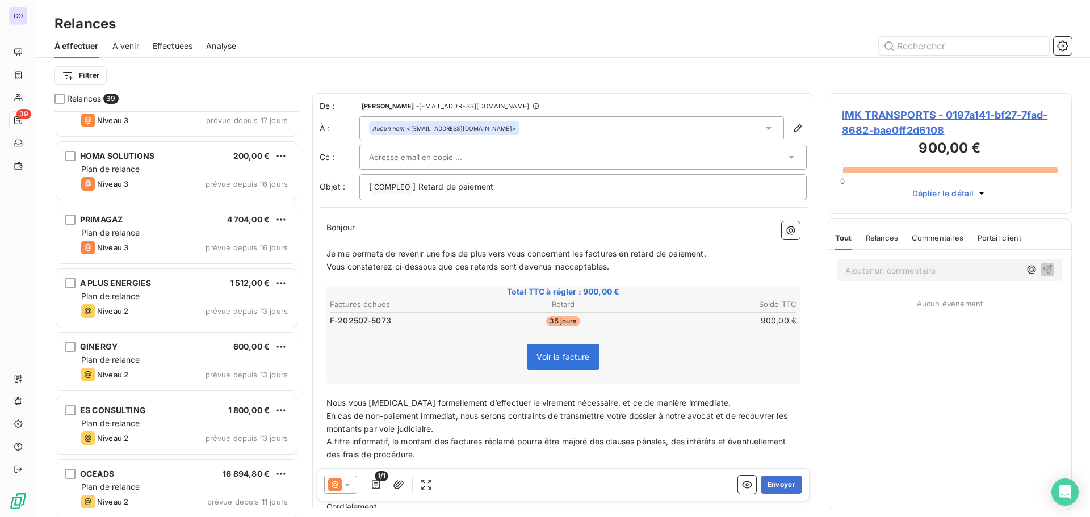
click at [203, 419] on div "Plan de relance" at bounding box center [184, 423] width 207 height 11
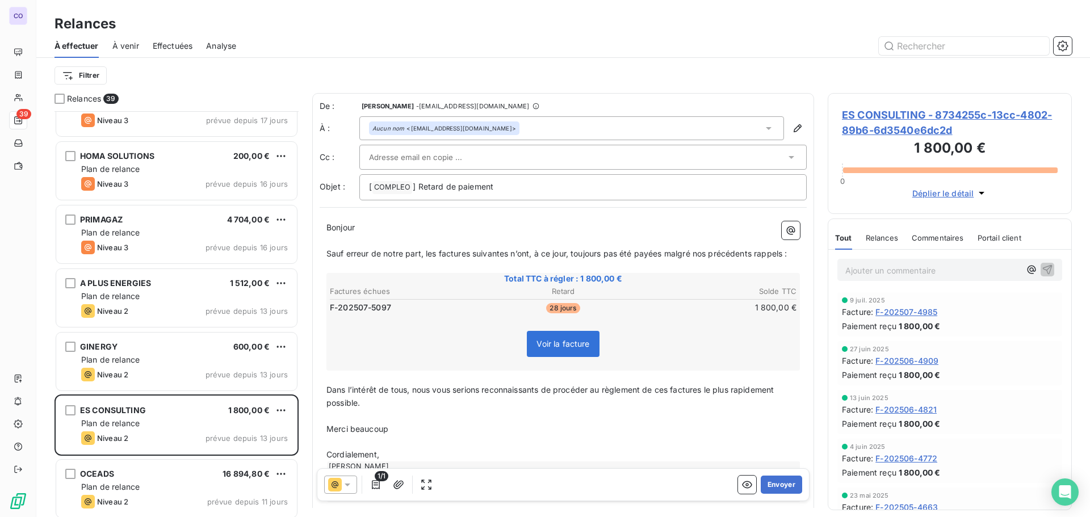
click at [445, 160] on input "text" at bounding box center [430, 157] width 122 height 17
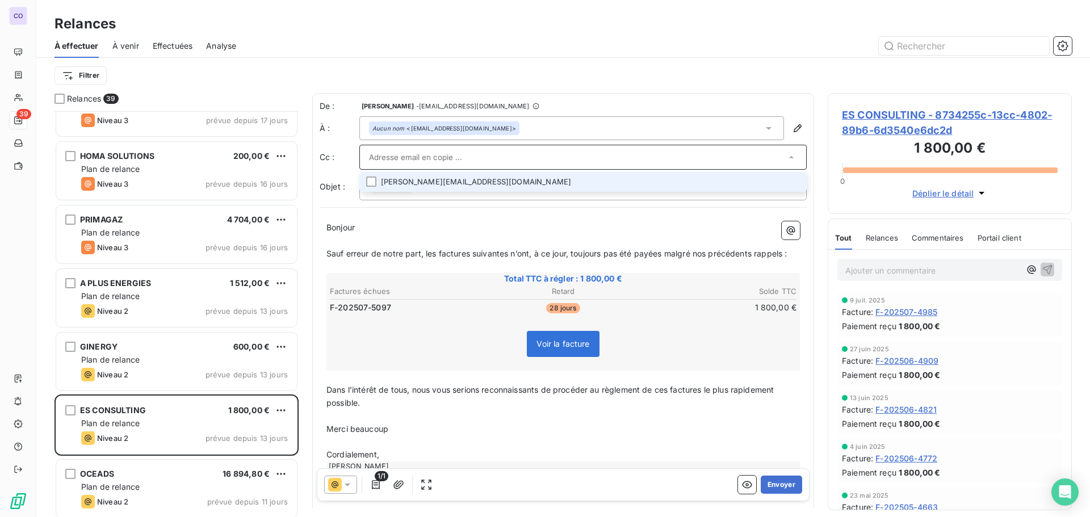
click at [445, 160] on input "text" at bounding box center [577, 157] width 417 height 17
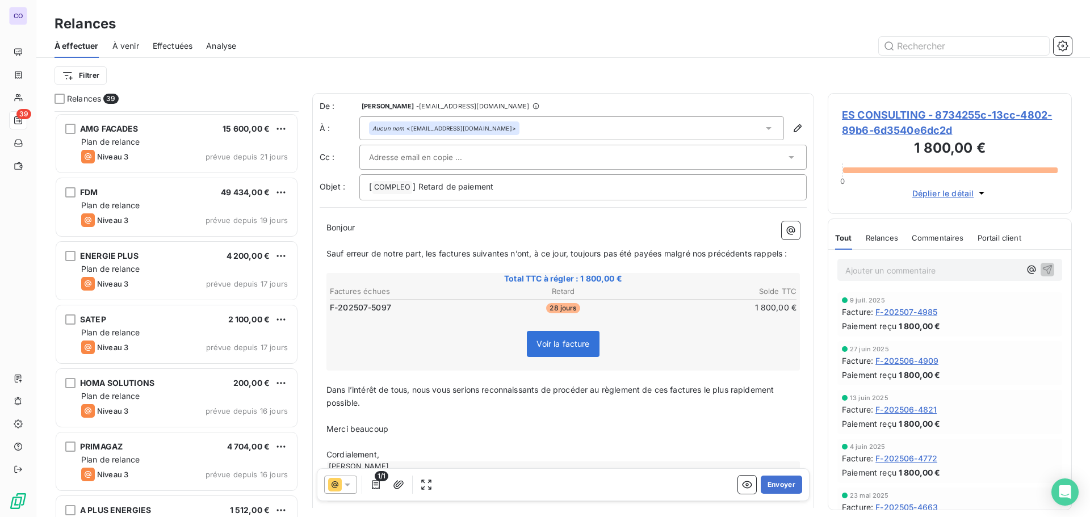
scroll to position [598, 0]
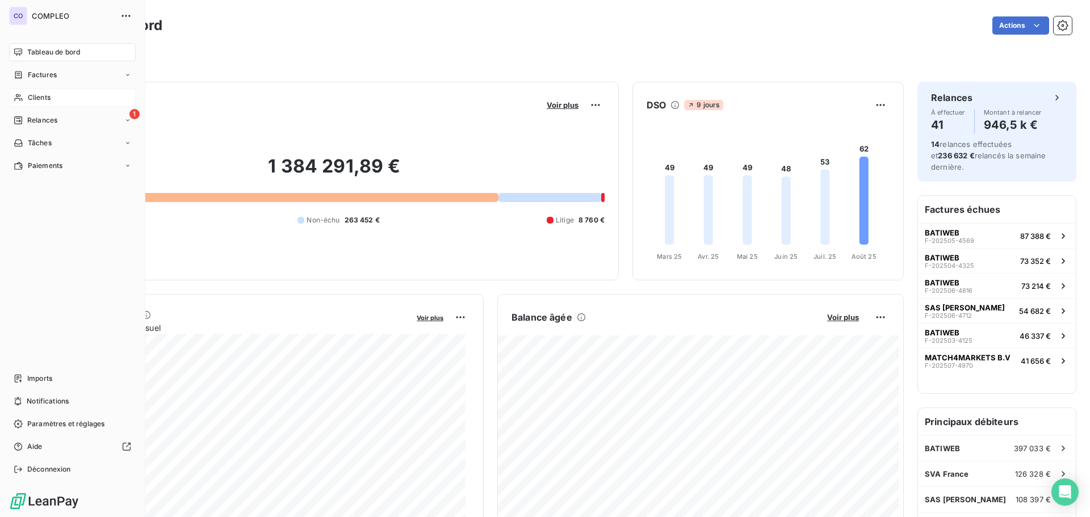
click at [24, 98] on div "Clients" at bounding box center [72, 98] width 127 height 18
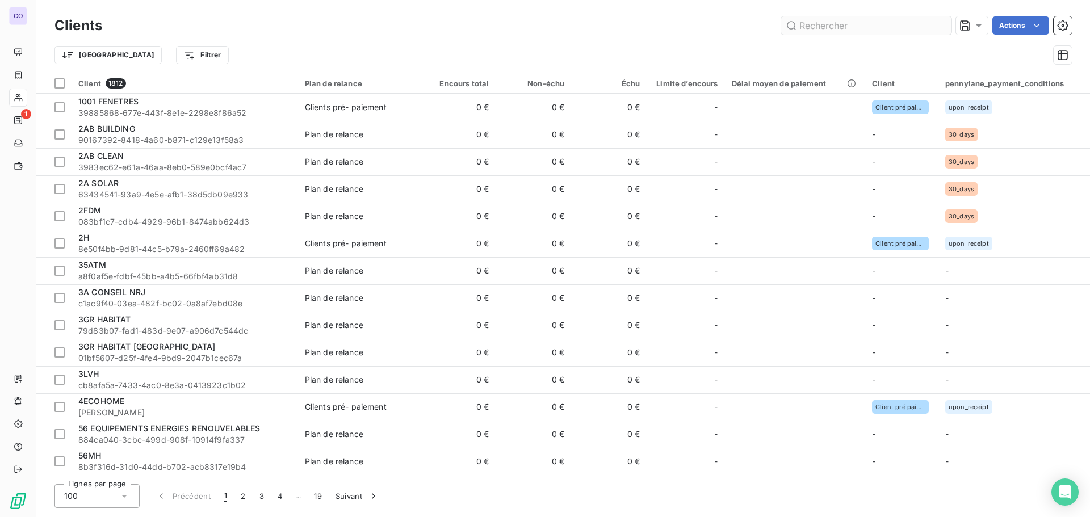
click at [819, 28] on input "text" at bounding box center [866, 25] width 170 height 18
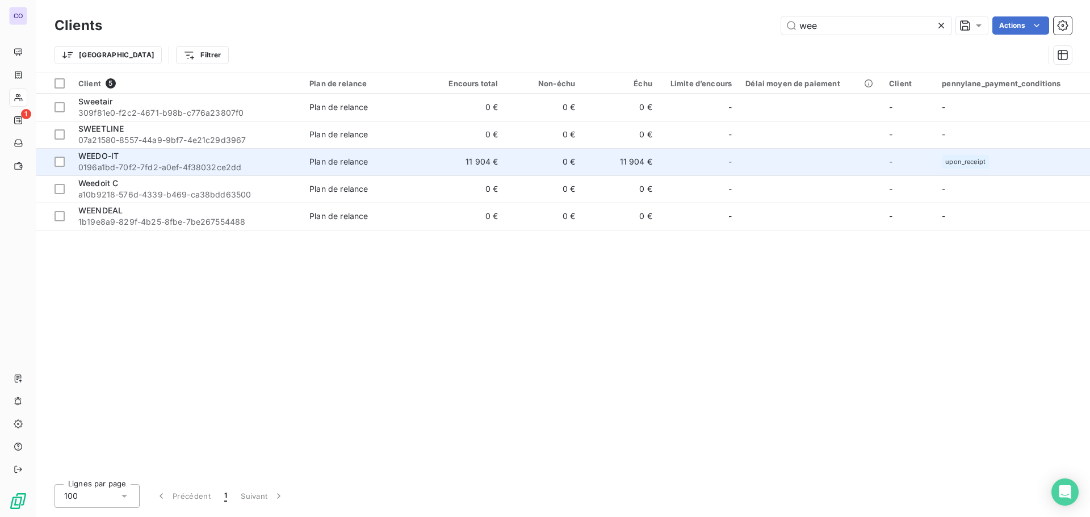
type input "wee"
click at [104, 157] on span "WEEDO-IT" at bounding box center [98, 156] width 40 height 10
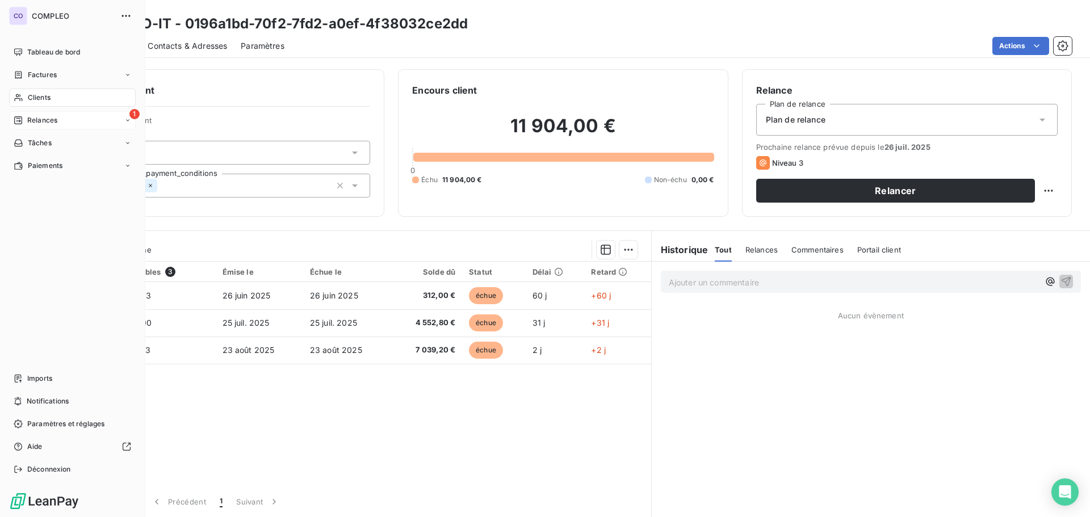
click at [39, 117] on span "Relances" at bounding box center [42, 120] width 30 height 10
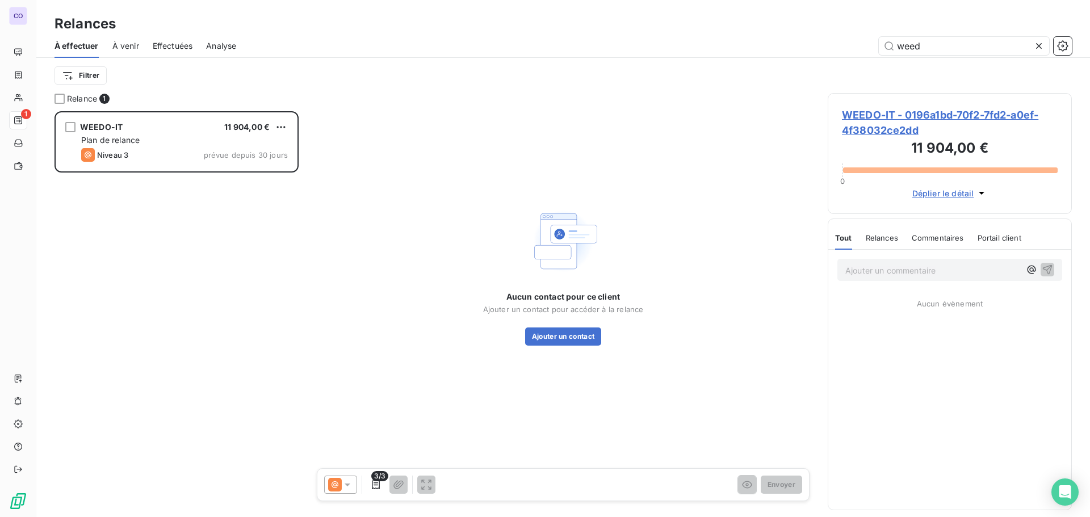
scroll to position [397, 236]
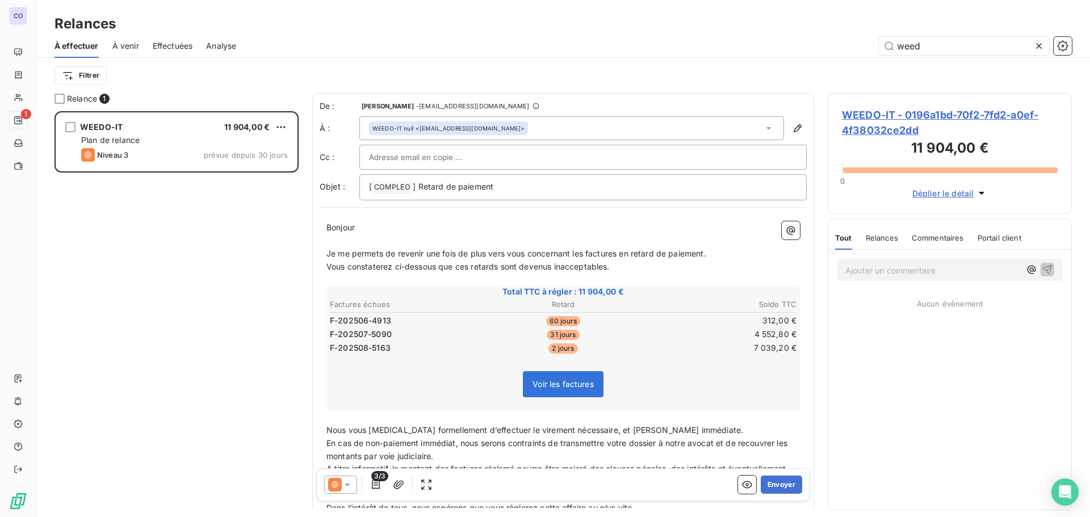
click at [453, 157] on input "text" at bounding box center [430, 157] width 122 height 17
click at [351, 490] on div at bounding box center [340, 485] width 33 height 18
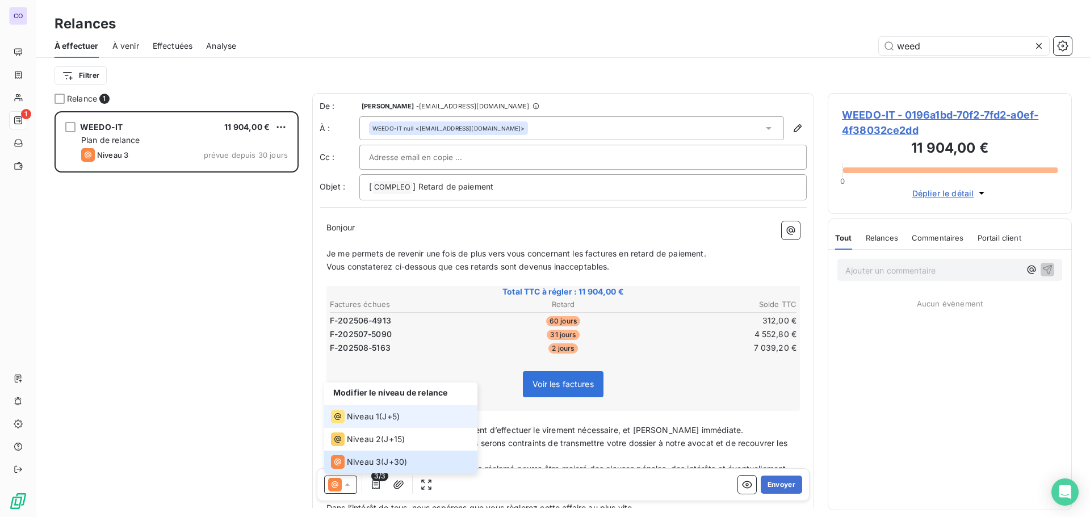
click at [373, 418] on span "Niveau 1" at bounding box center [363, 416] width 32 height 11
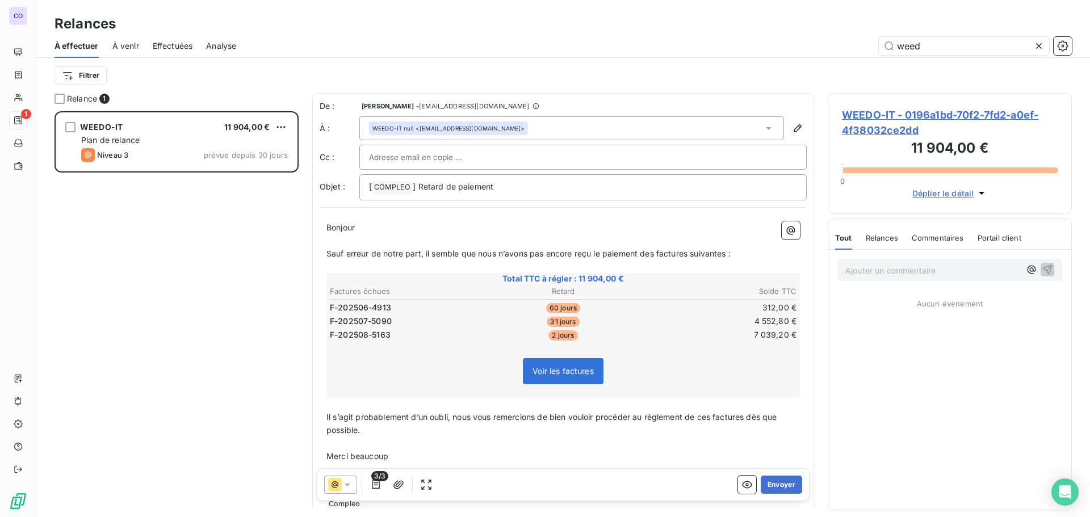
click at [405, 155] on input "text" at bounding box center [430, 157] width 122 height 17
click at [405, 155] on input "text" at bounding box center [583, 157] width 428 height 17
drag, startPoint x: 389, startPoint y: 154, endPoint x: 311, endPoint y: 163, distance: 78.8
click at [311, 163] on div "Relance 1 WEEDO-IT 11 904,00 € Plan de relance Niveau 3 prévue depuis 30 jours …" at bounding box center [562, 305] width 1053 height 424
paste input "phen.beaulieu@compleo.fr"
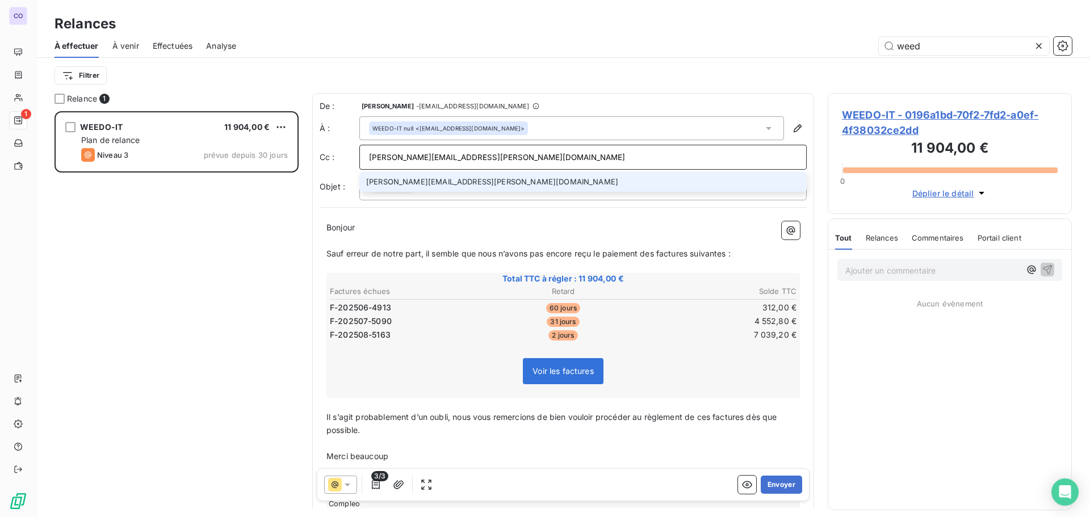
type input "[PERSON_NAME][EMAIL_ADDRESS][DOMAIN_NAME]"
click at [454, 180] on li "[PERSON_NAME][EMAIL_ADDRESS][DOMAIN_NAME]" at bounding box center [582, 182] width 447 height 20
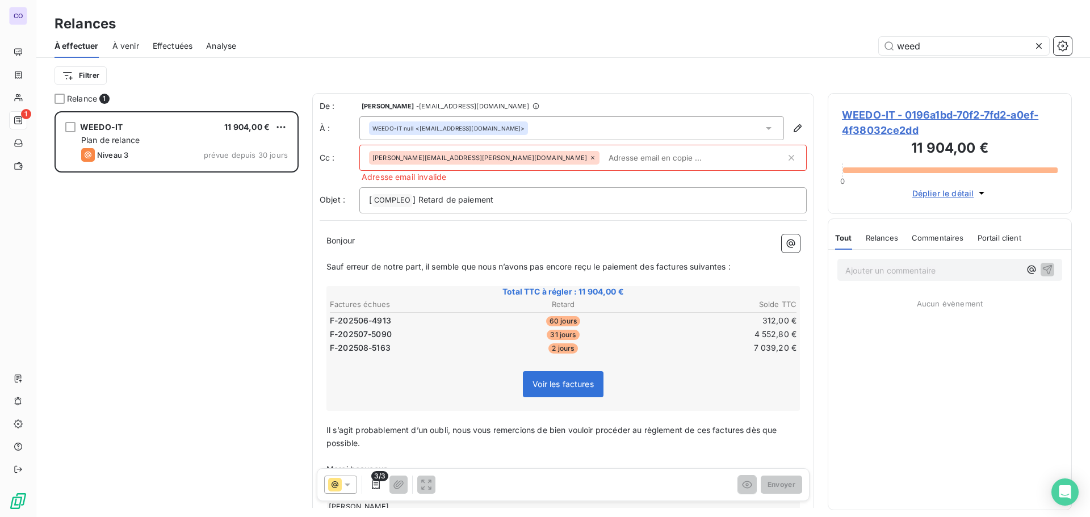
click at [467, 152] on div "[PERSON_NAME][EMAIL_ADDRESS][DOMAIN_NAME]" at bounding box center [484, 158] width 230 height 14
click at [460, 158] on span "[PERSON_NAME][EMAIL_ADDRESS][DOMAIN_NAME]" at bounding box center [479, 157] width 215 height 7
click at [589, 161] on icon at bounding box center [592, 157] width 7 height 7
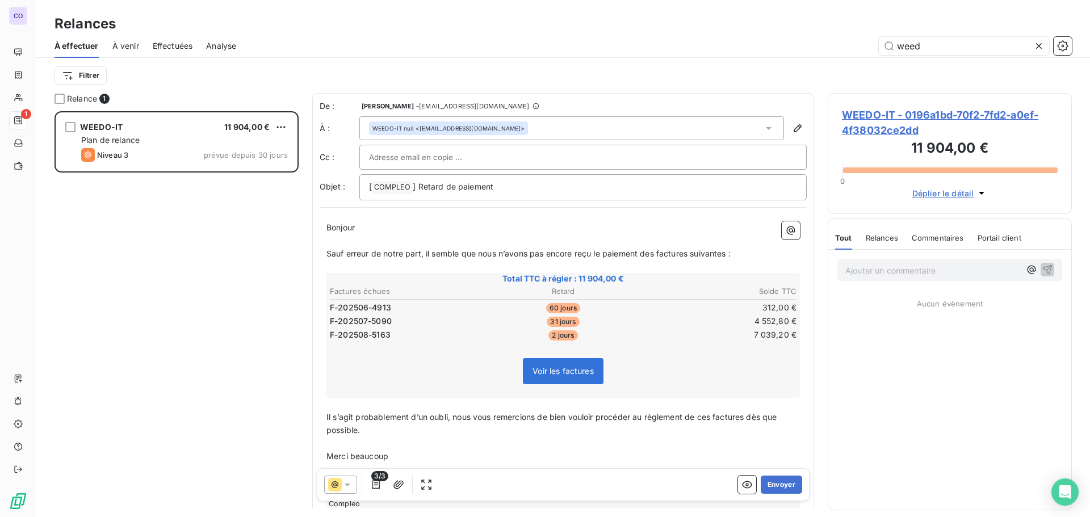
paste input "[PERSON_NAME][EMAIL_ADDRESS][DOMAIN_NAME]"
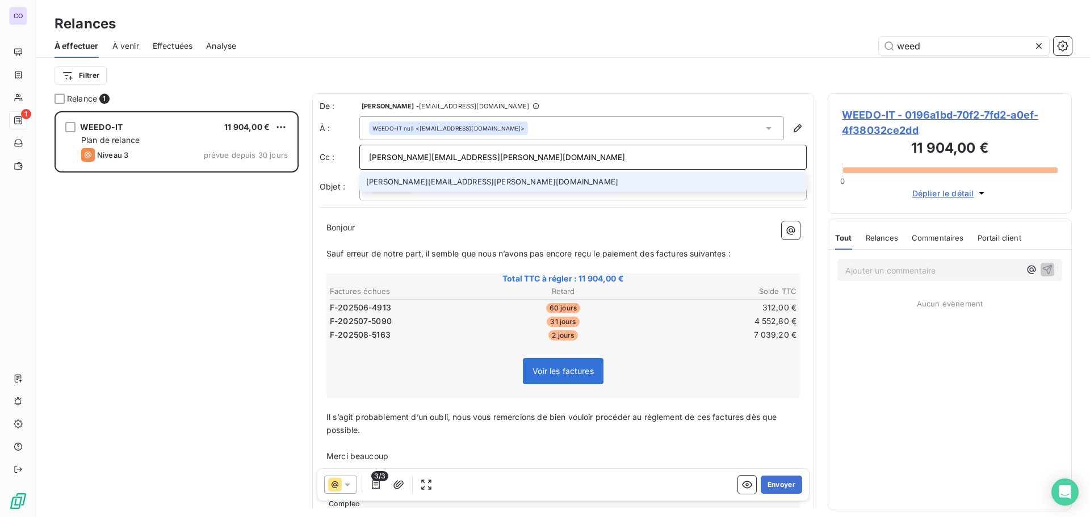
type input "[PERSON_NAME][EMAIL_ADDRESS][DOMAIN_NAME]"
click at [445, 175] on li "[PERSON_NAME][EMAIL_ADDRESS][DOMAIN_NAME]" at bounding box center [582, 182] width 447 height 20
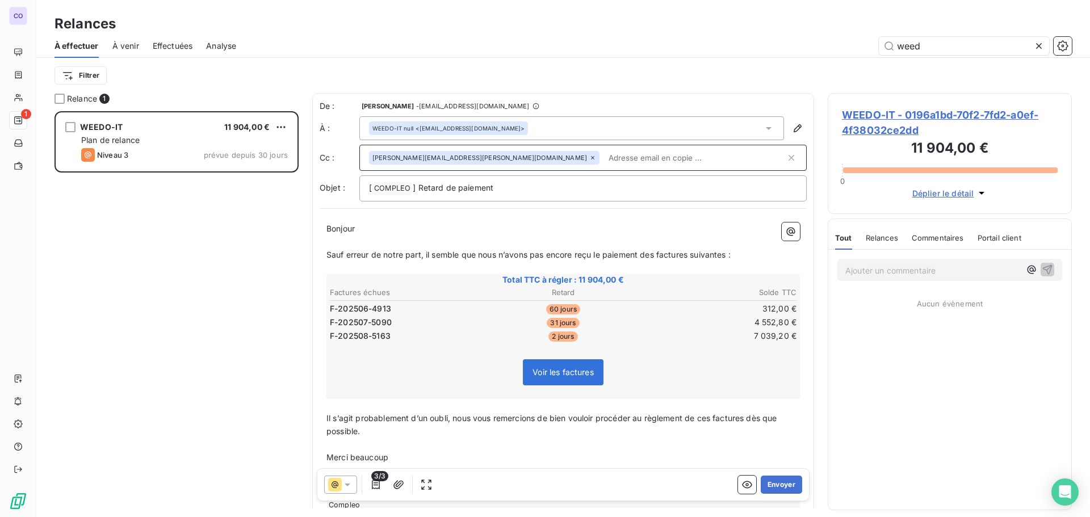
click at [208, 234] on div "WEEDO-IT 11 904,00 € Plan de relance Niveau 3 prévue depuis 30 jours" at bounding box center [176, 314] width 244 height 406
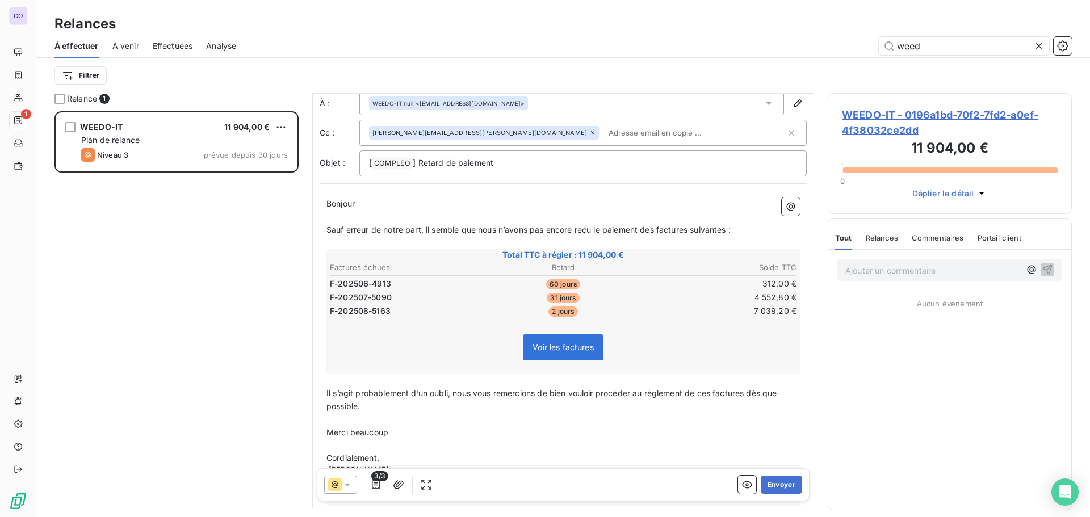
scroll to position [84, 0]
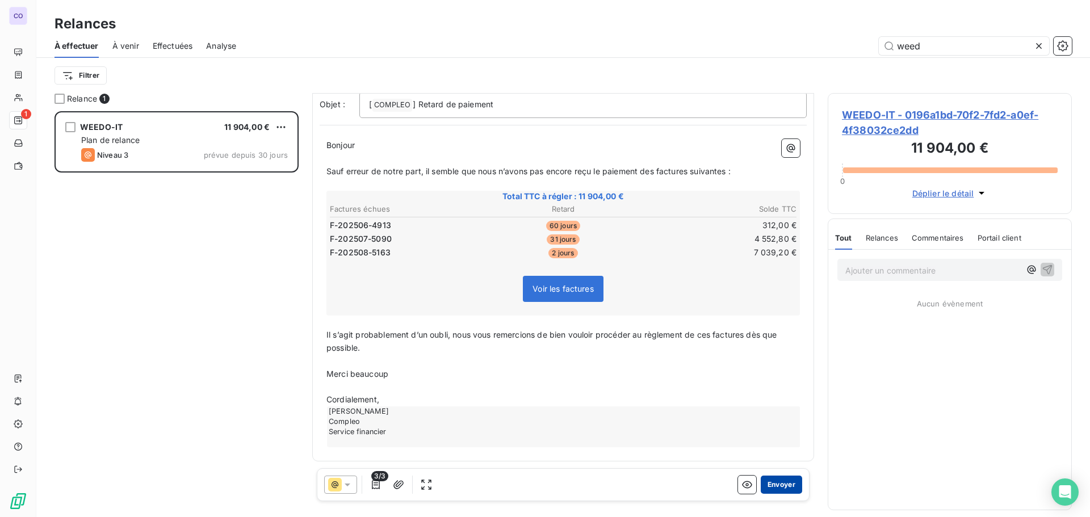
click at [762, 484] on button "Envoyer" at bounding box center [780, 485] width 41 height 18
